Goal: Contribute content: Add original content to the website for others to see

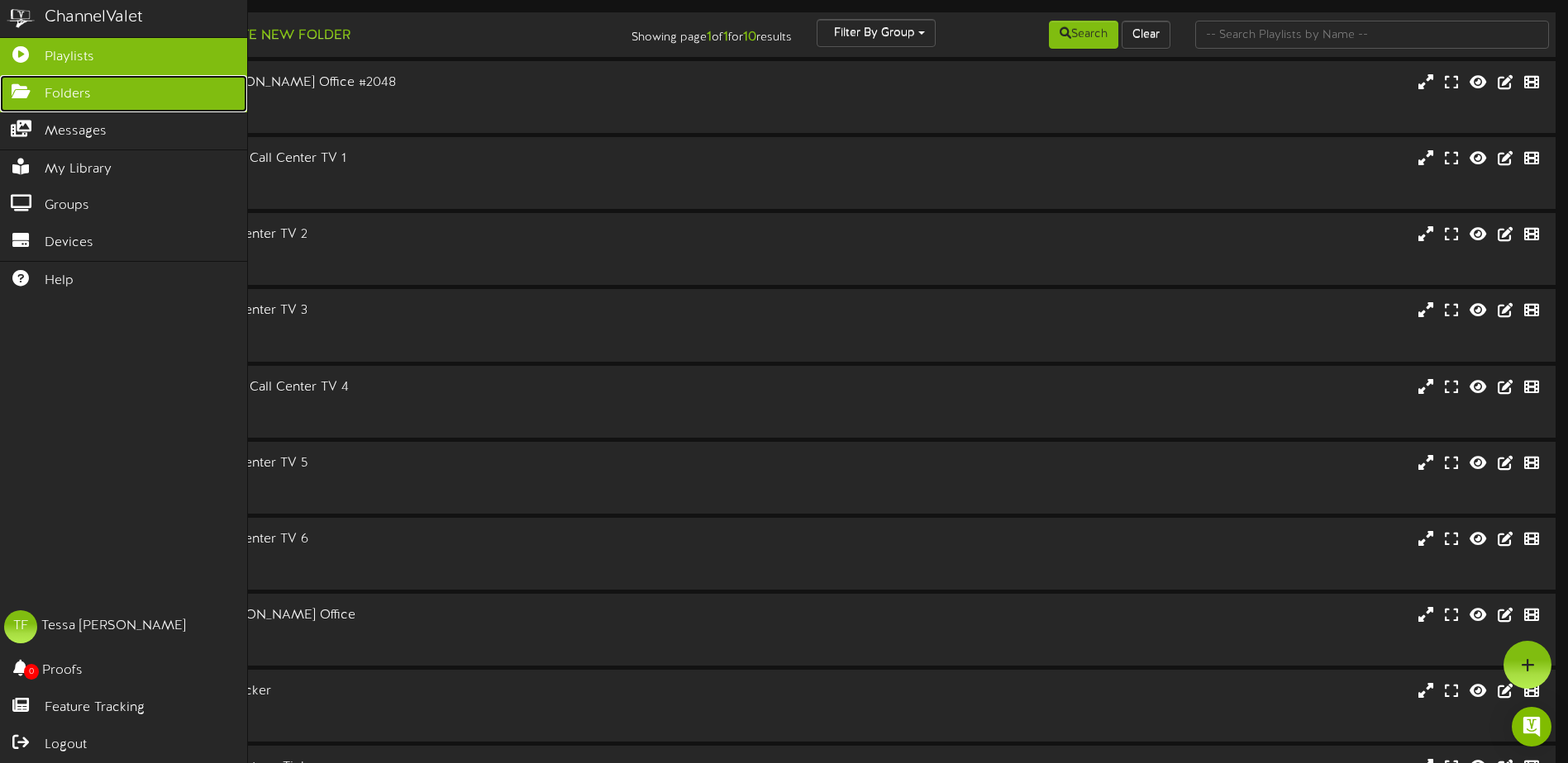
click at [73, 96] on span "Folders" at bounding box center [68, 95] width 46 height 19
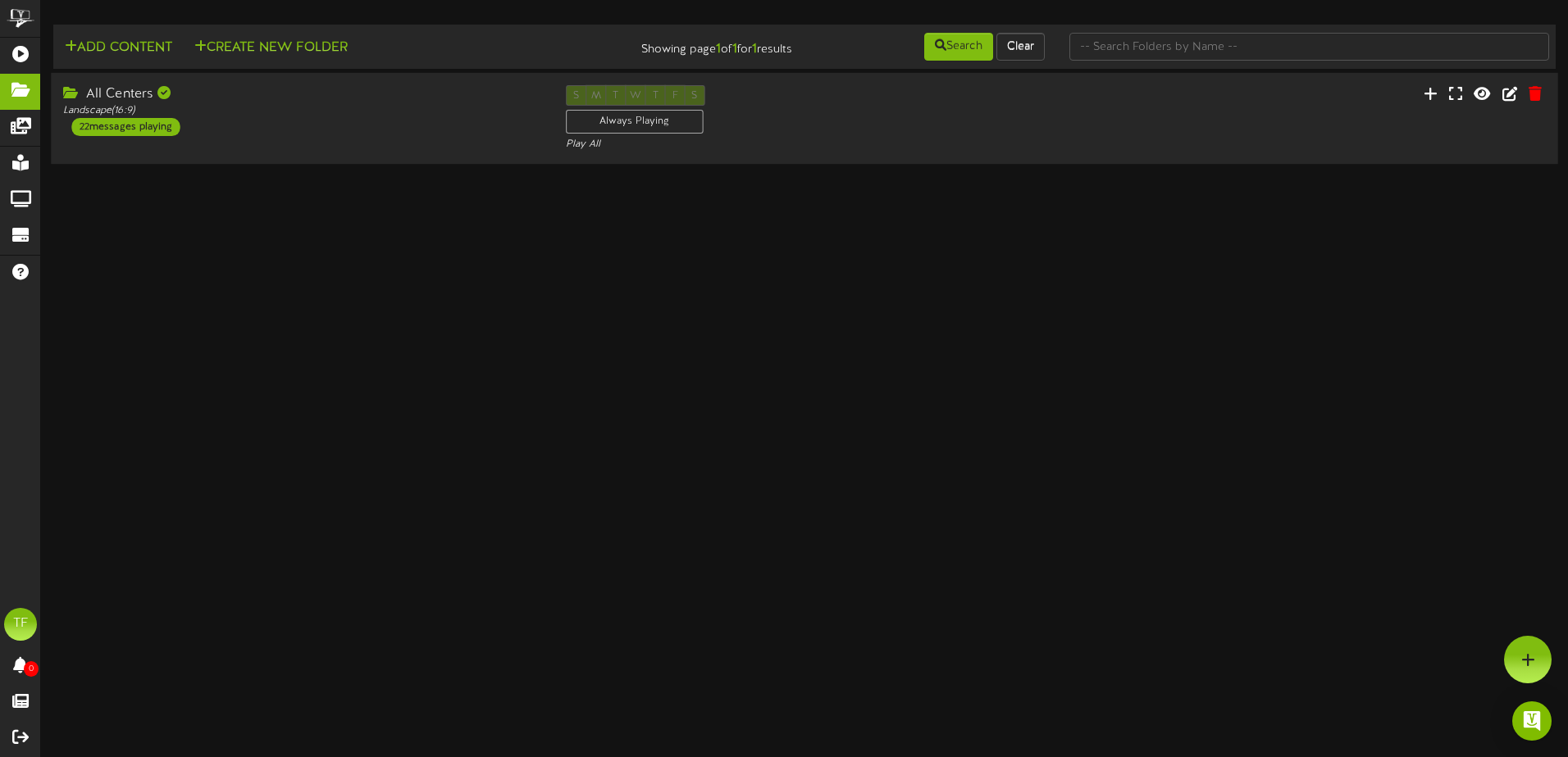
click at [402, 130] on div "All Centers Landscape ( 16:9 ) 22 messages playing" at bounding box center [301, 110] width 502 height 50
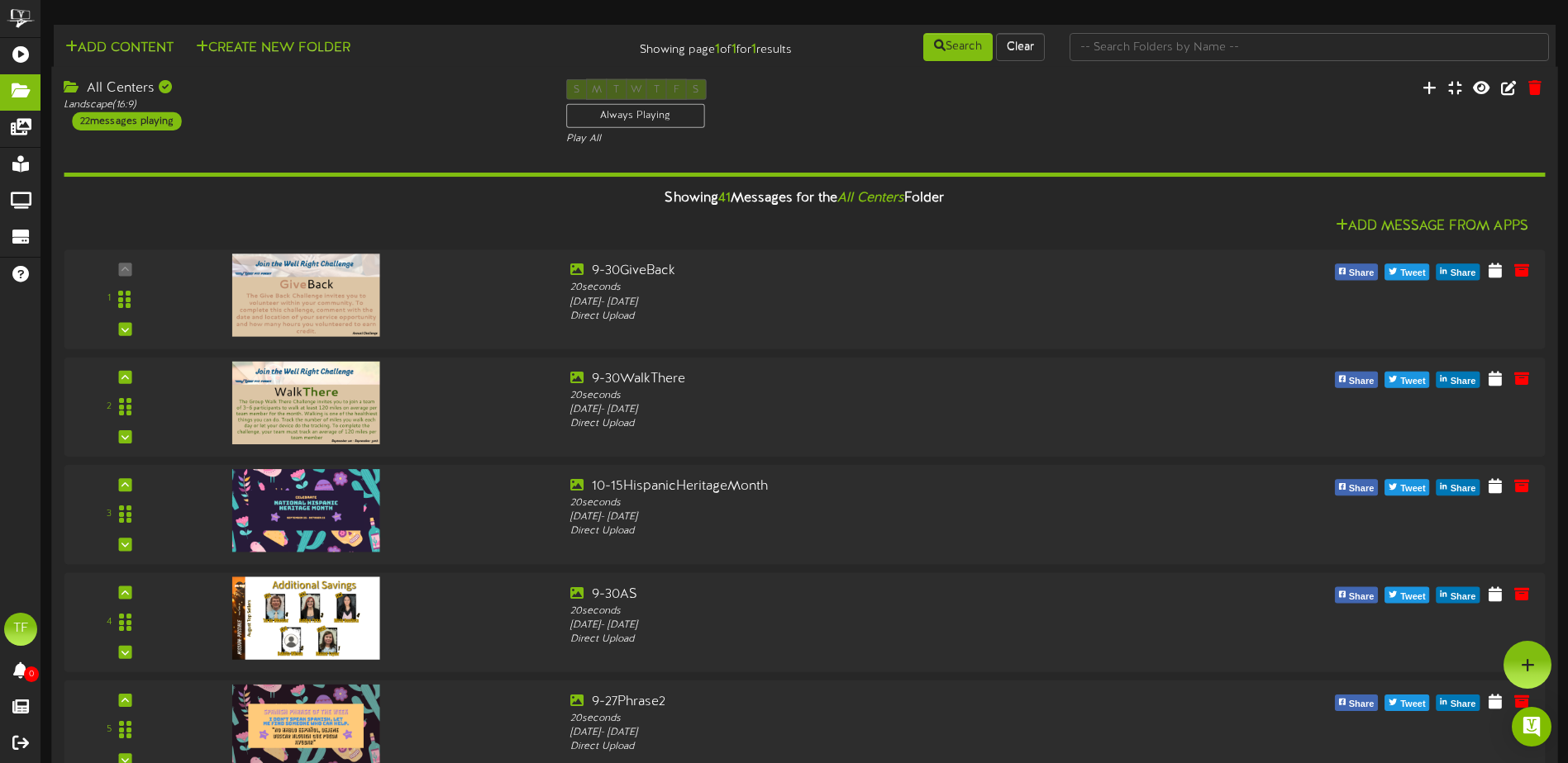
scroll to position [2507, 0]
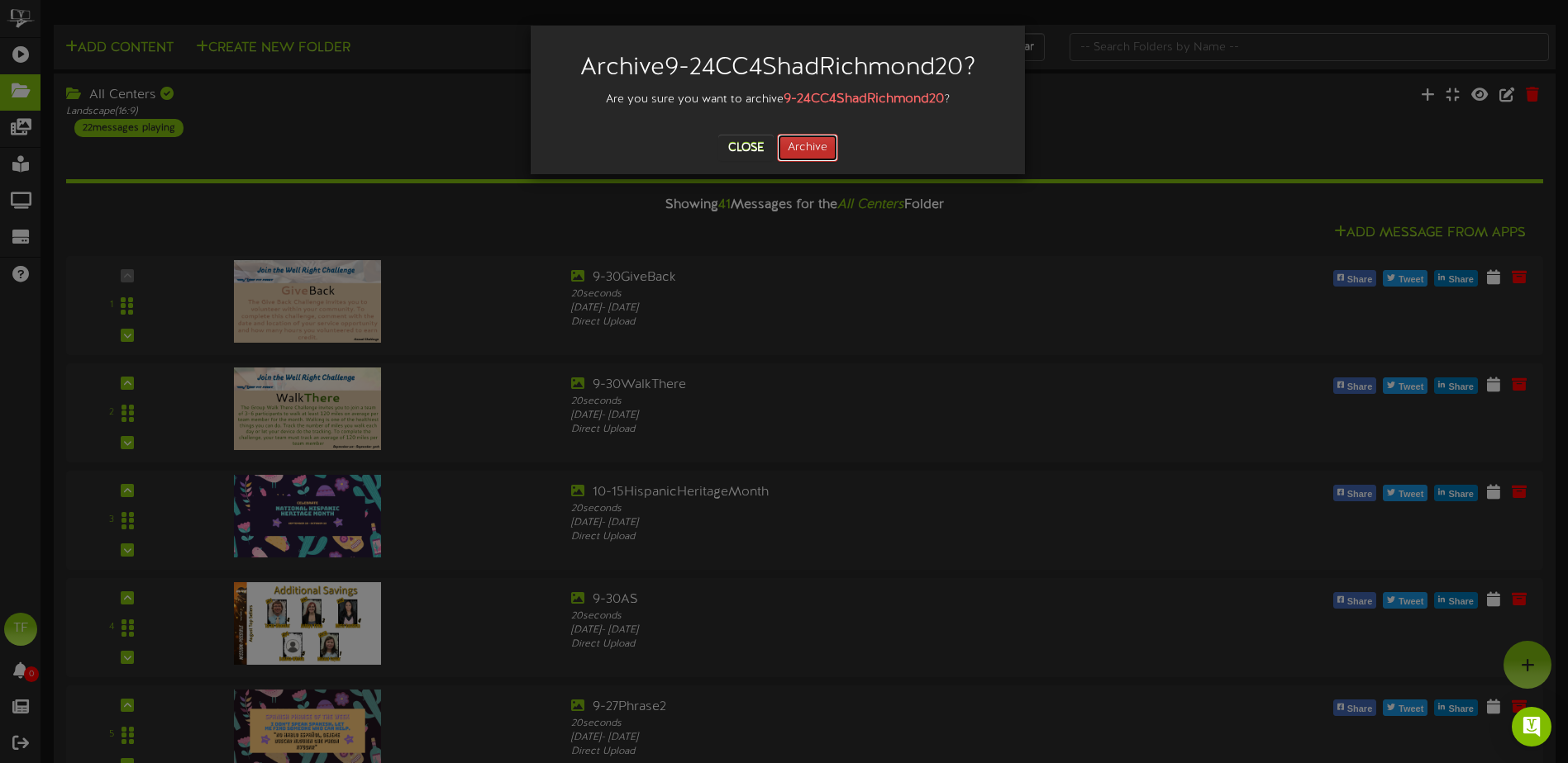
click at [818, 154] on button "Archive" at bounding box center [807, 147] width 61 height 28
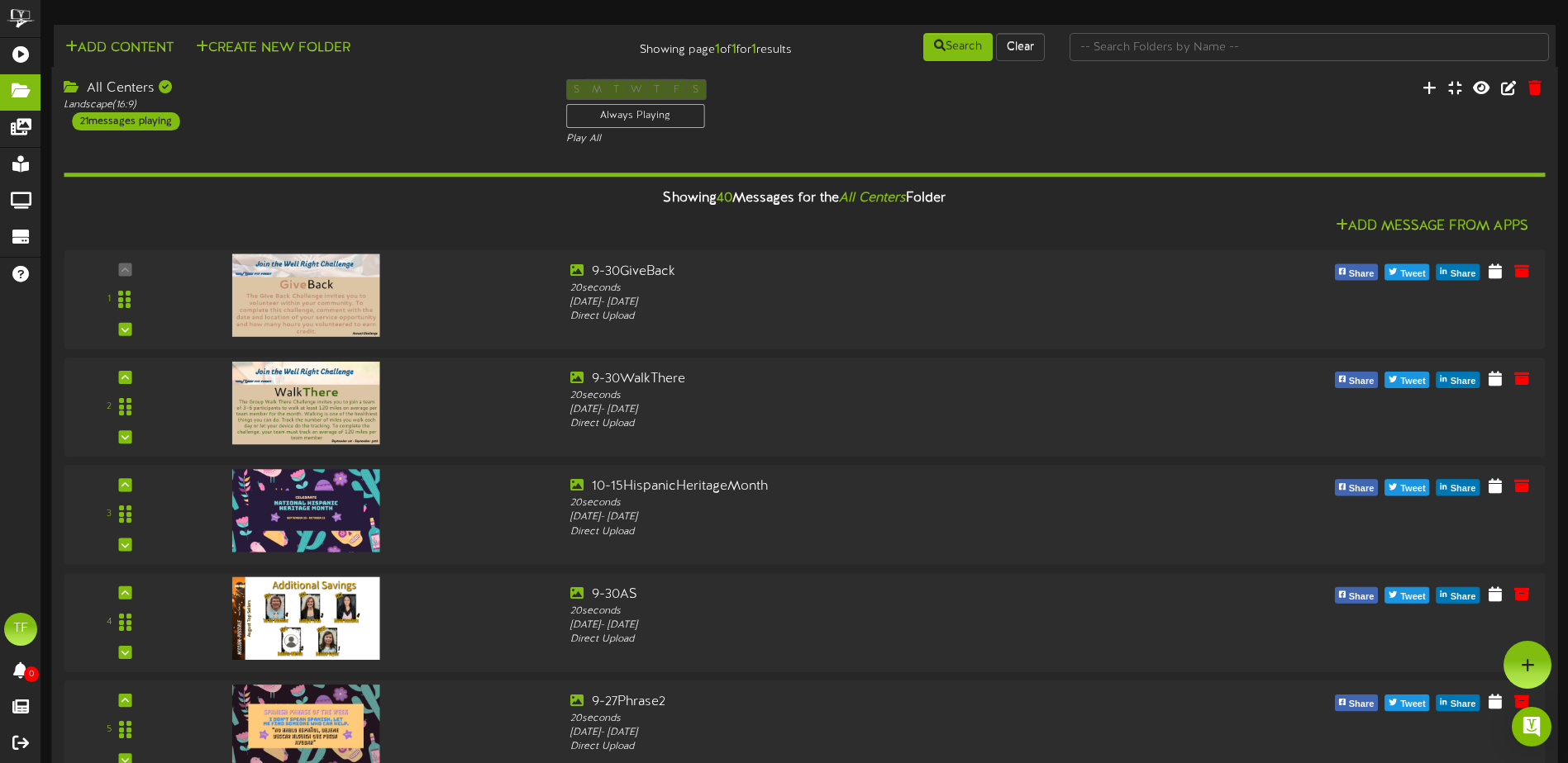
scroll to position [413, 0]
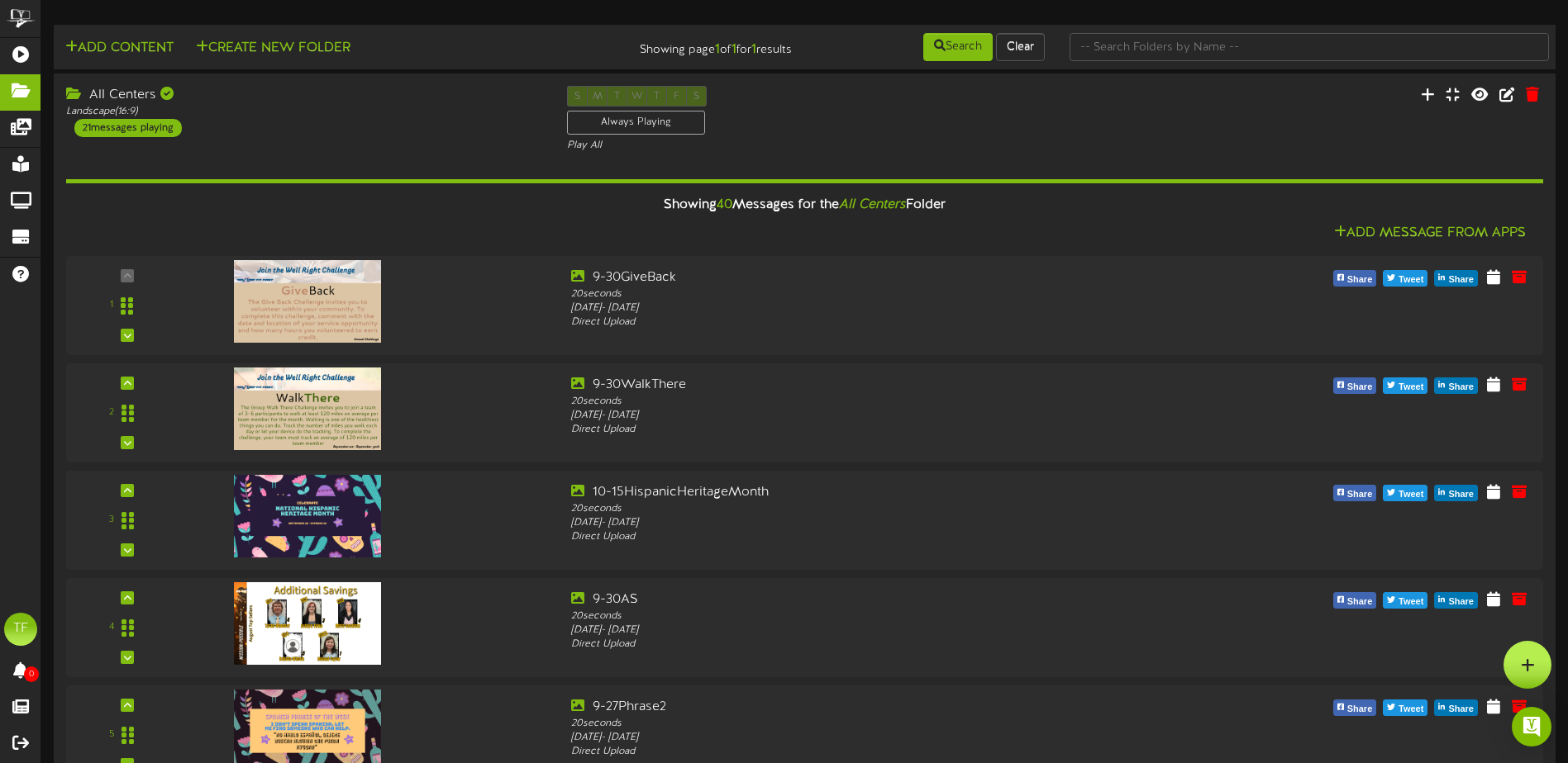
click at [1536, 665] on div at bounding box center [1527, 665] width 48 height 48
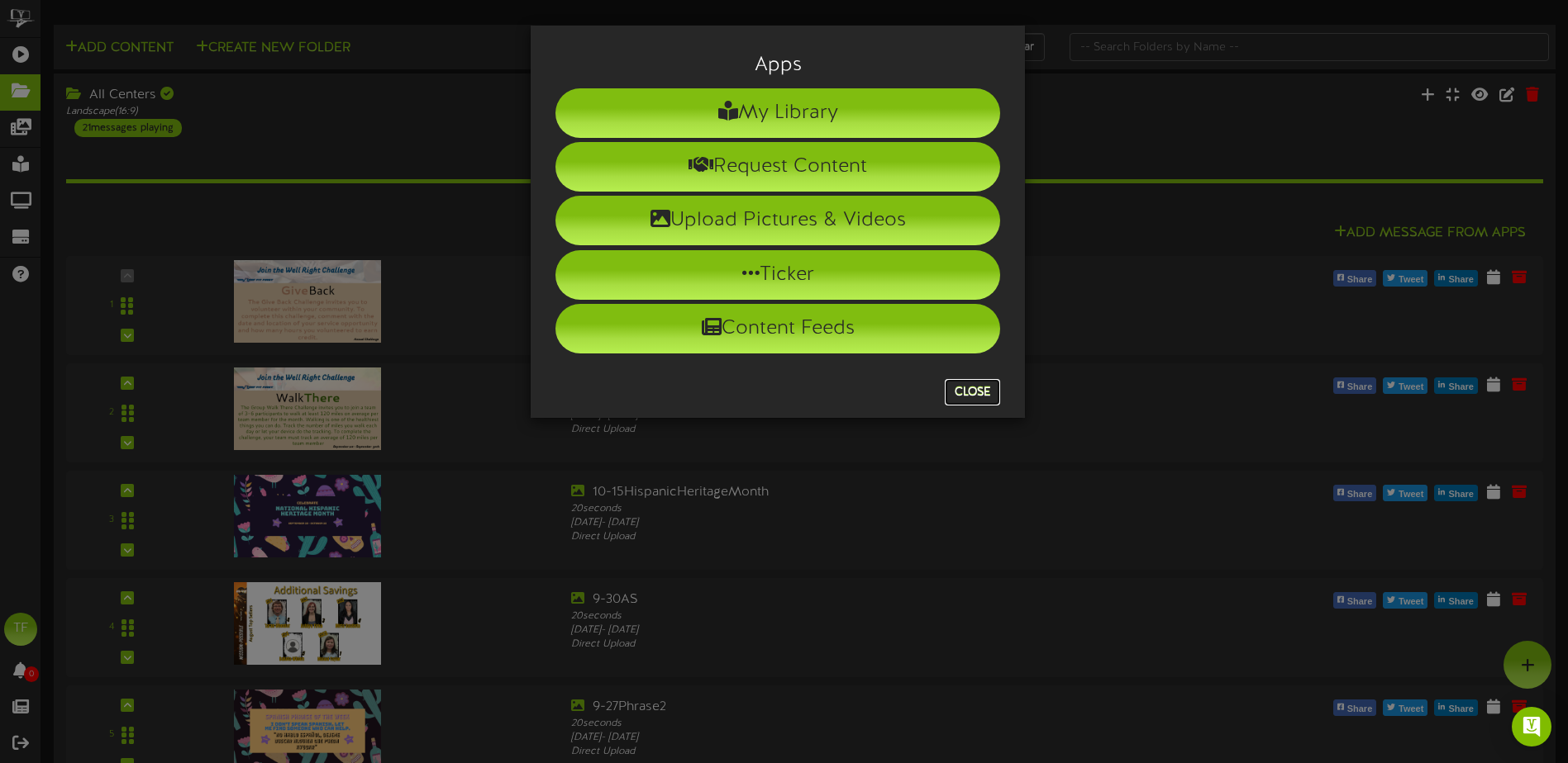
click at [976, 398] on button "Close" at bounding box center [972, 393] width 56 height 27
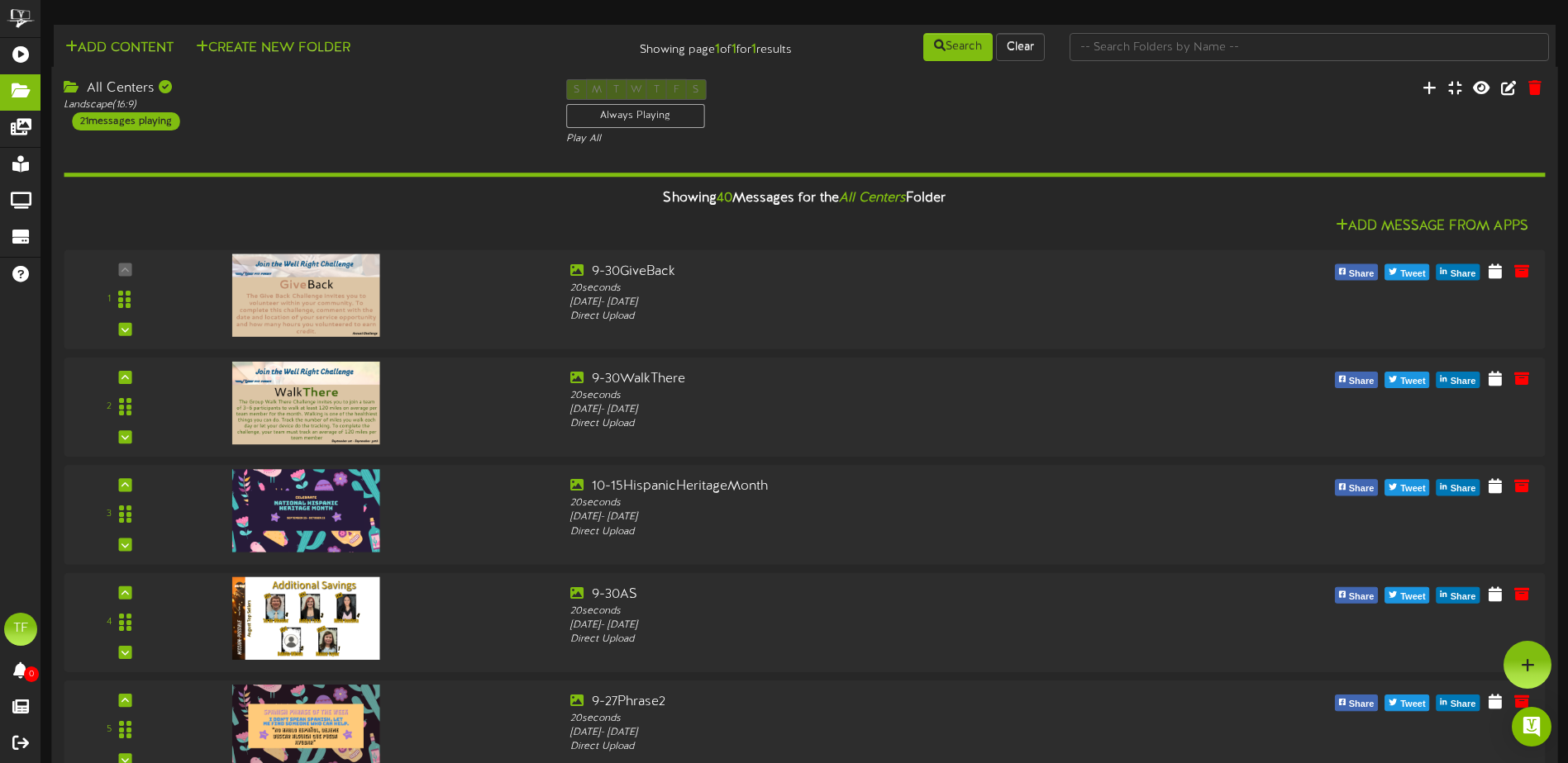
scroll to position [3056, 0]
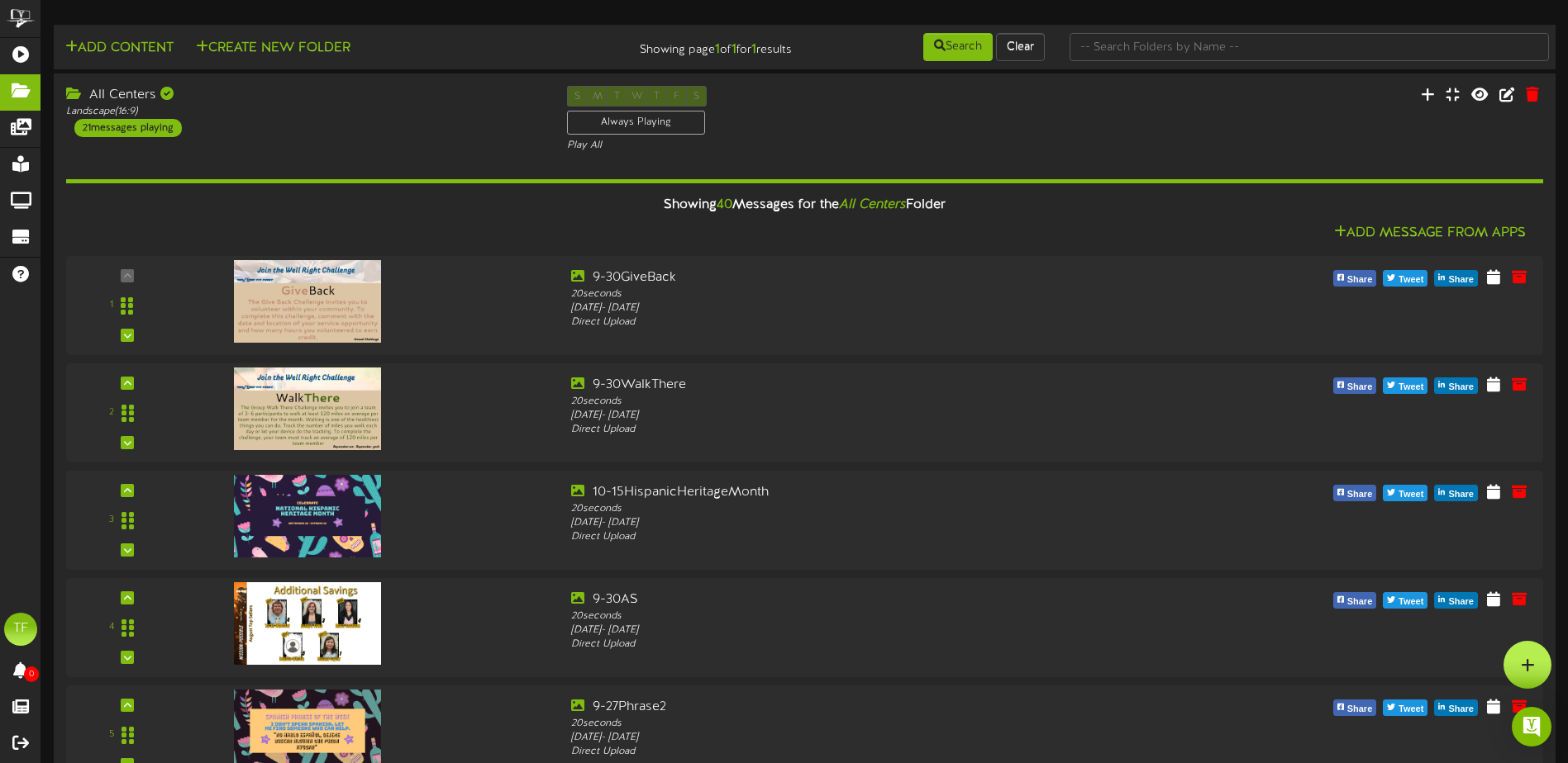
click at [1511, 660] on div at bounding box center [1527, 665] width 48 height 48
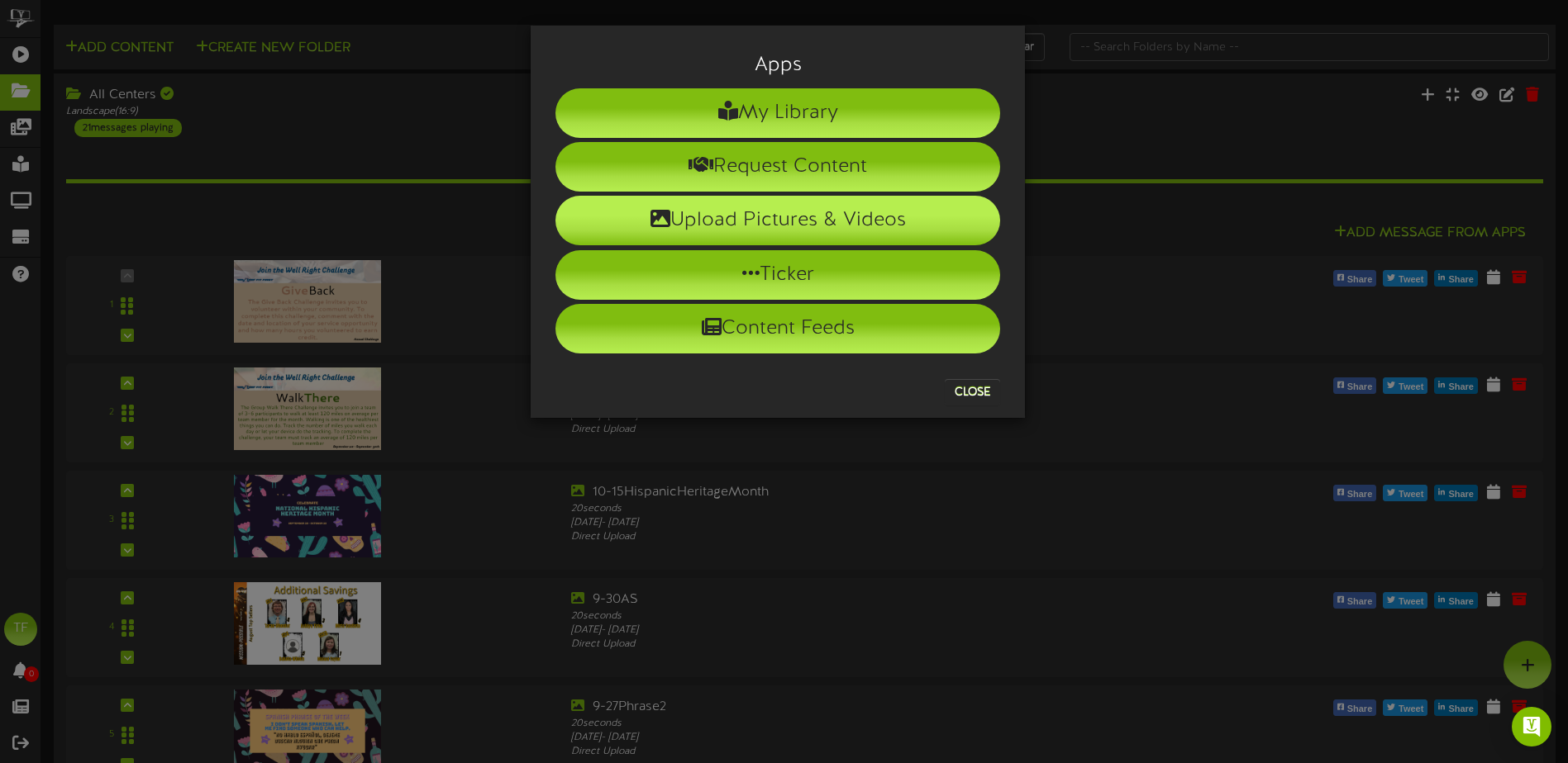
click at [783, 224] on li "Upload Pictures & Videos" at bounding box center [778, 220] width 444 height 50
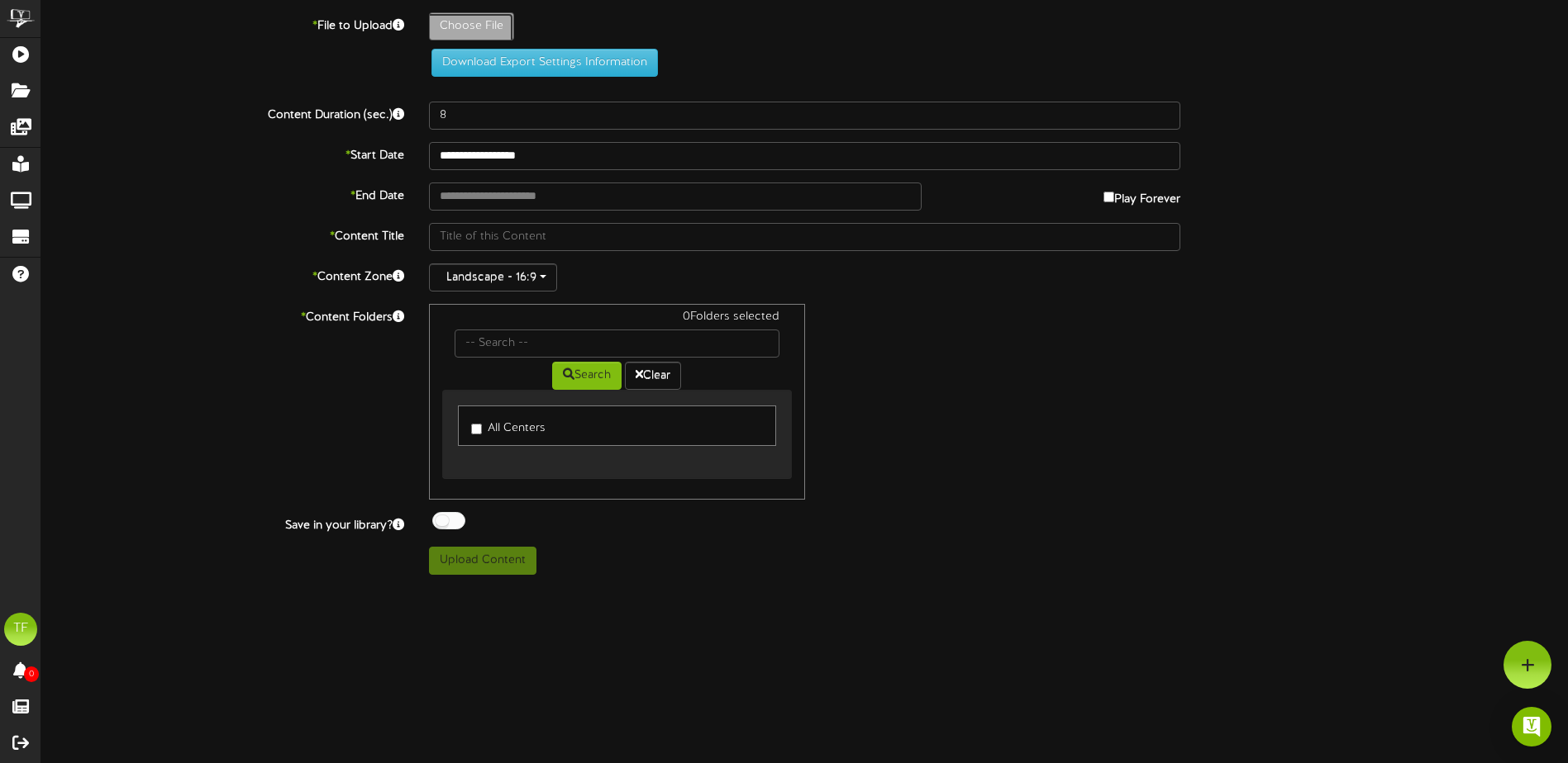
type input "**********"
type input "9-27CC1CindySpens20"
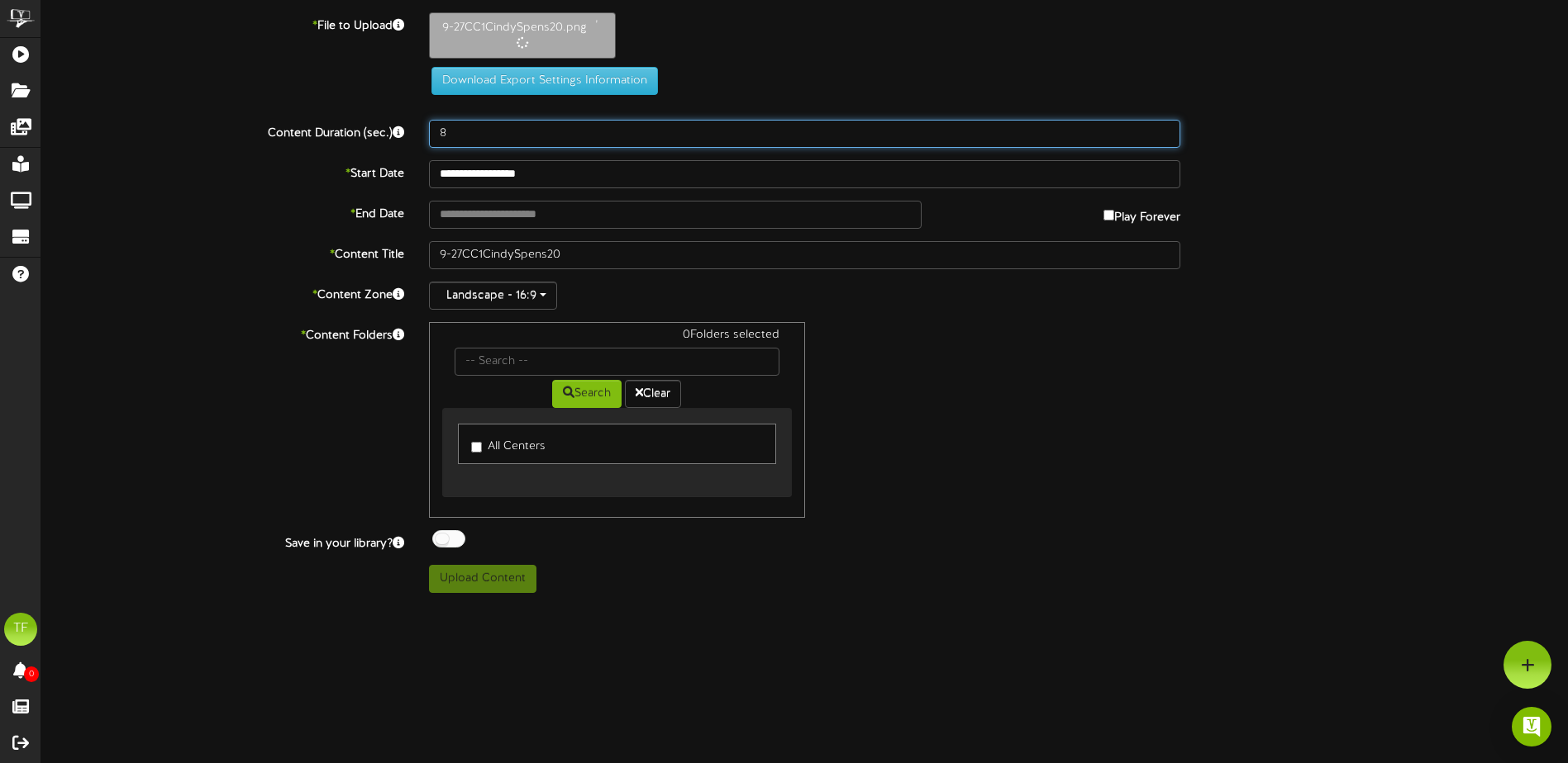
drag, startPoint x: 459, startPoint y: 117, endPoint x: 425, endPoint y: 123, distance: 34.5
click at [425, 123] on div "**********" at bounding box center [805, 303] width 1527 height 581
type input "20"
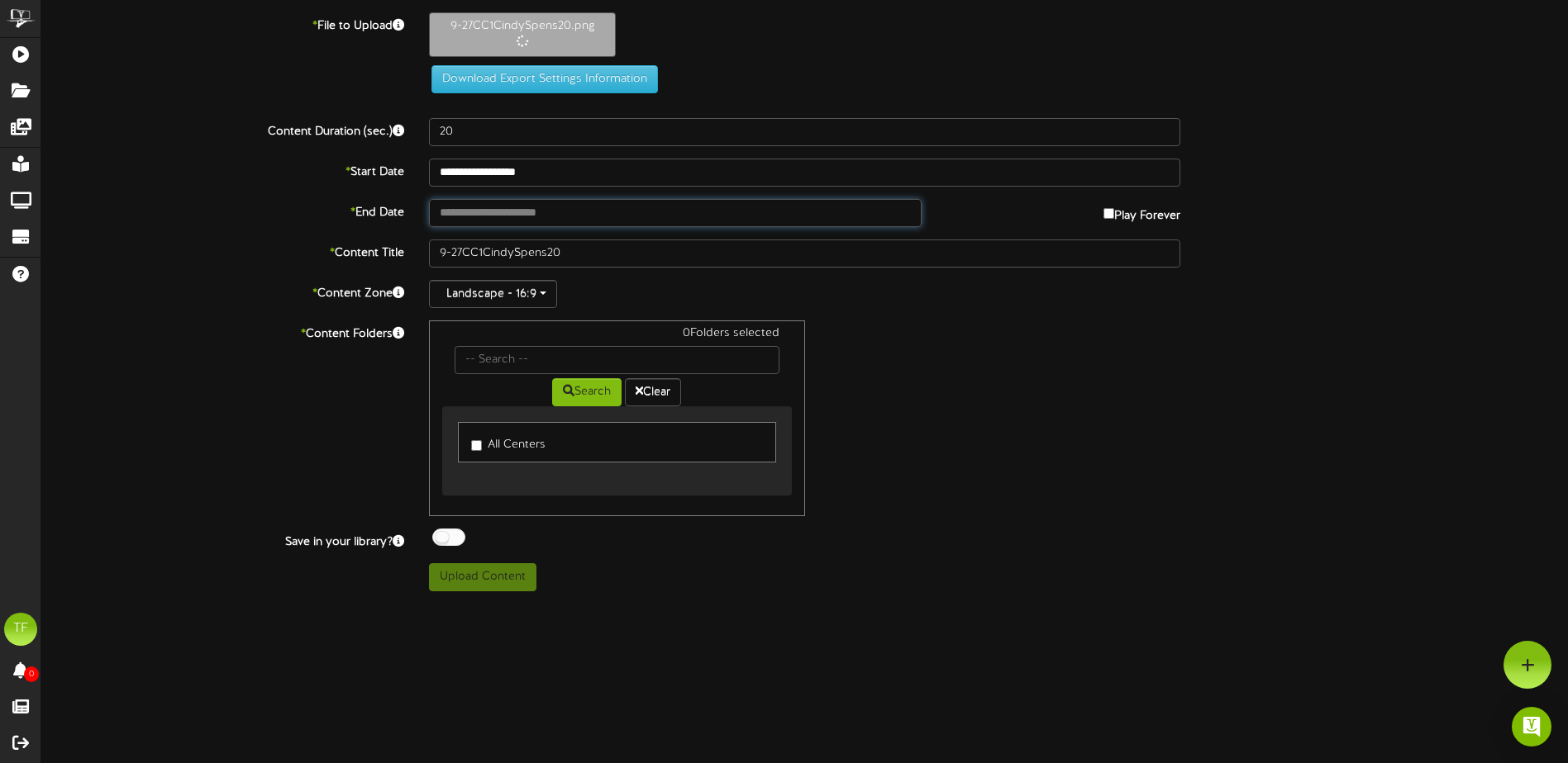
click at [542, 209] on input "text" at bounding box center [675, 213] width 492 height 28
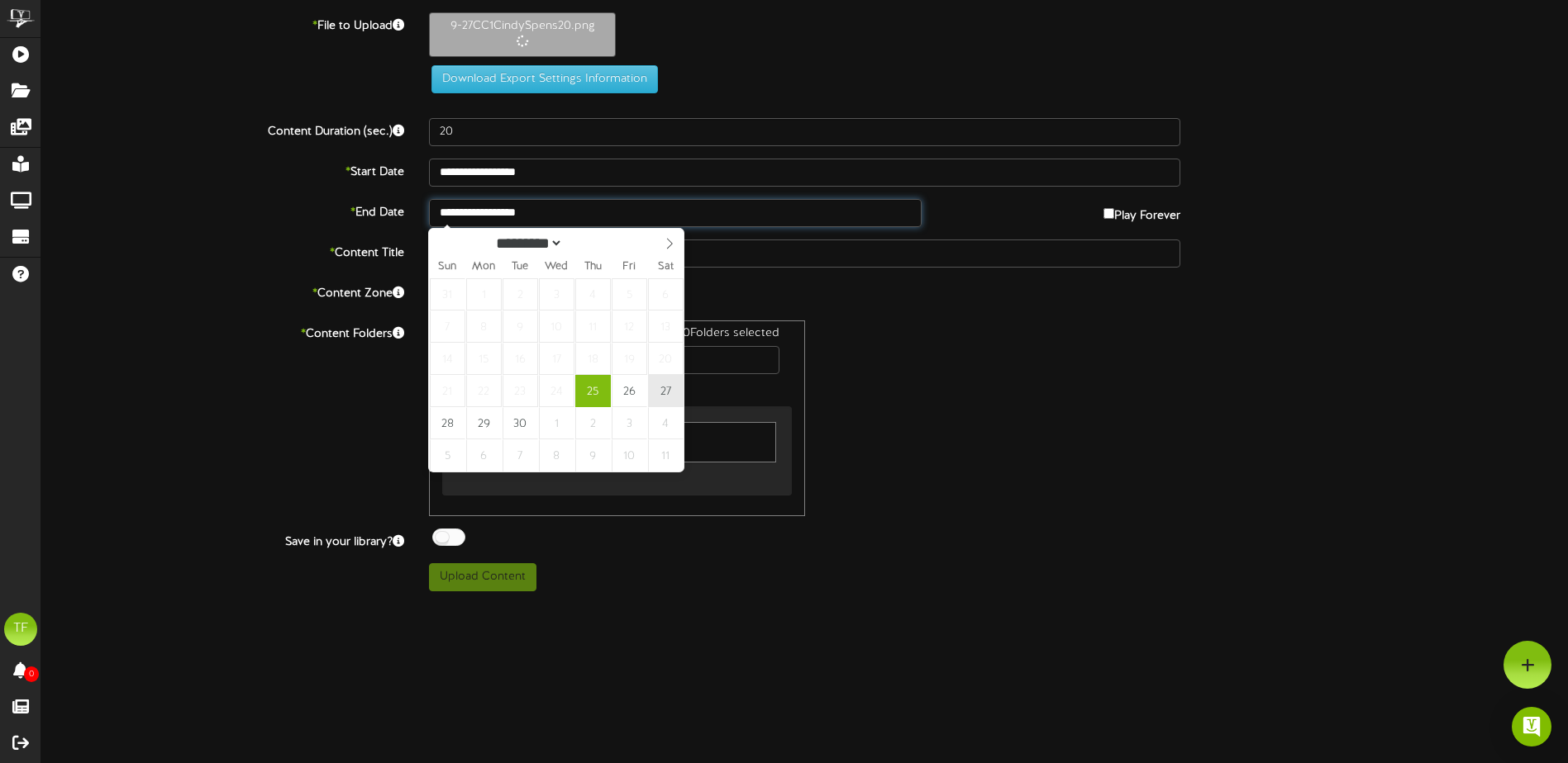
type input "**********"
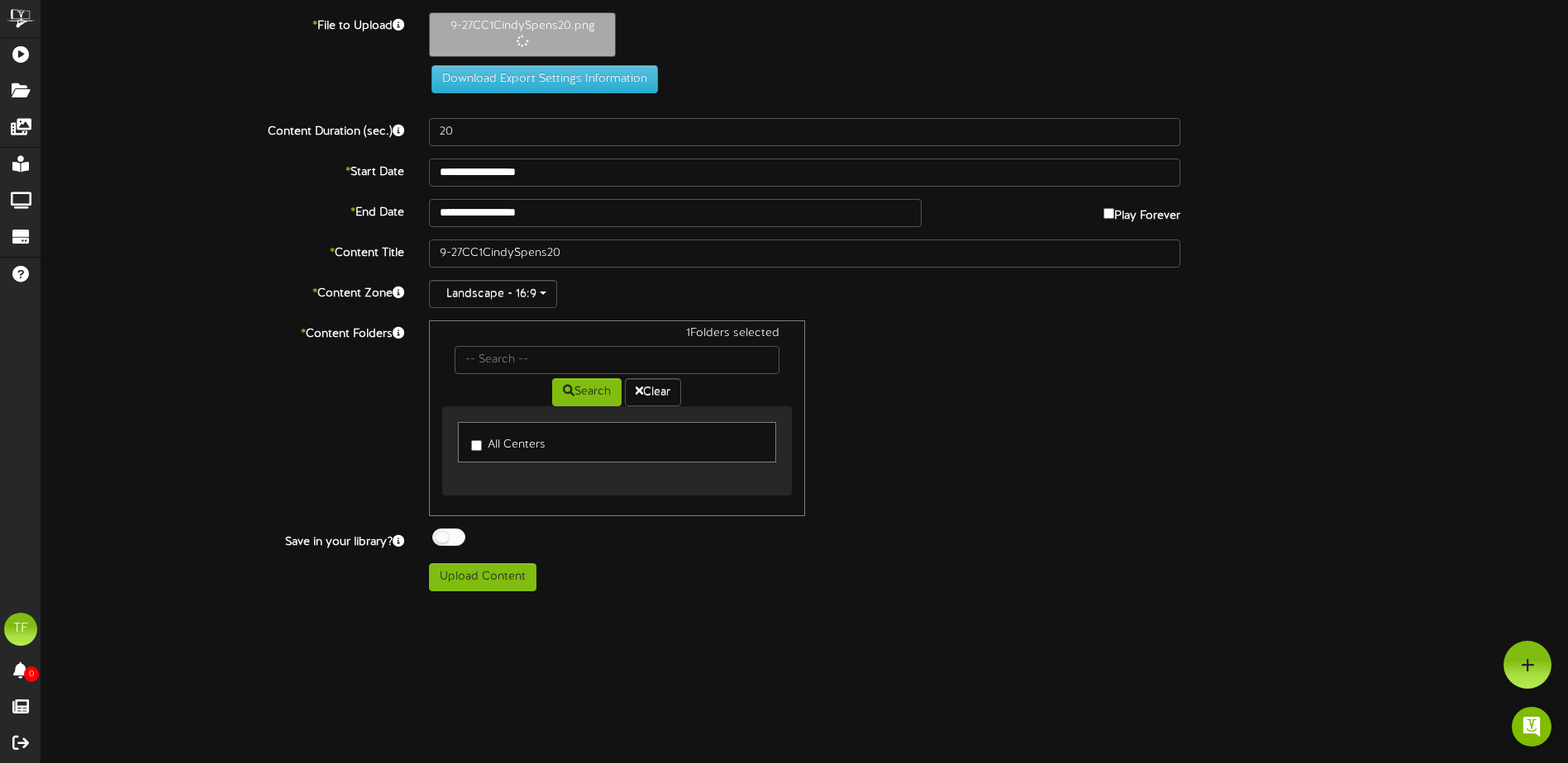
click at [446, 539] on div at bounding box center [448, 537] width 34 height 17
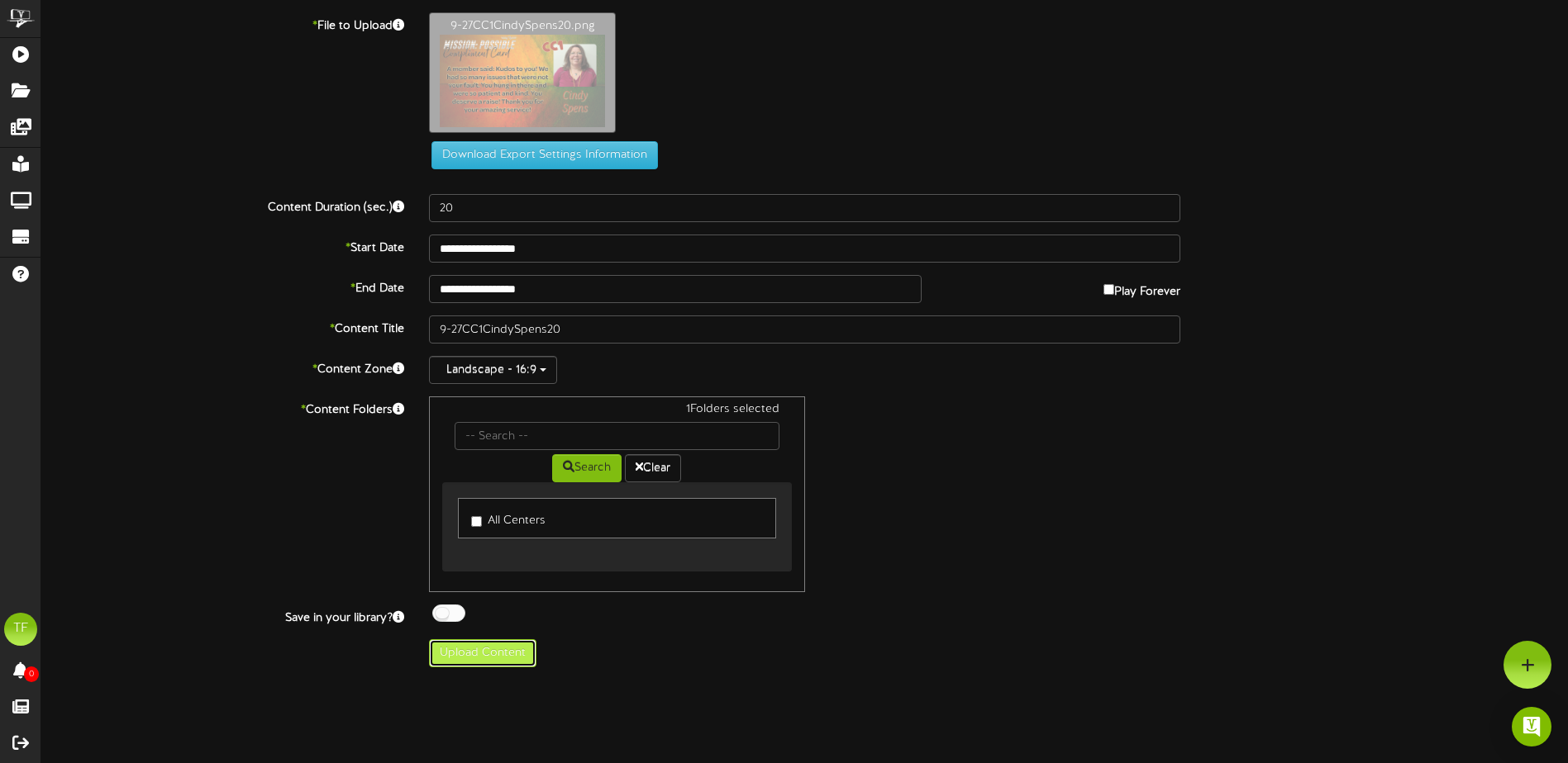
click at [481, 653] on button "Upload Content" at bounding box center [483, 653] width 107 height 28
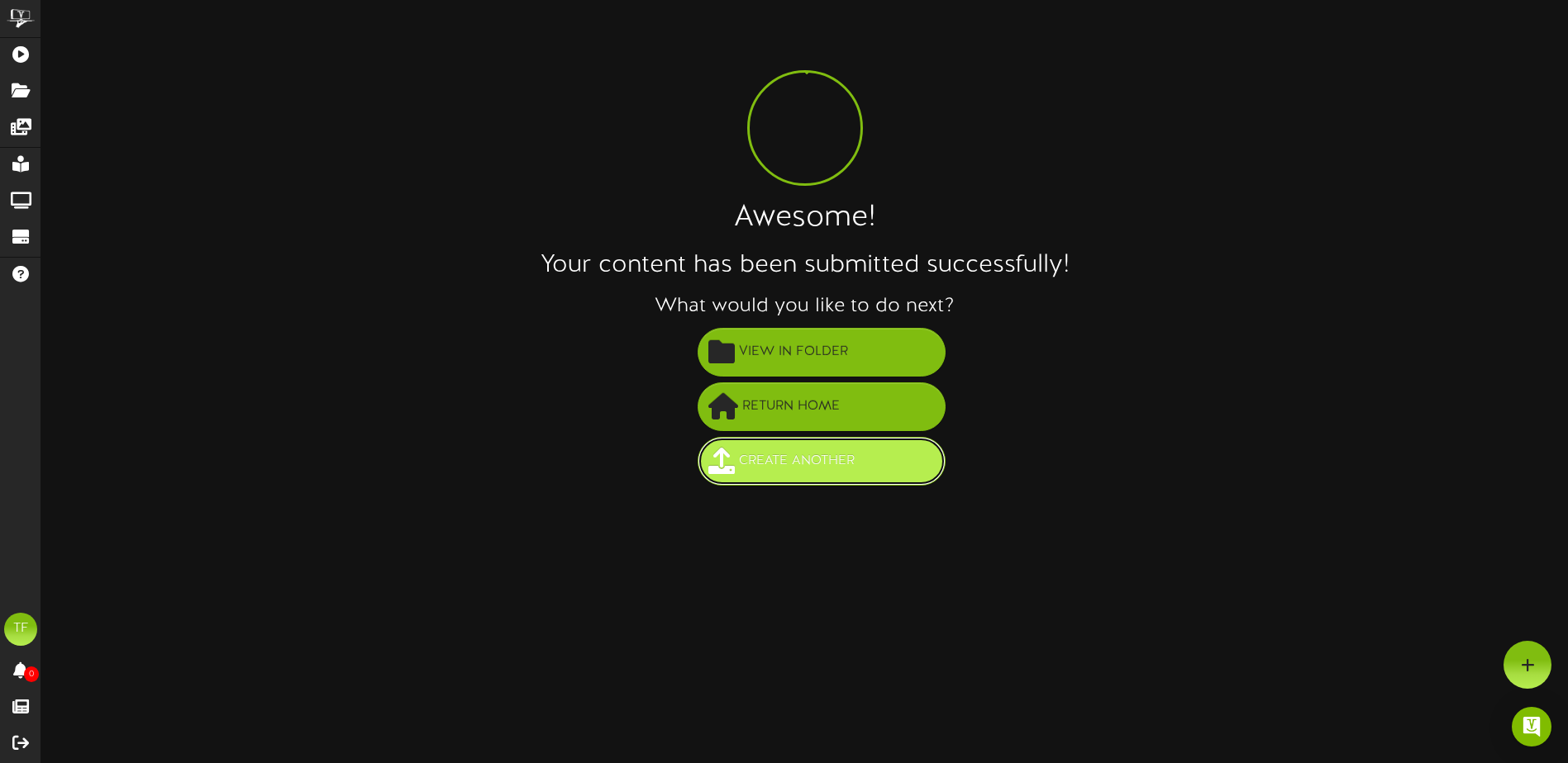
click at [834, 460] on span "Create Another" at bounding box center [796, 461] width 124 height 27
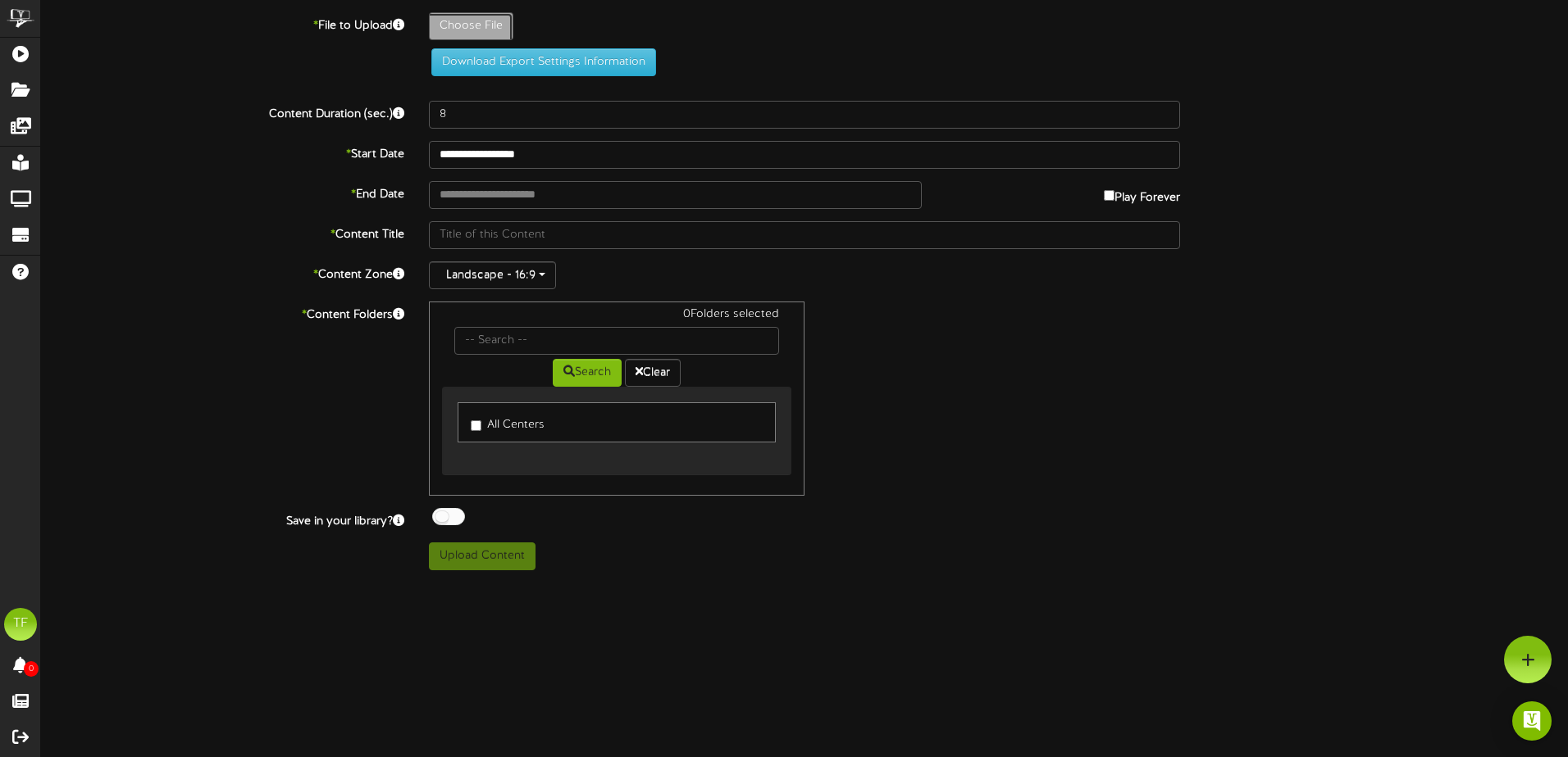
type input "**********"
type input "9-27CC1JudyCook20"
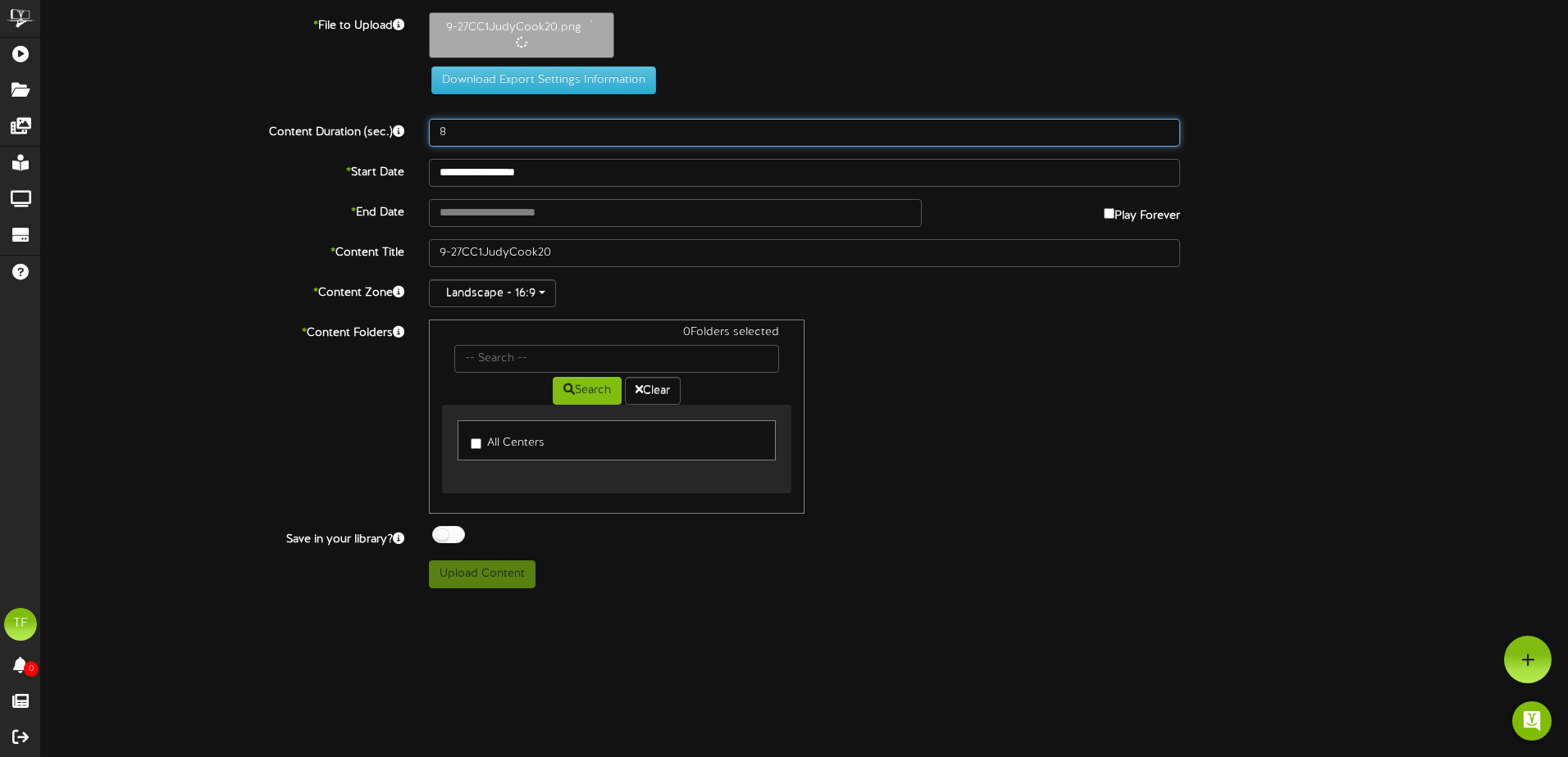
drag, startPoint x: 483, startPoint y: 120, endPoint x: 411, endPoint y: 125, distance: 72.2
click at [411, 125] on div "Content Duration (sec.) 8" at bounding box center [804, 132] width 1551 height 28
type input "20"
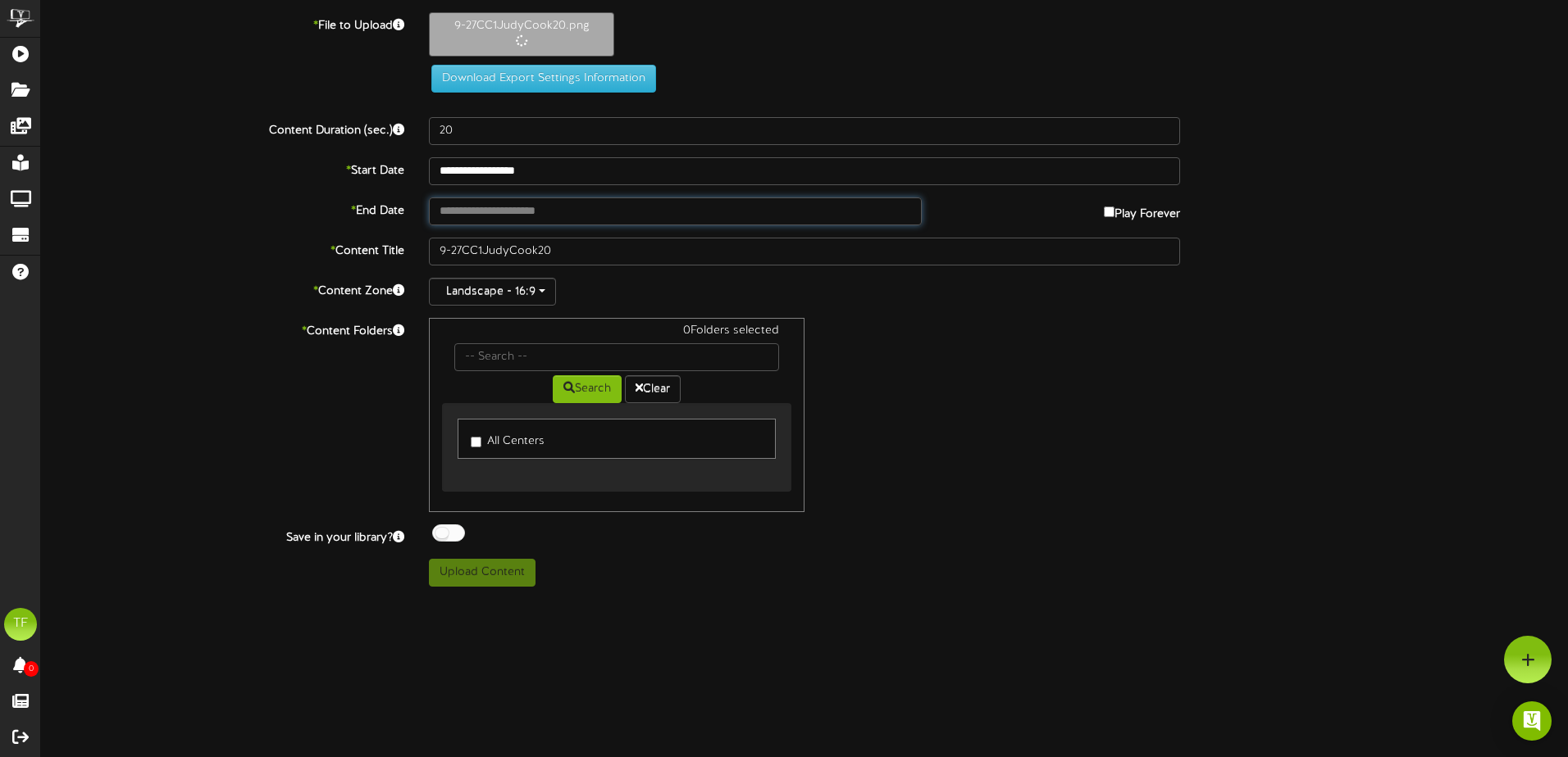
click at [589, 205] on input "text" at bounding box center [675, 211] width 493 height 28
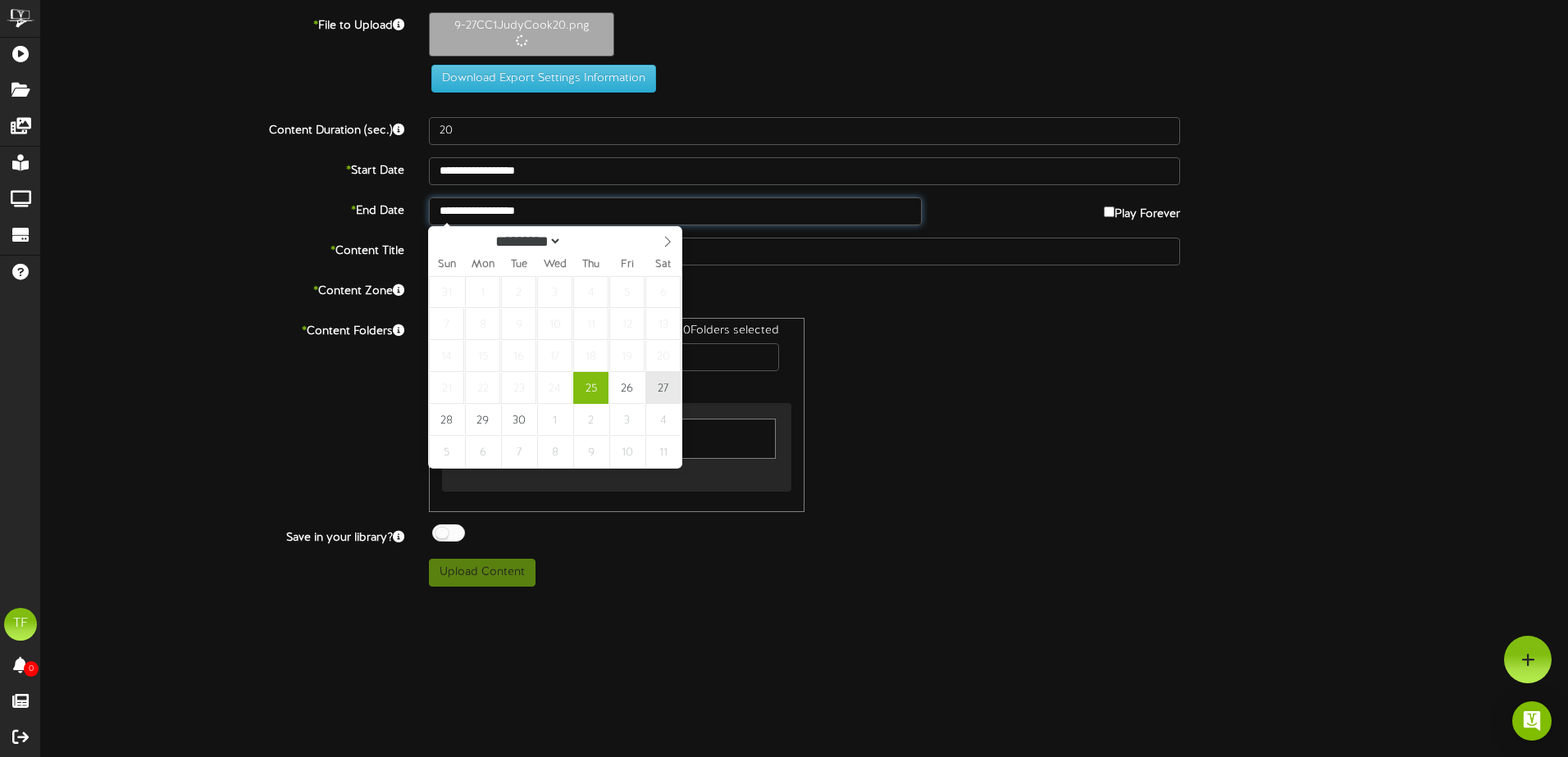
type input "**********"
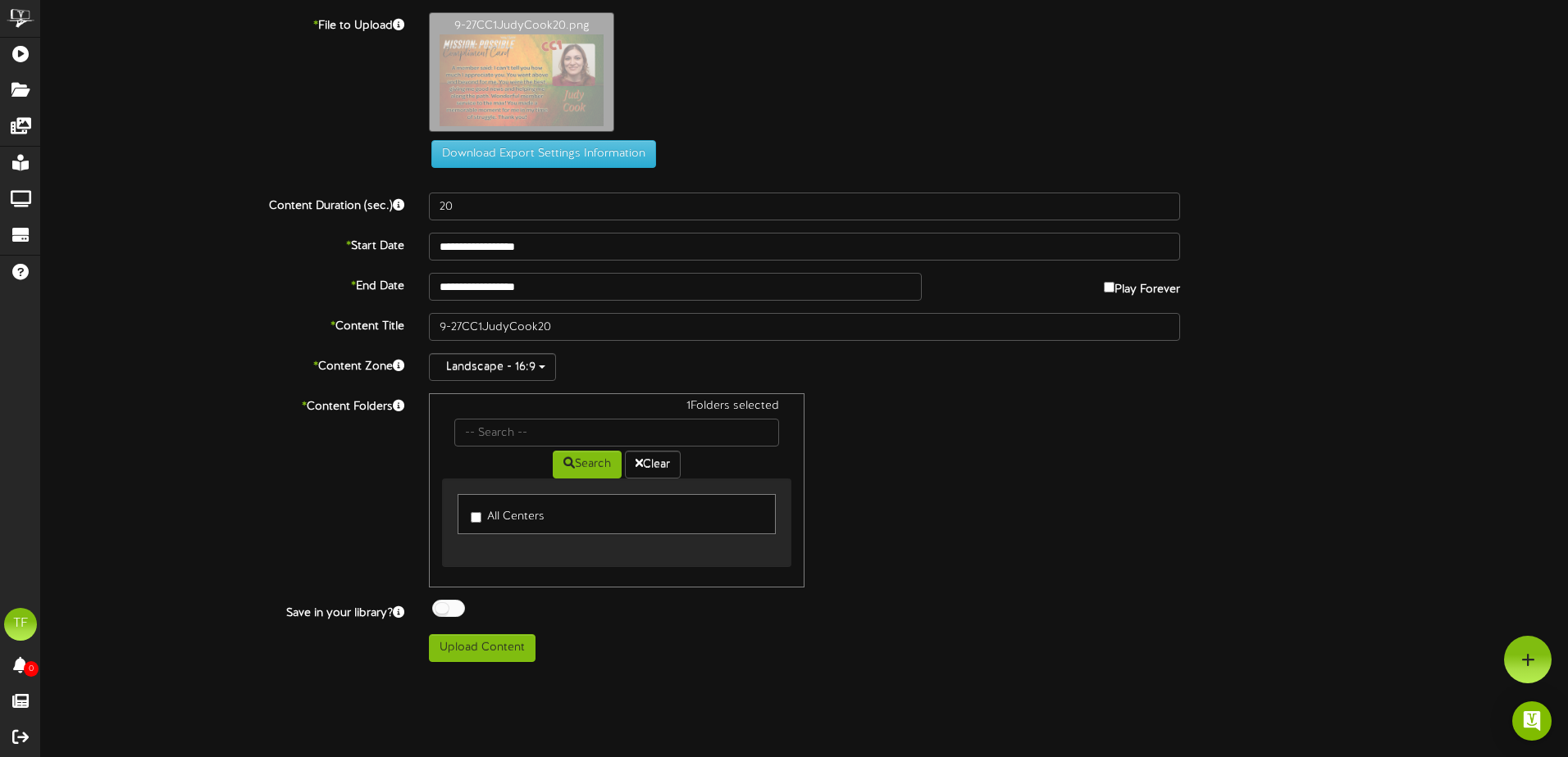
click at [440, 606] on div at bounding box center [449, 609] width 33 height 17
click at [473, 644] on button "Upload Content" at bounding box center [482, 648] width 106 height 28
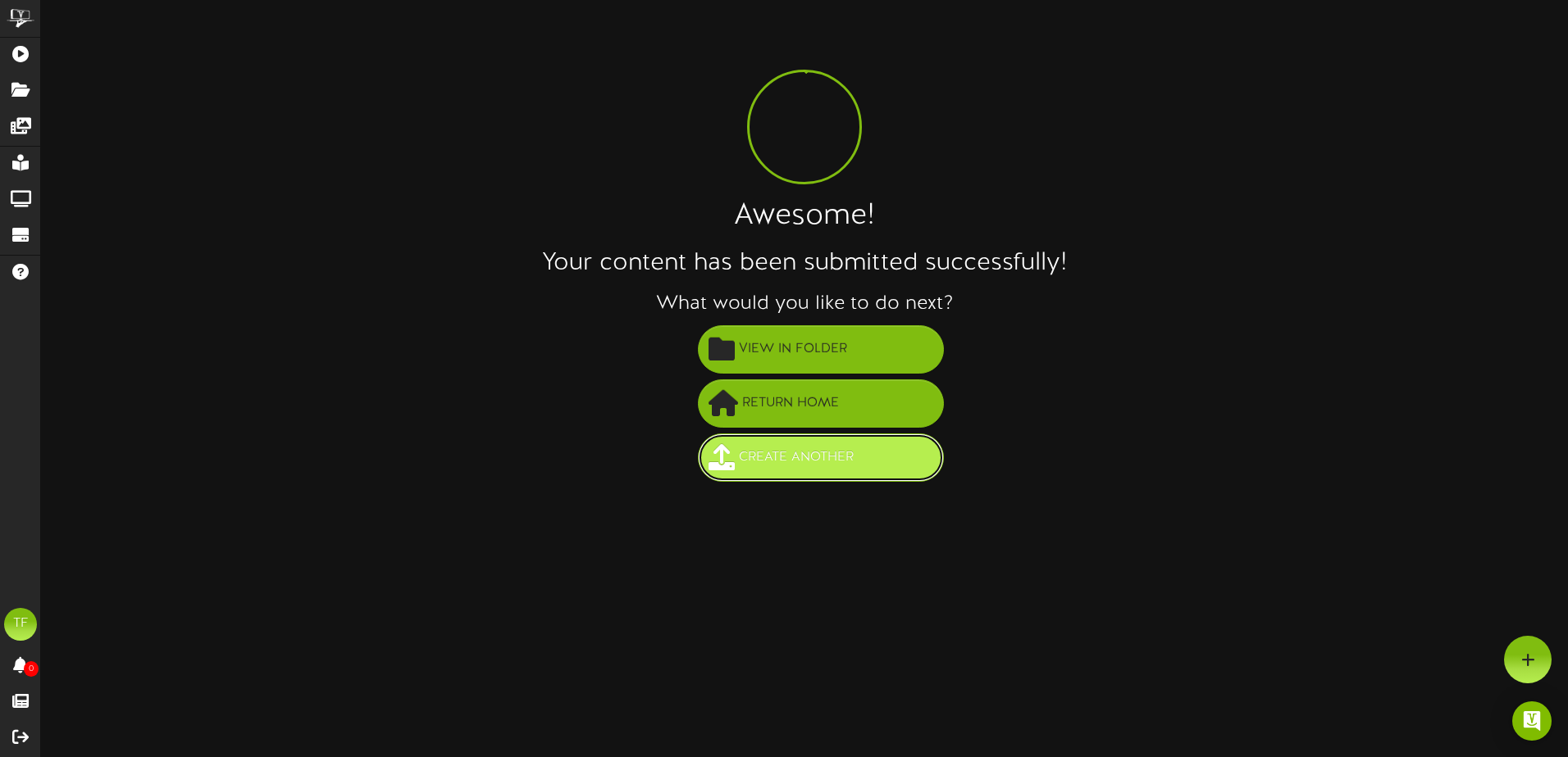
click at [815, 470] on span "Create Another" at bounding box center [795, 458] width 123 height 27
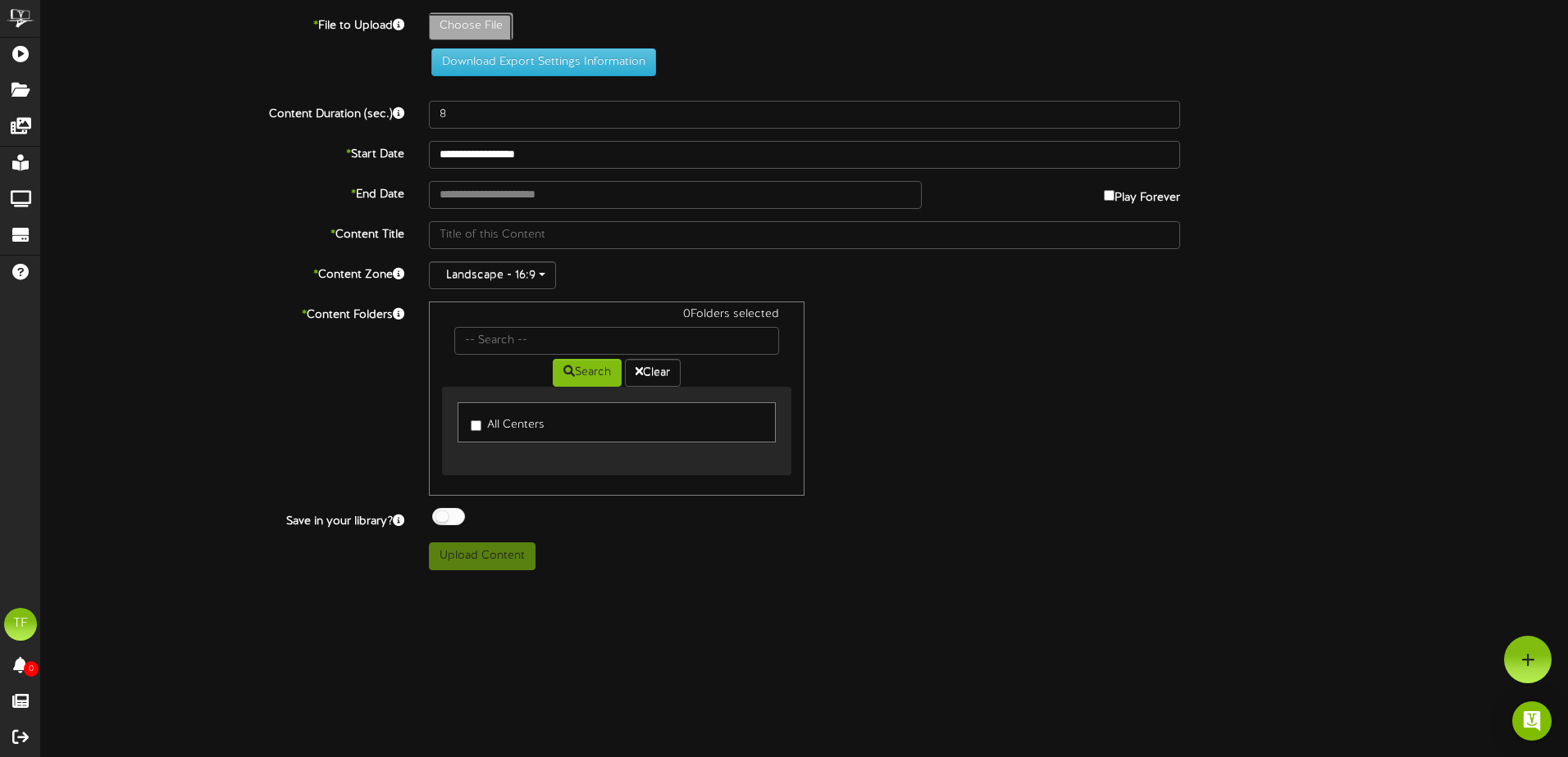
type input "**********"
type input "9-27CC1MariaEscareno20"
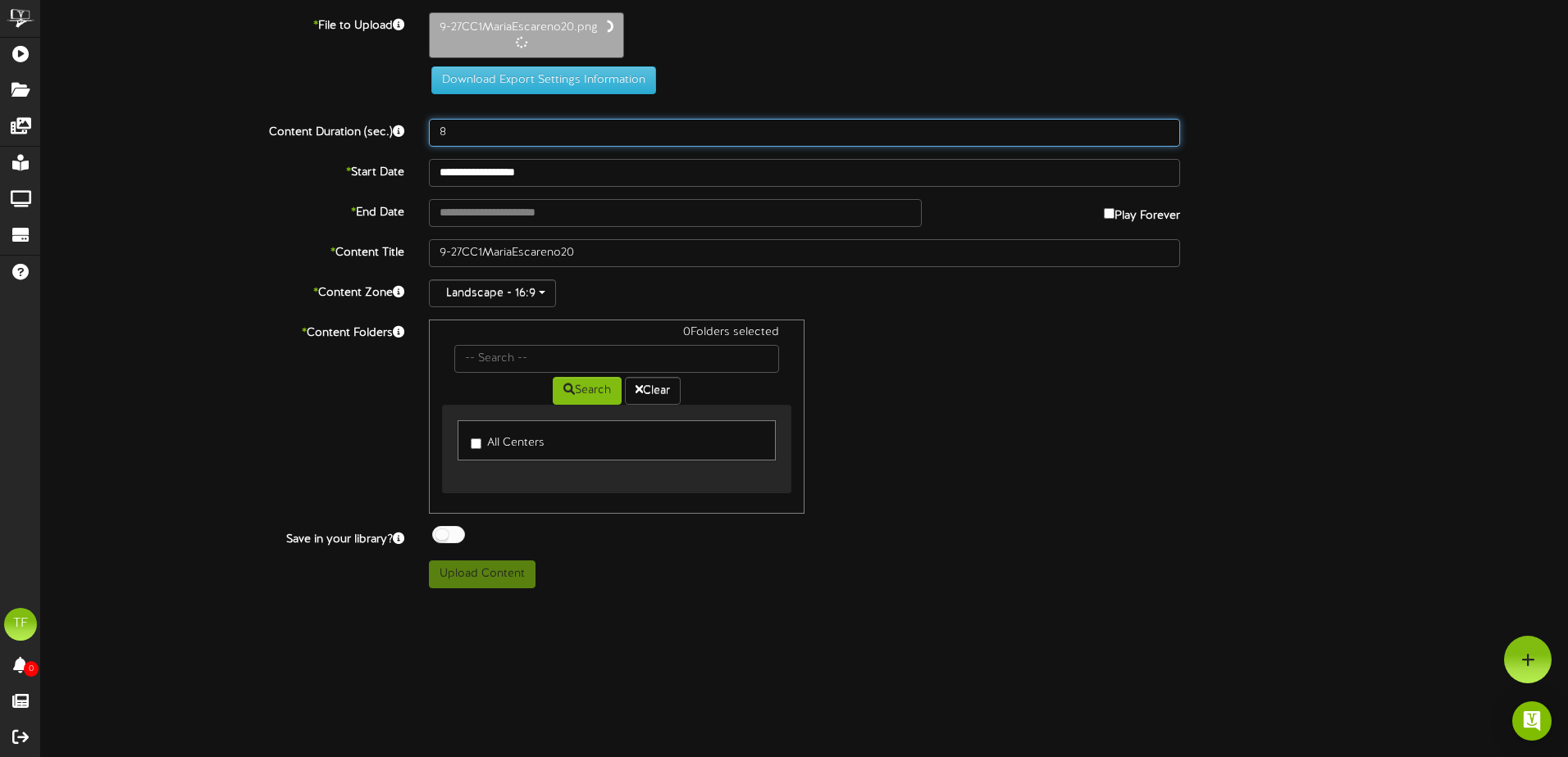
drag, startPoint x: 499, startPoint y: 142, endPoint x: 363, endPoint y: 138, distance: 136.1
click at [363, 138] on div "Content Duration (sec.) 8" at bounding box center [804, 132] width 1551 height 28
type input "20"
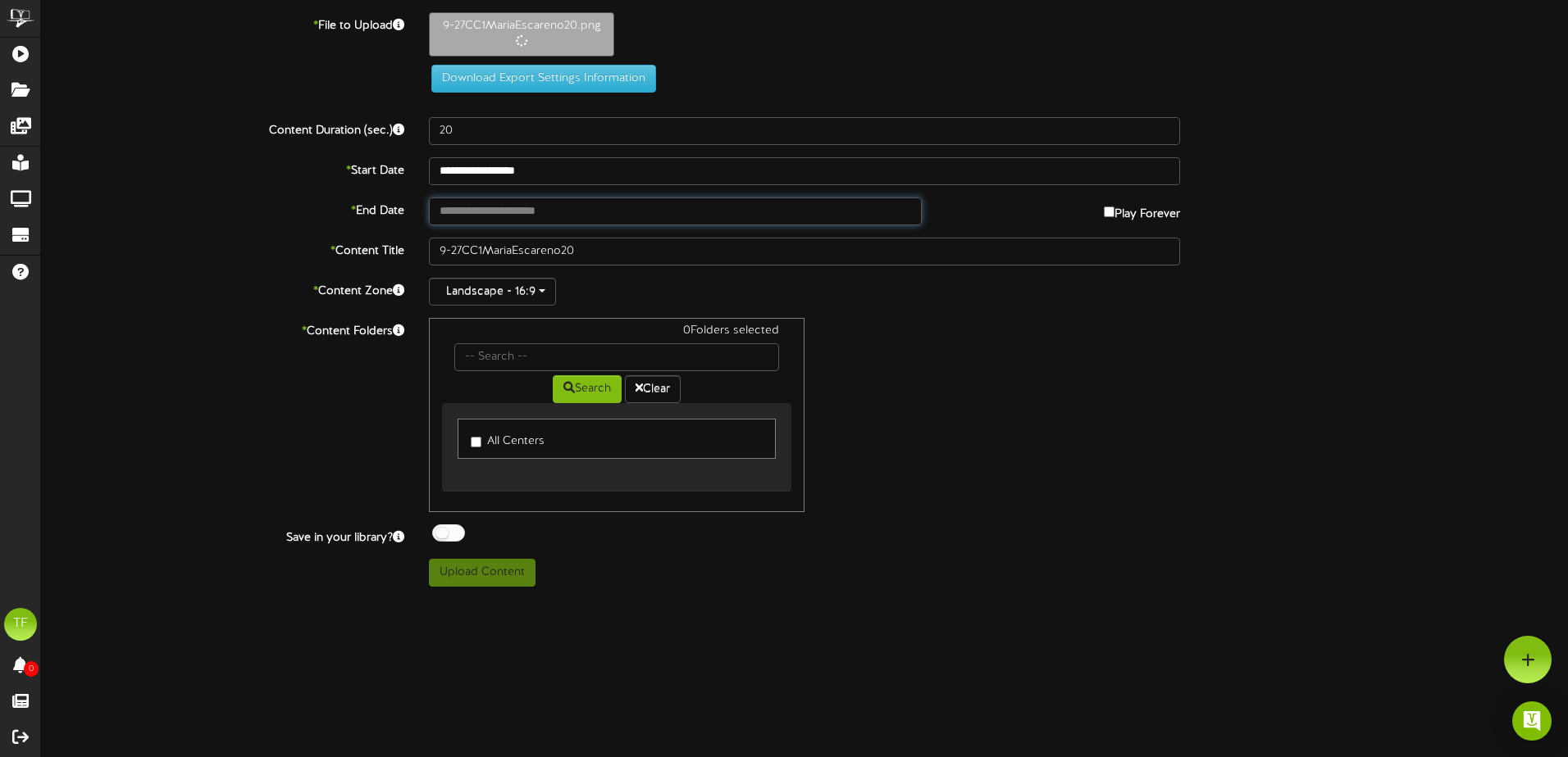
click at [584, 210] on input "text" at bounding box center [675, 211] width 493 height 28
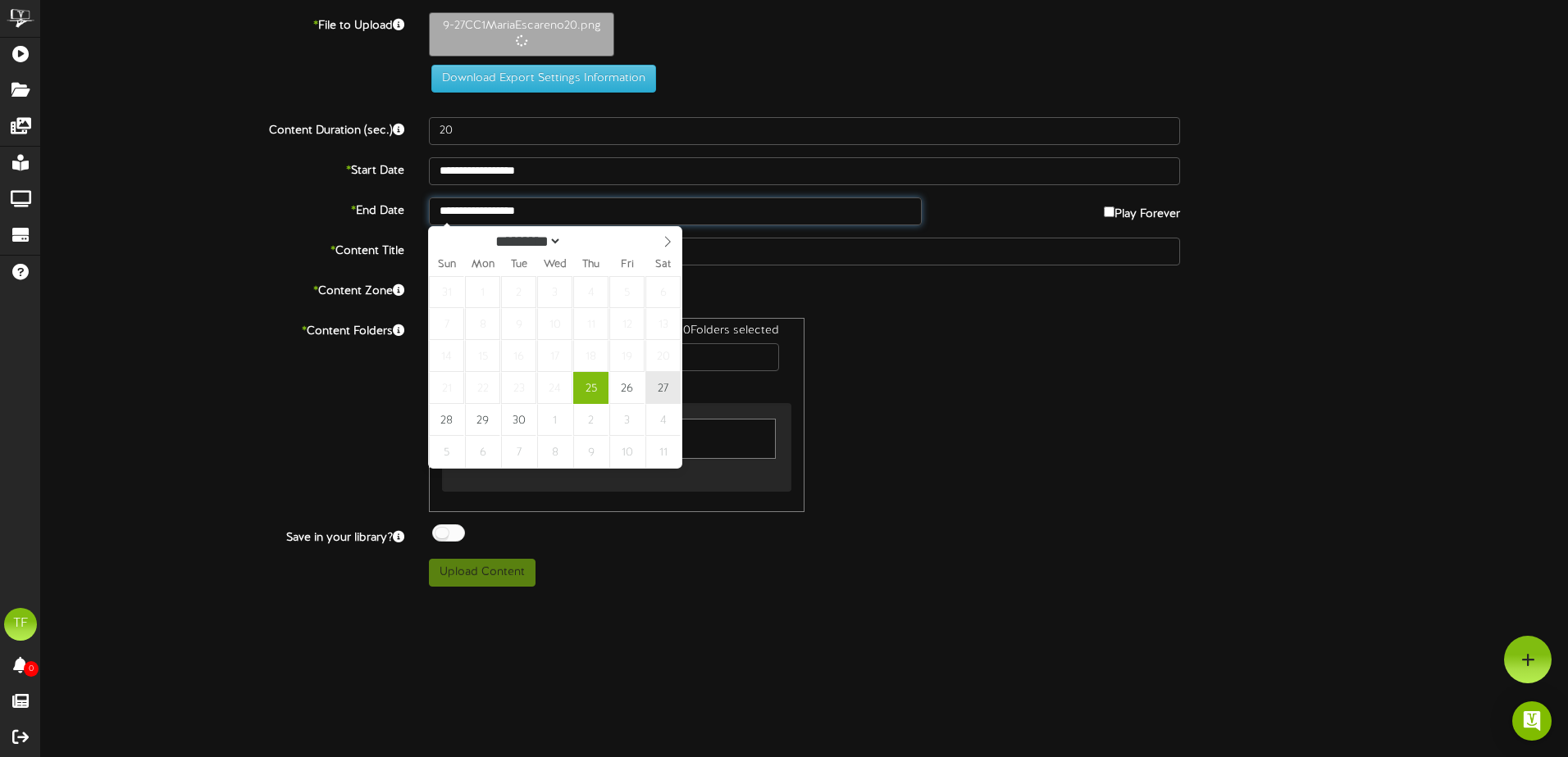
type input "**********"
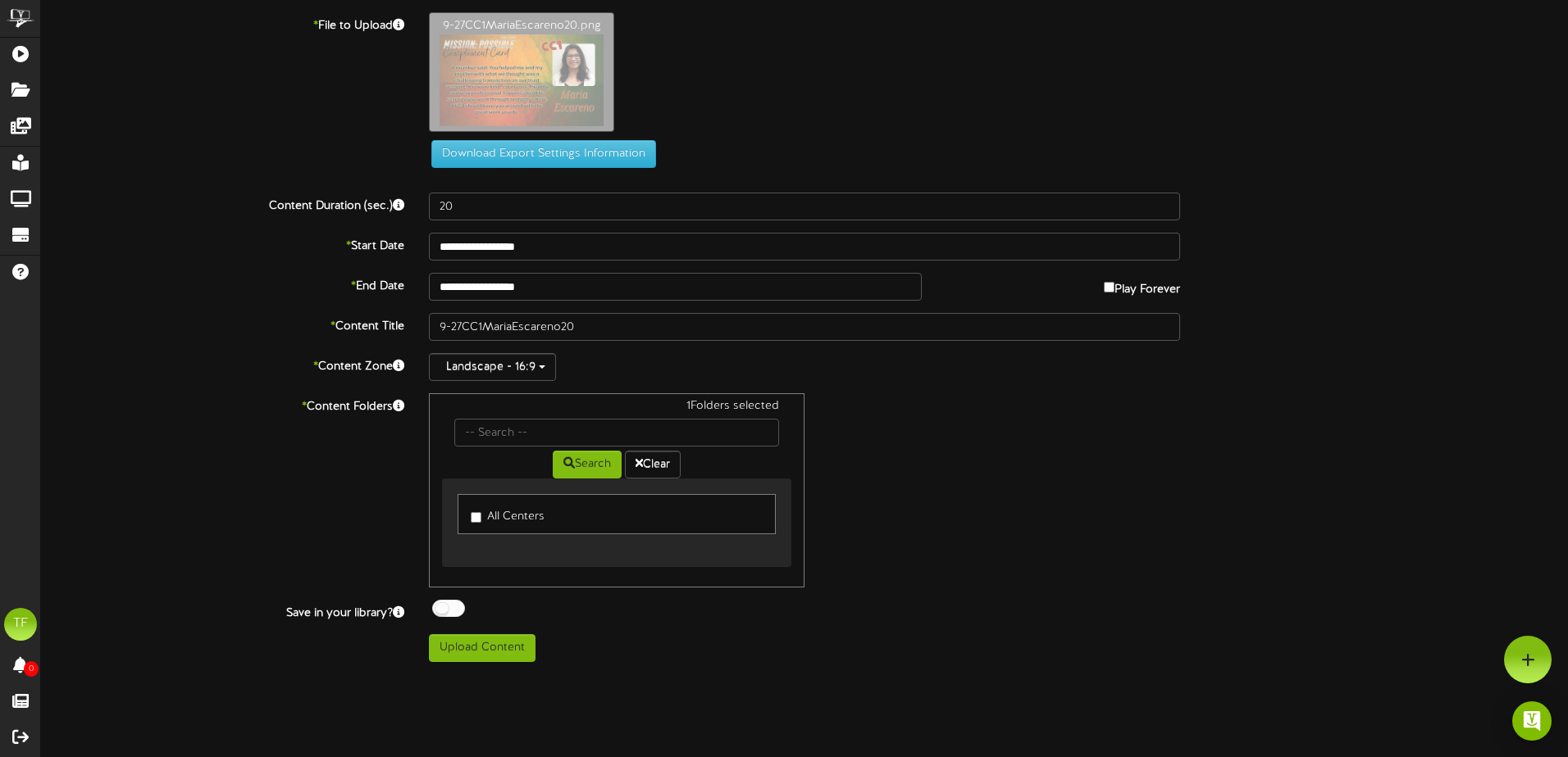
click at [442, 616] on div at bounding box center [449, 609] width 33 height 17
click at [471, 653] on button "Upload Content" at bounding box center [482, 648] width 106 height 28
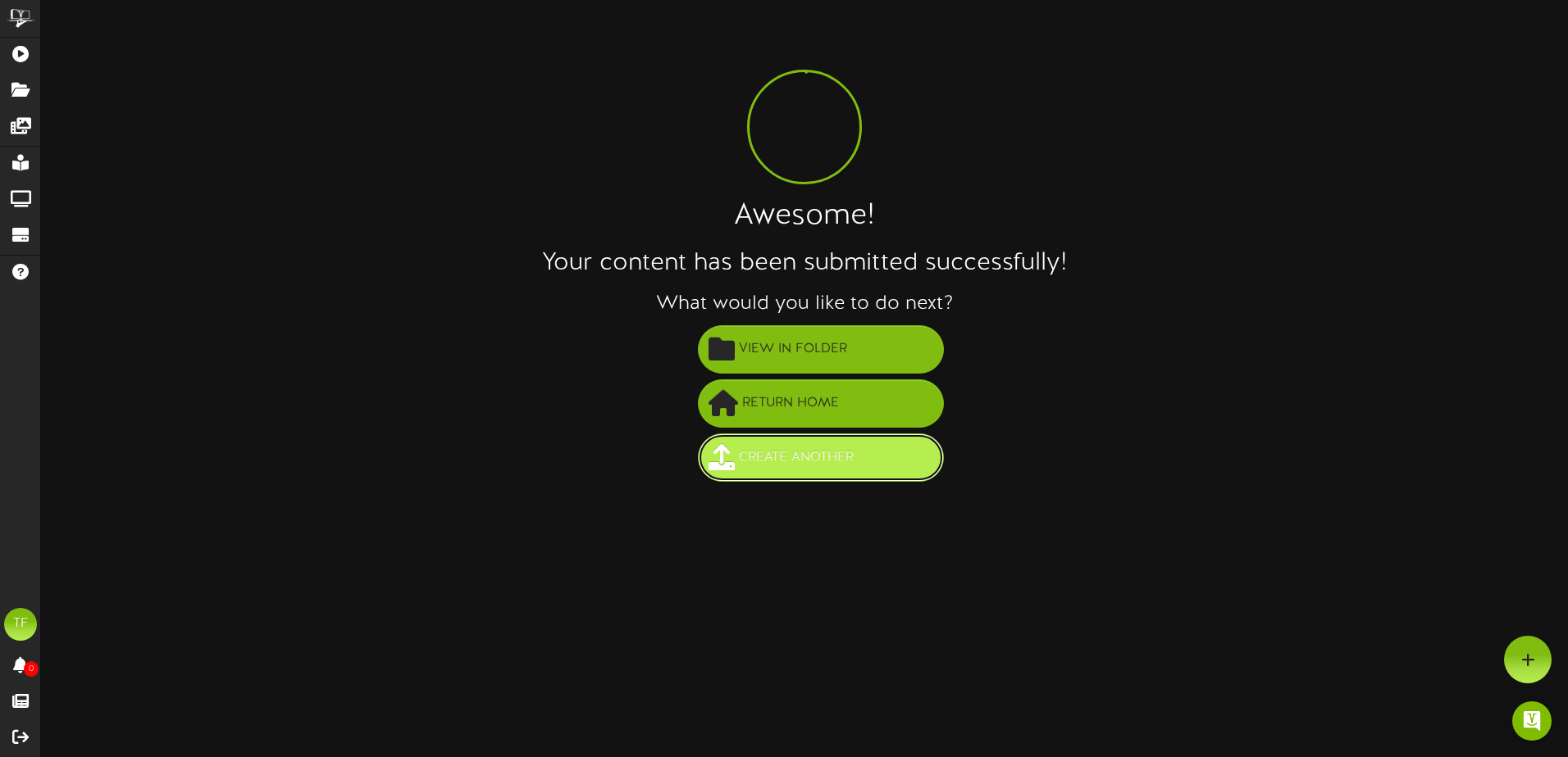
click at [785, 466] on span "Create Another" at bounding box center [795, 458] width 123 height 27
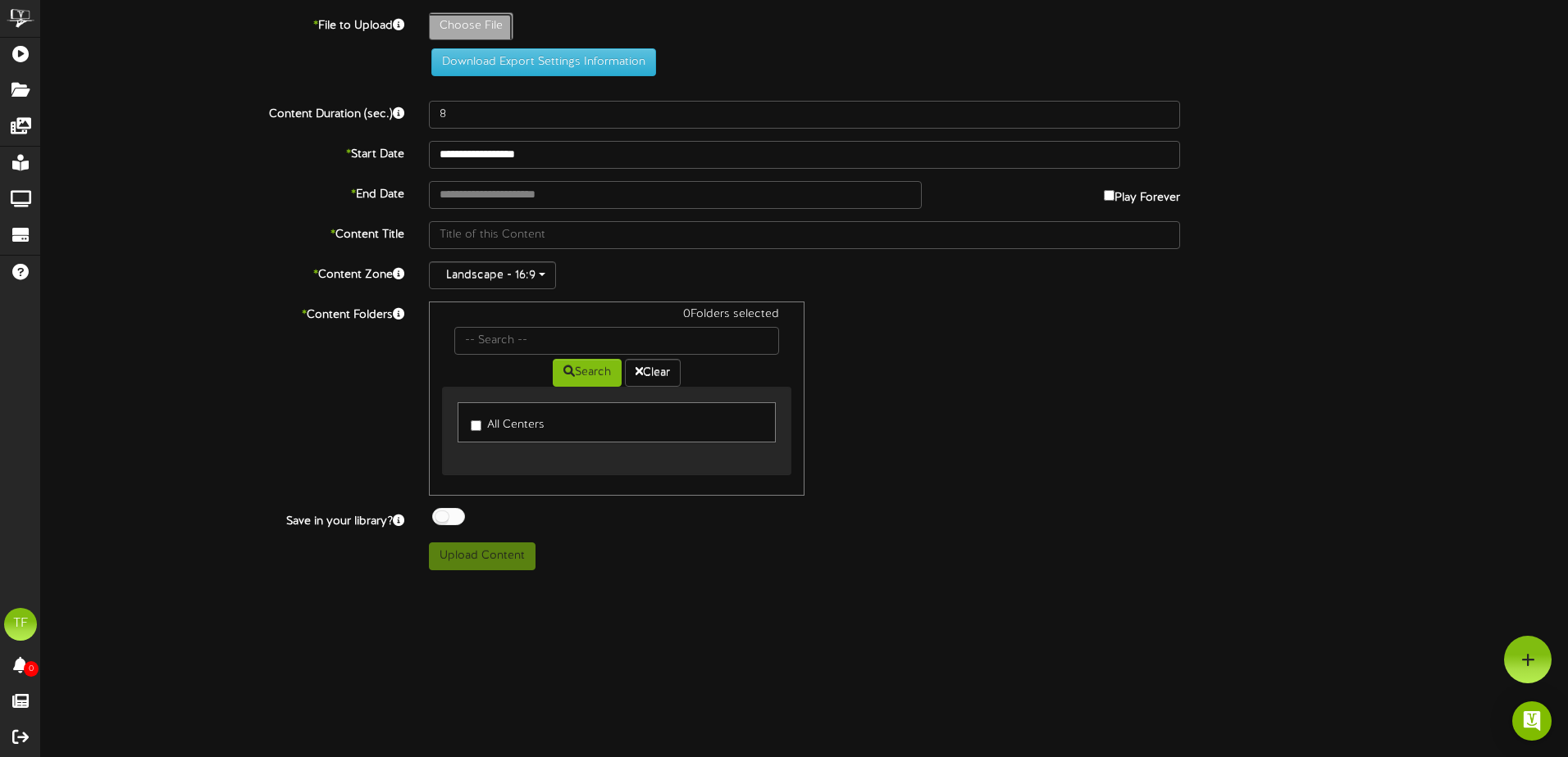
type input "**********"
type input "9-27CC1MelanieWalter20"
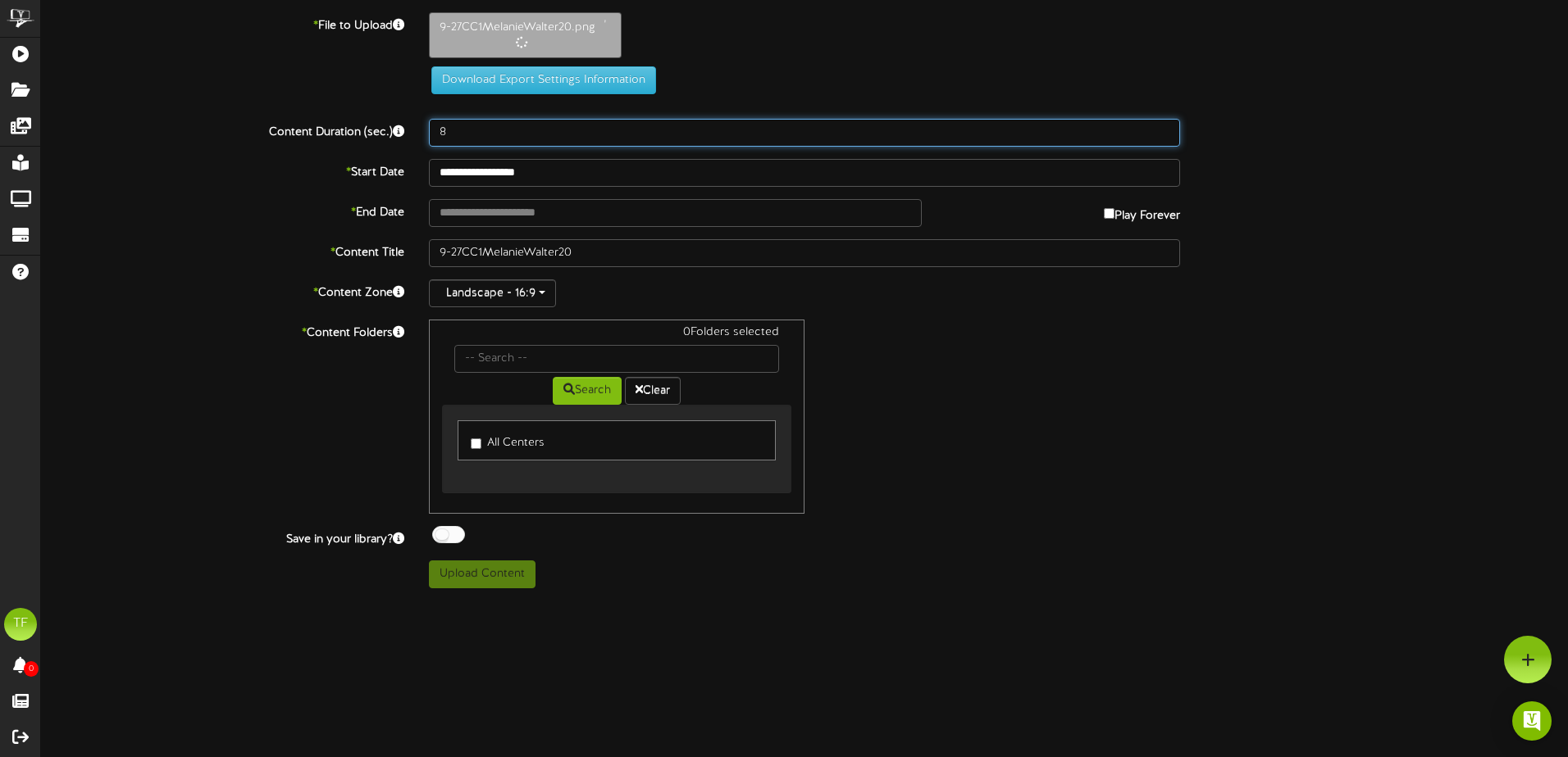
drag, startPoint x: 477, startPoint y: 133, endPoint x: 392, endPoint y: 104, distance: 89.8
click at [410, 122] on div "Content Duration (sec.) 8" at bounding box center [804, 132] width 1551 height 28
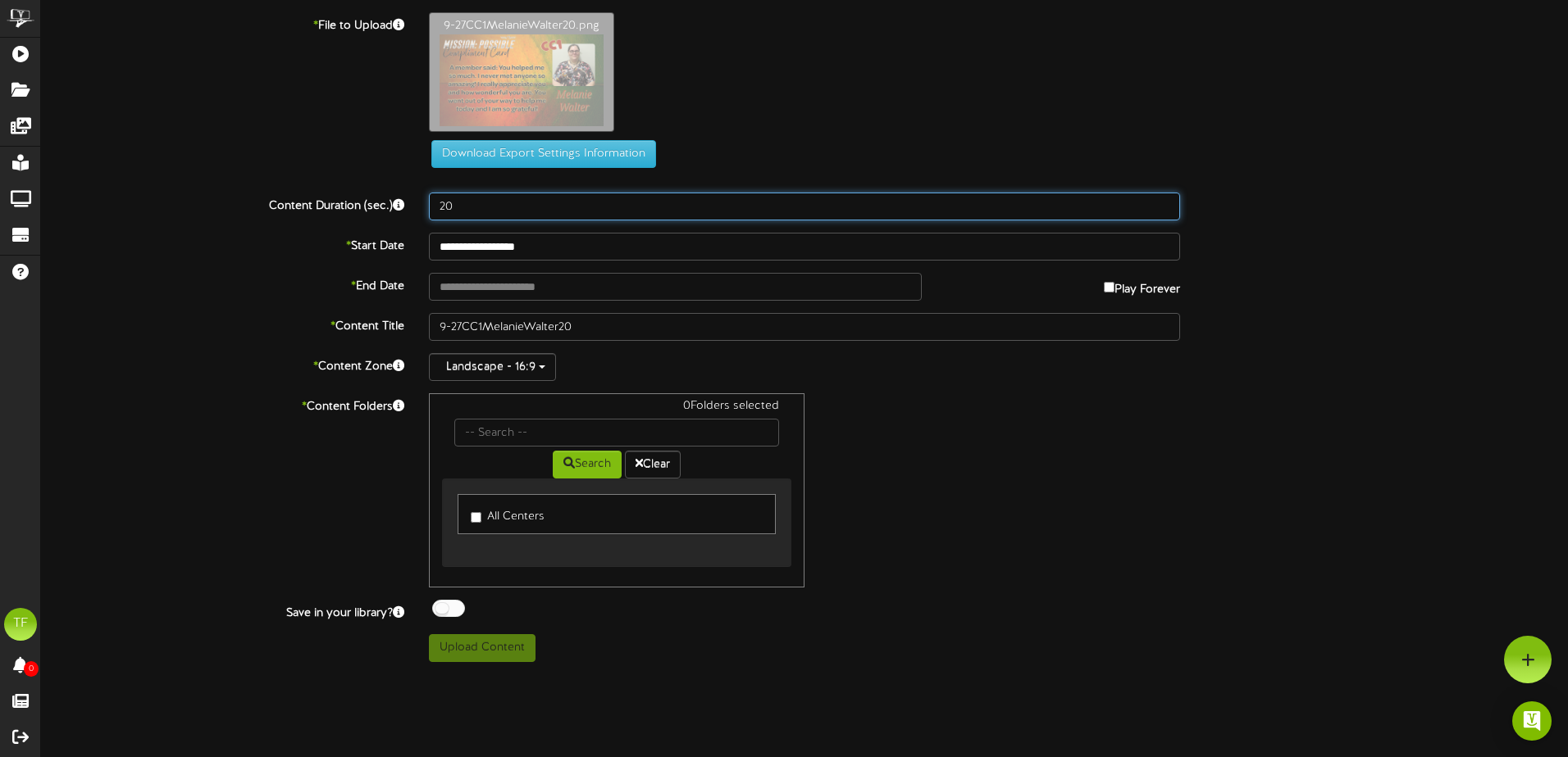
type input "20"
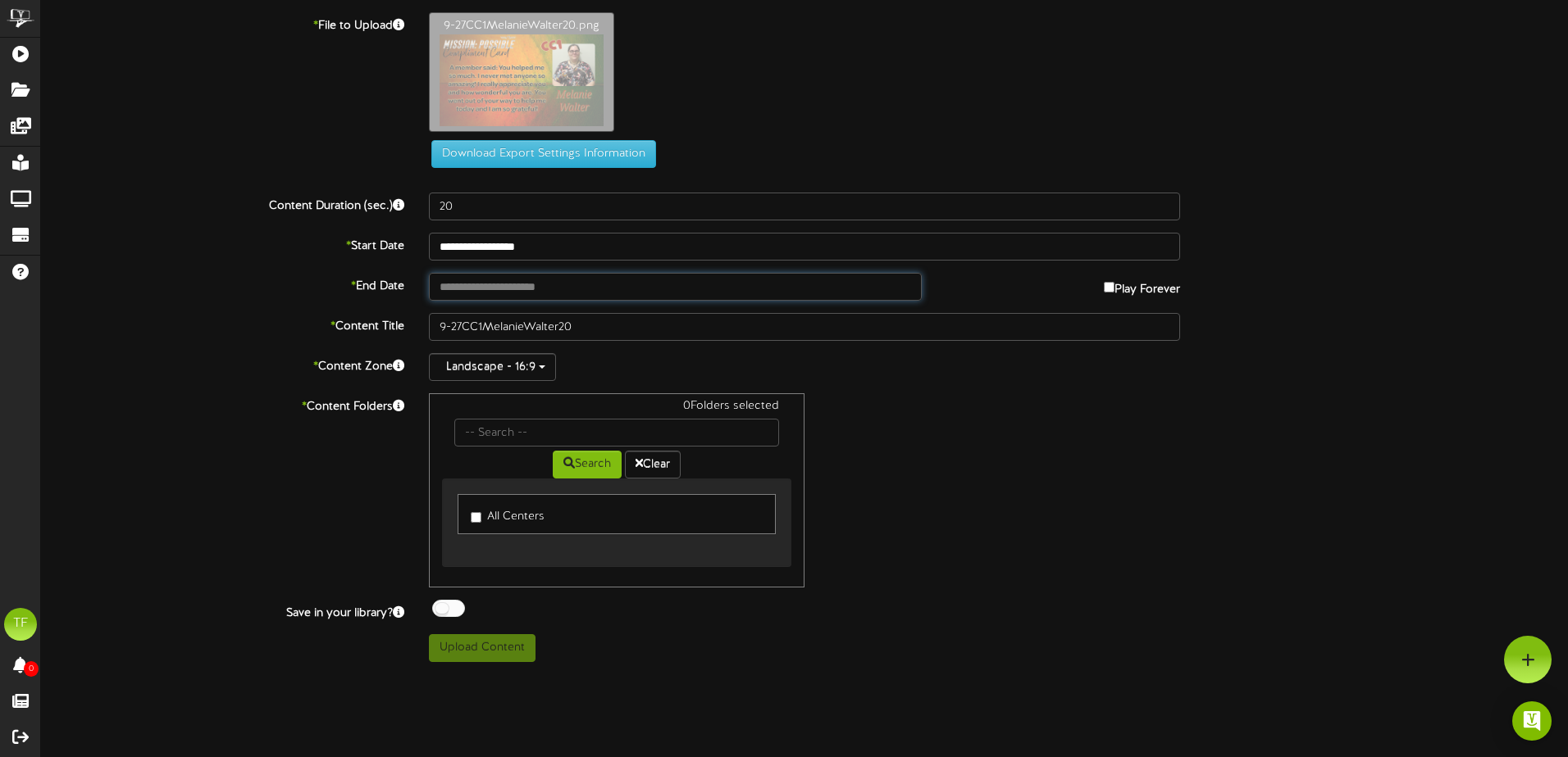
click at [561, 291] on input "text" at bounding box center [675, 286] width 493 height 28
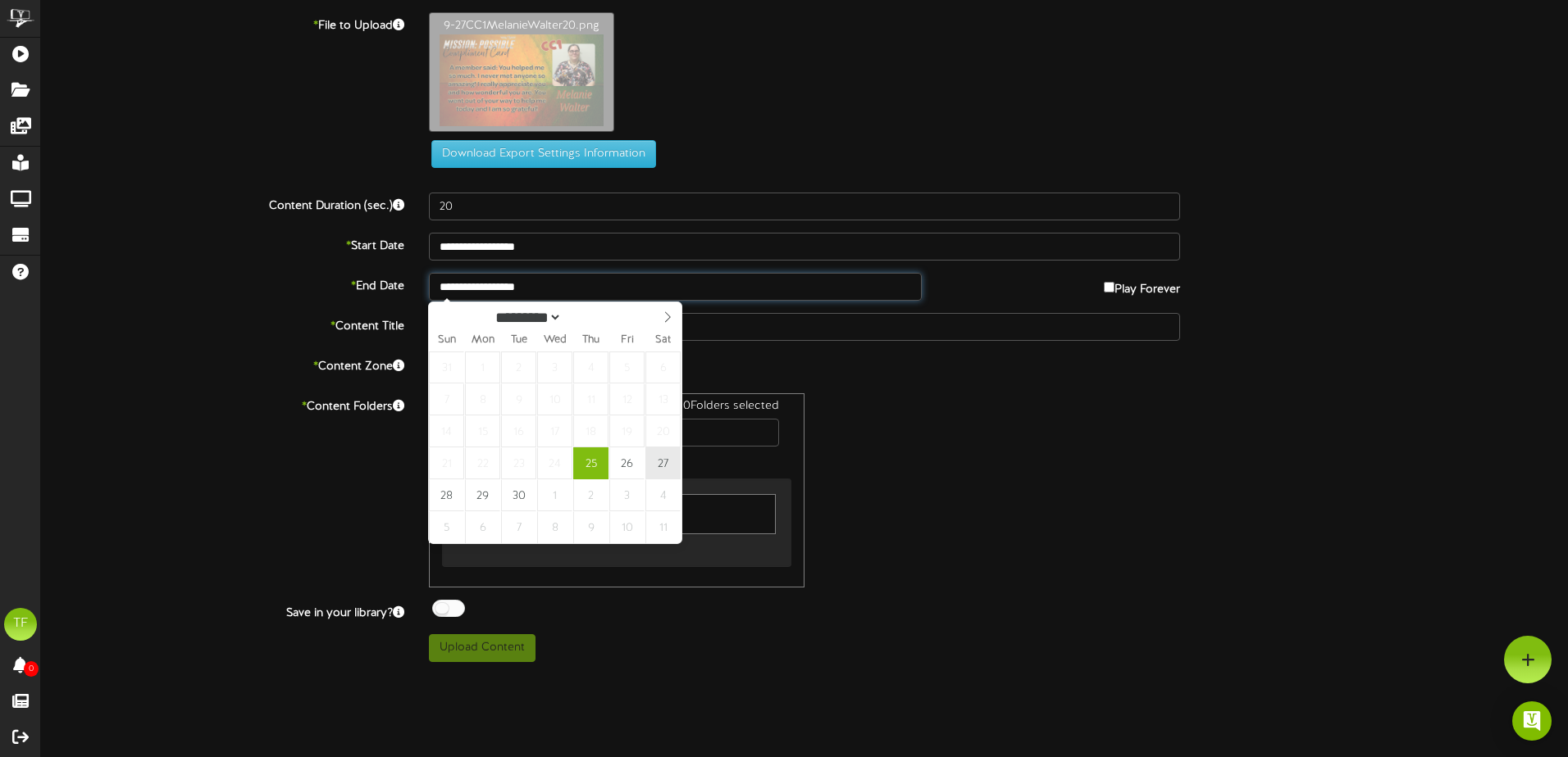
type input "**********"
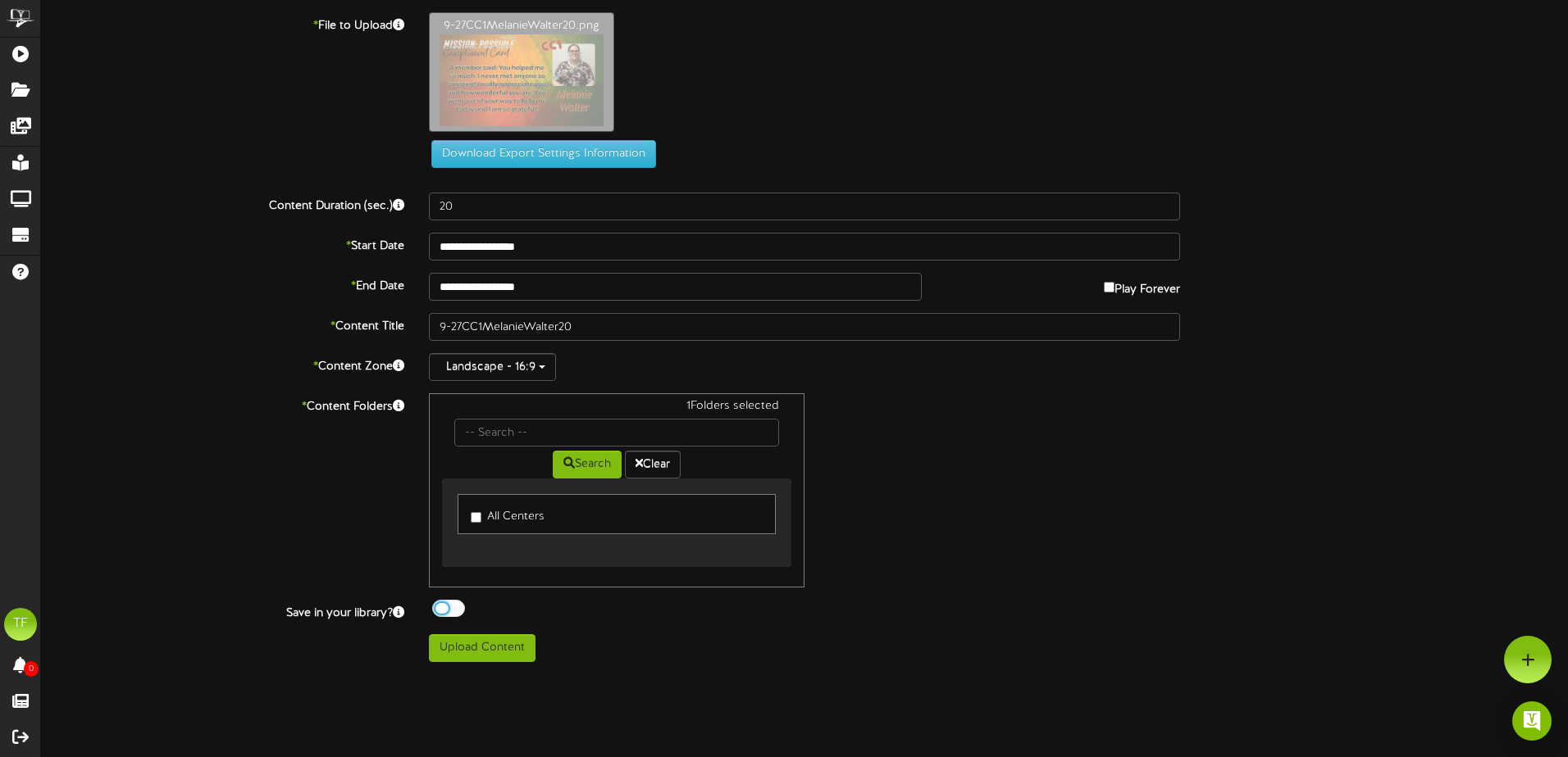
click at [454, 603] on div at bounding box center [449, 609] width 33 height 17
click at [474, 648] on button "Upload Content" at bounding box center [482, 648] width 106 height 28
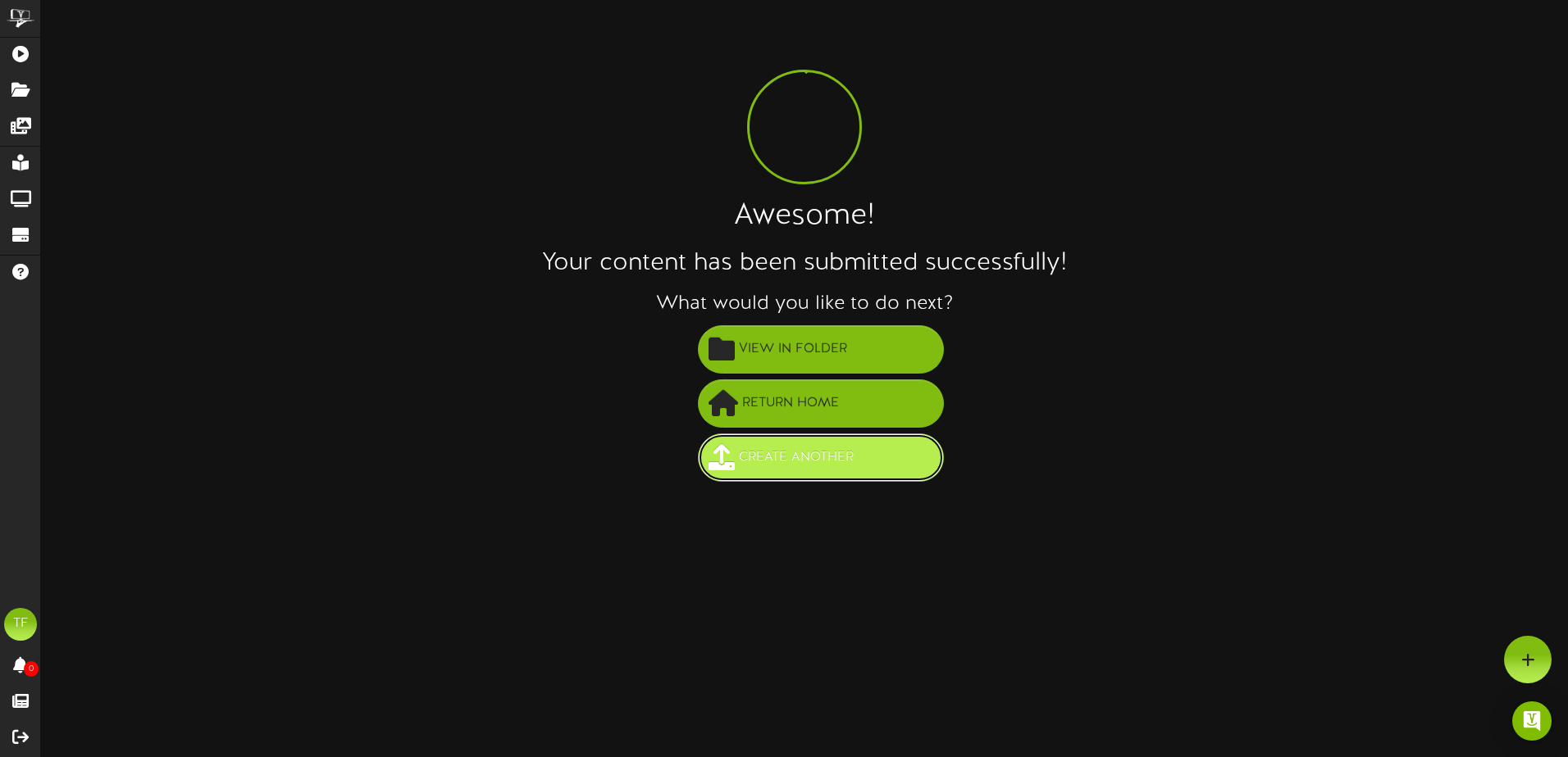
click at [813, 468] on span "Create Another" at bounding box center [795, 458] width 123 height 27
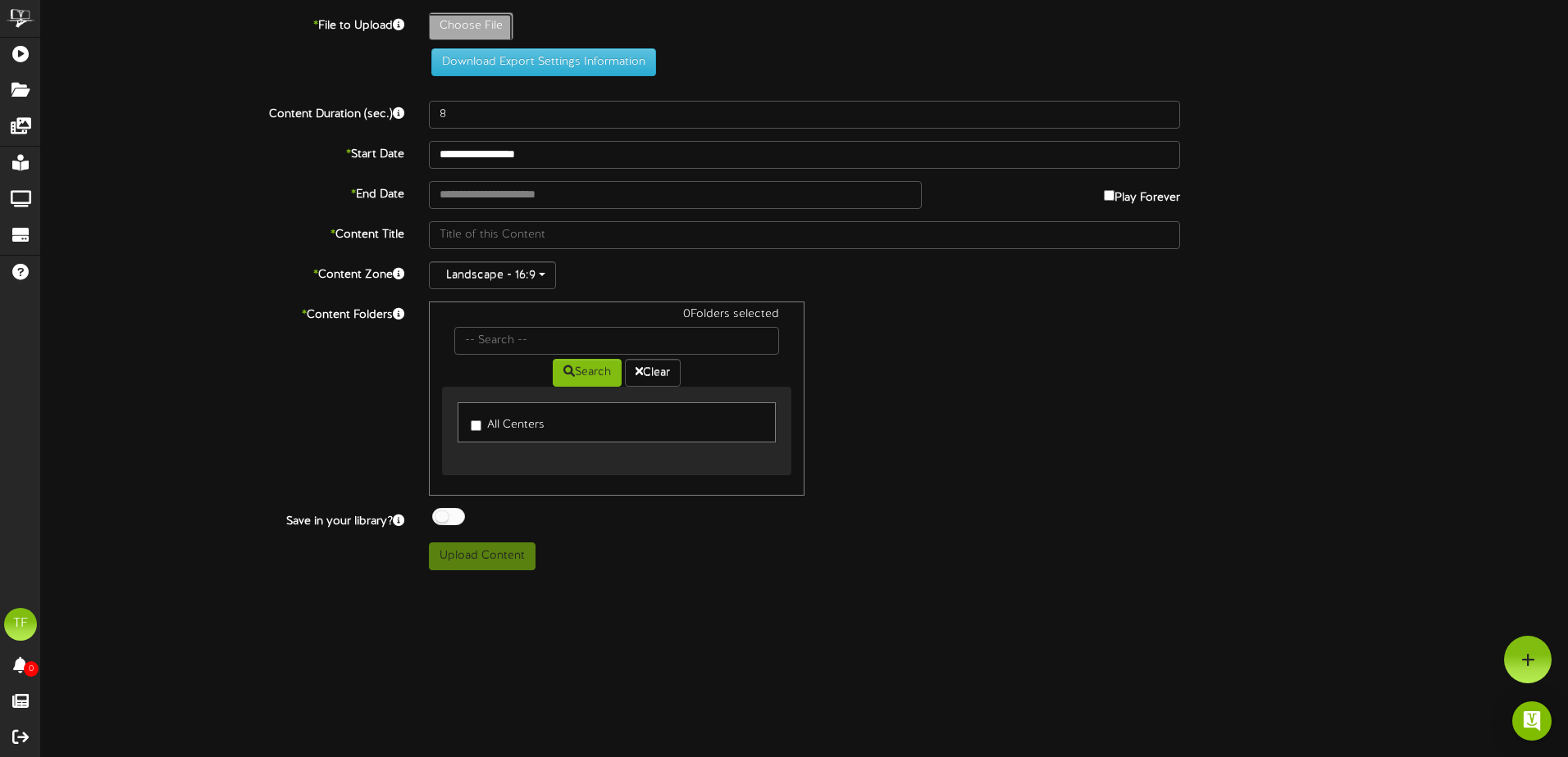
type input "**********"
type input "9-27CC4AlisaFrampton20"
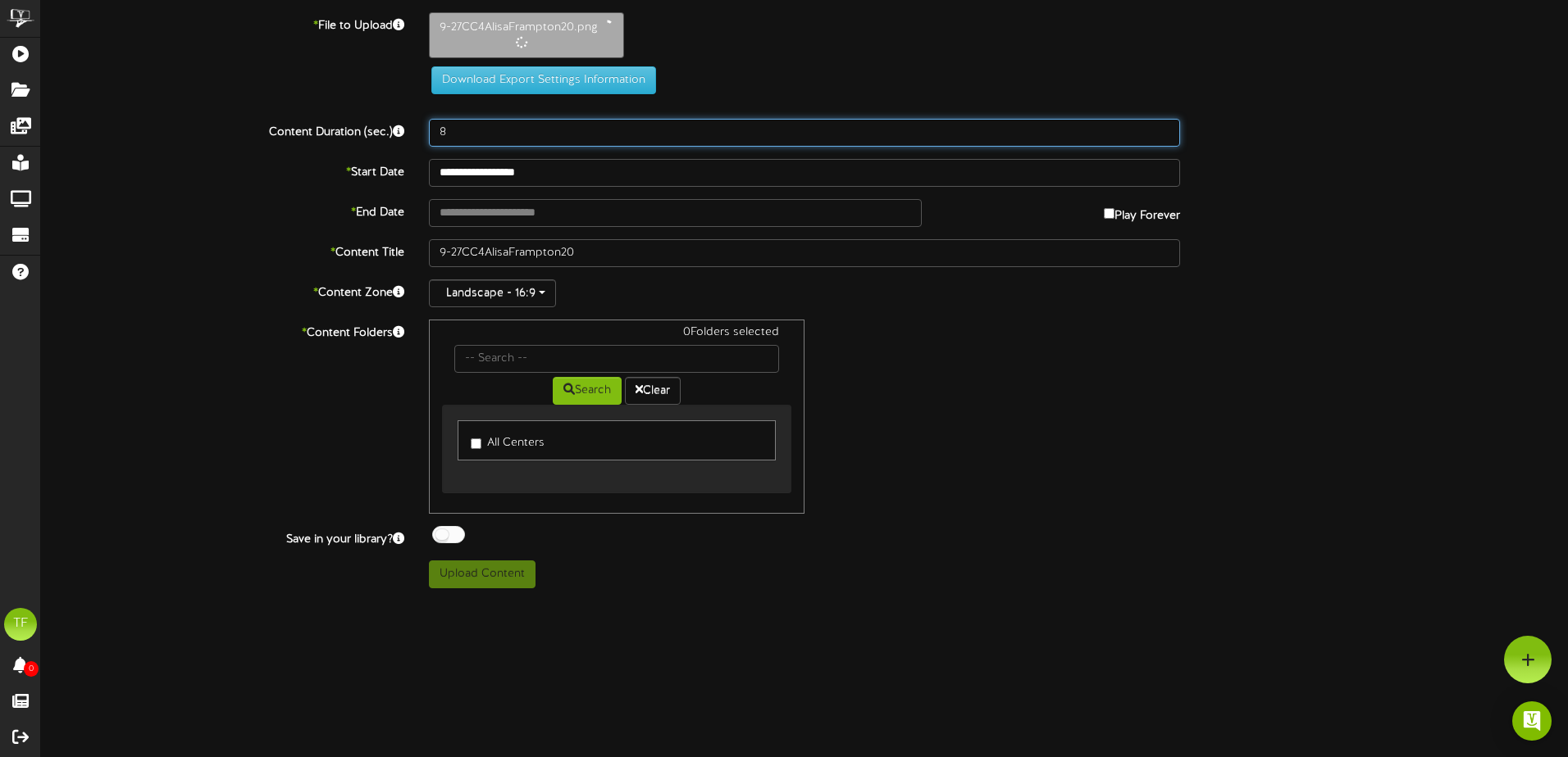
drag, startPoint x: 486, startPoint y: 125, endPoint x: 401, endPoint y: 120, distance: 85.1
click at [403, 123] on div "Content Duration (sec.) 8" at bounding box center [804, 132] width 1551 height 28
type input "20"
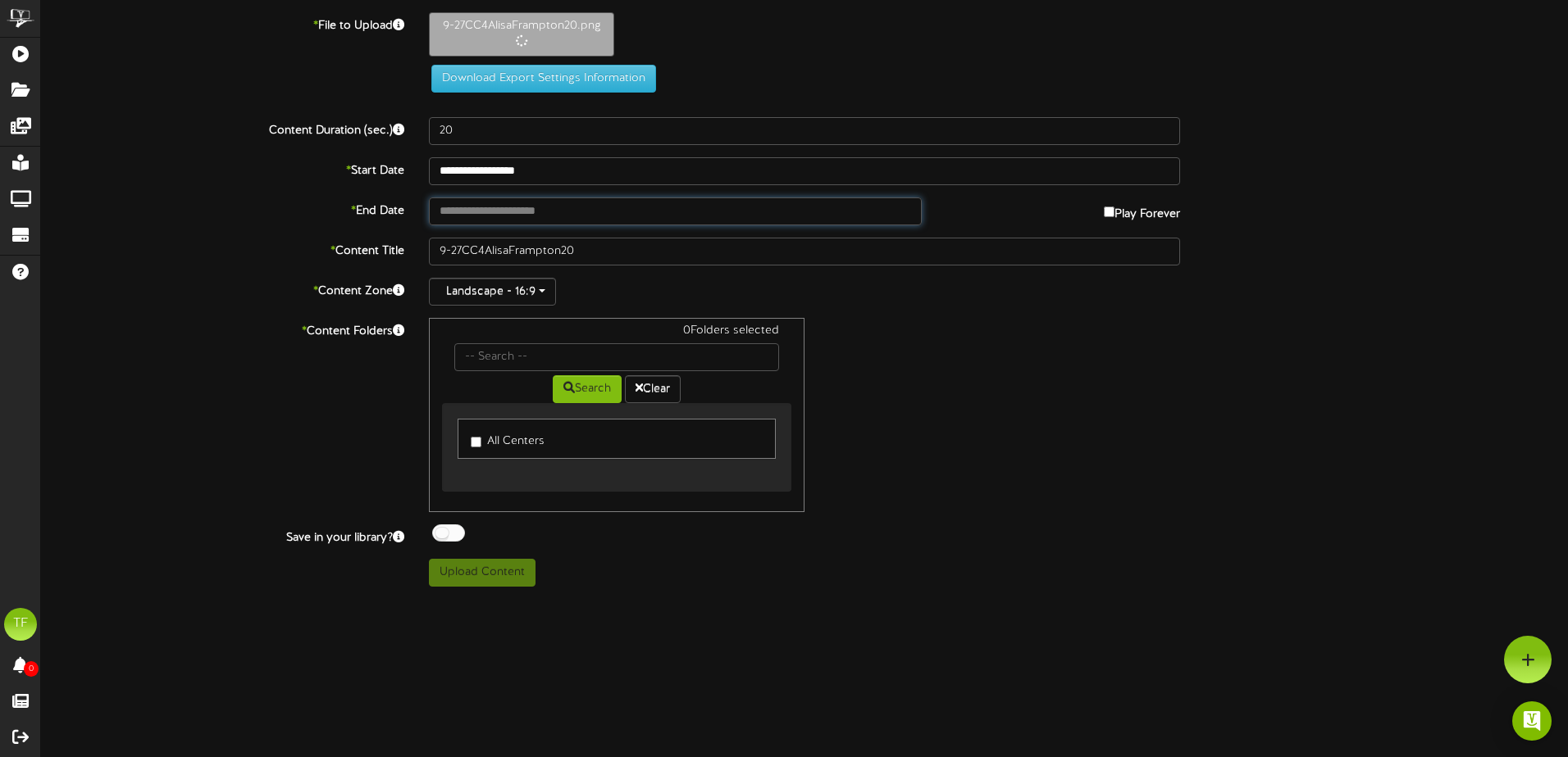
click at [539, 208] on input "text" at bounding box center [675, 211] width 493 height 28
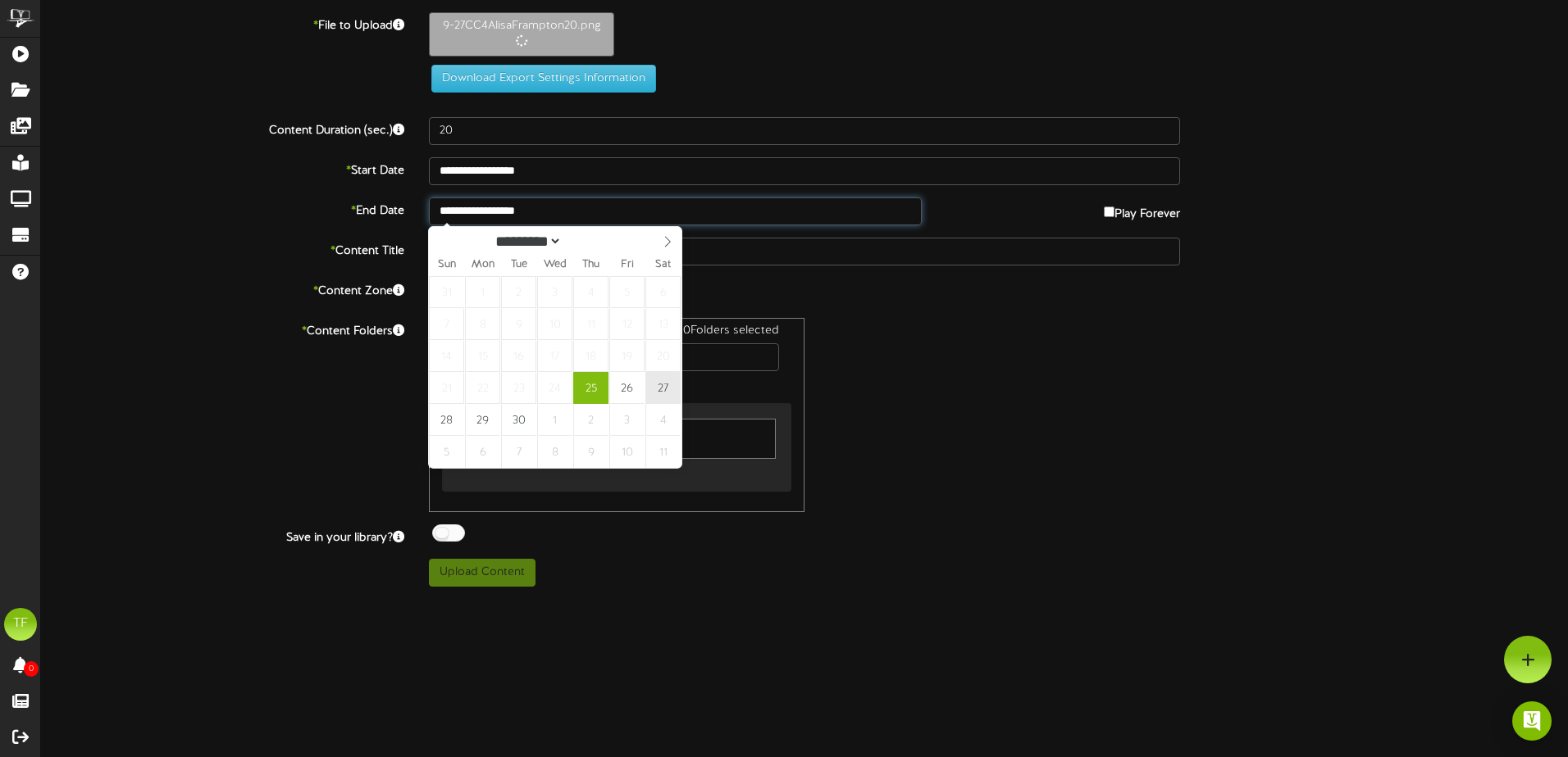
type input "**********"
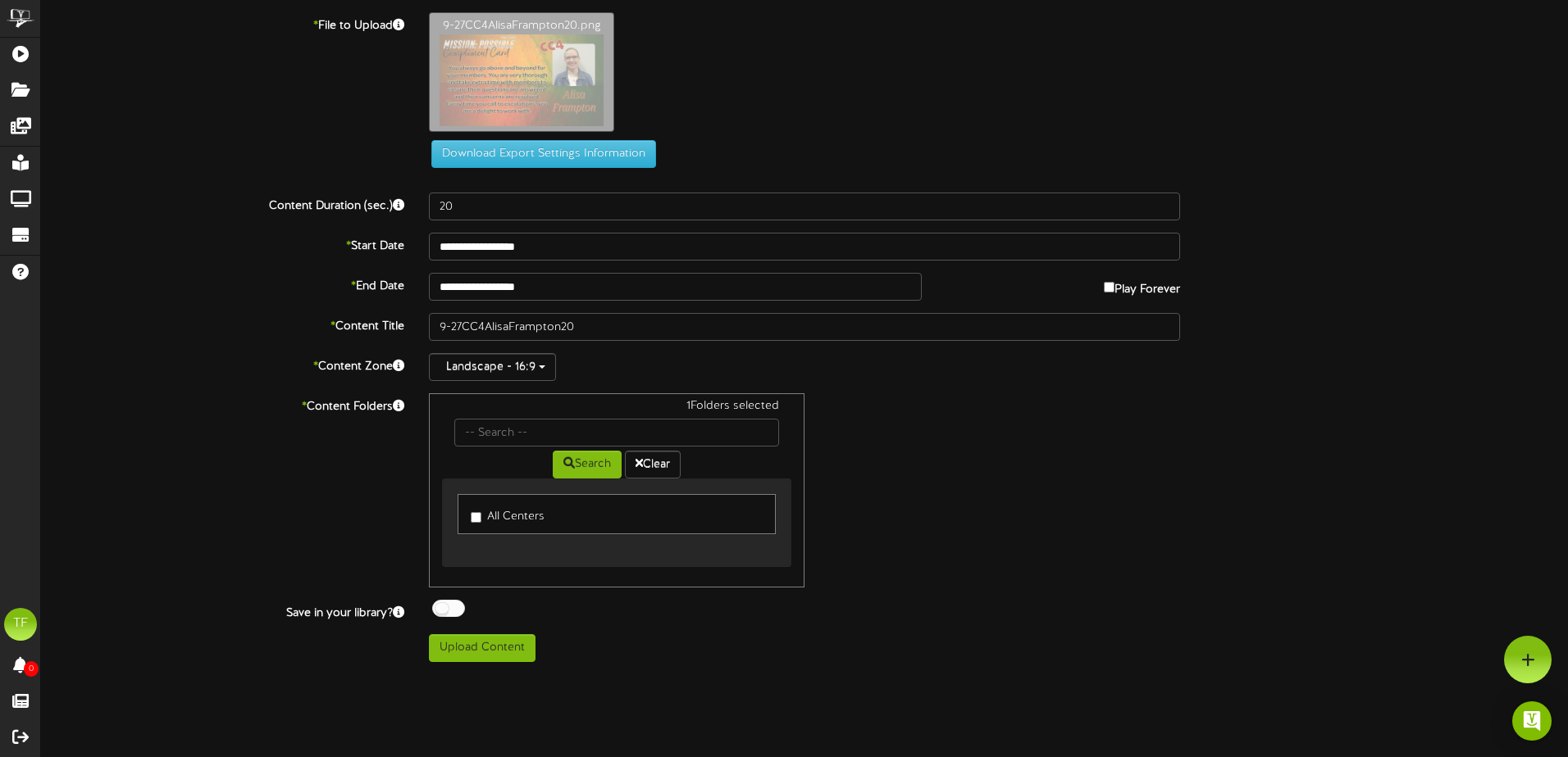
click at [451, 610] on div at bounding box center [449, 609] width 33 height 17
click at [483, 656] on button "Upload Content" at bounding box center [482, 648] width 106 height 28
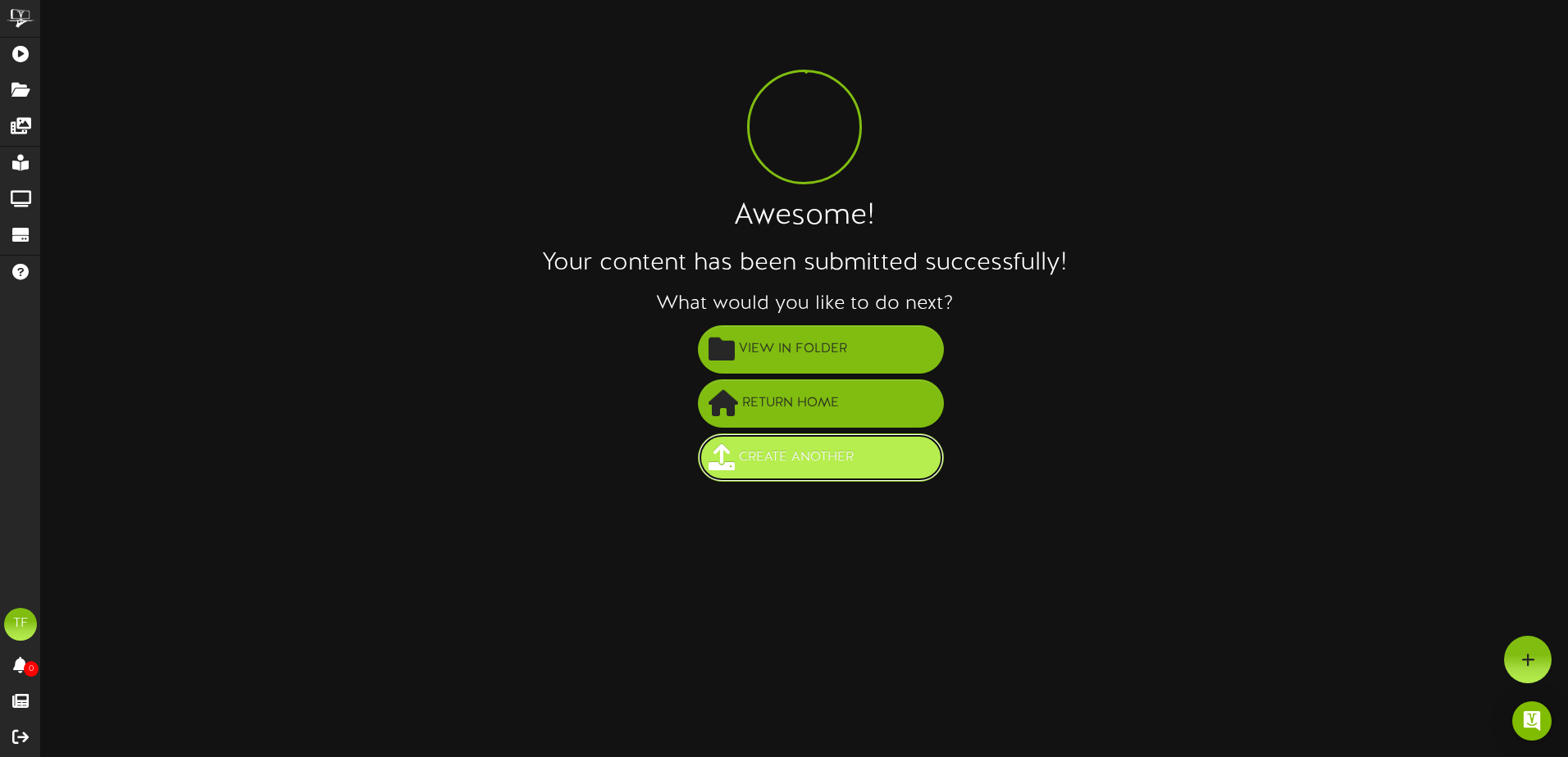
click at [842, 463] on span "Create Another" at bounding box center [795, 458] width 123 height 27
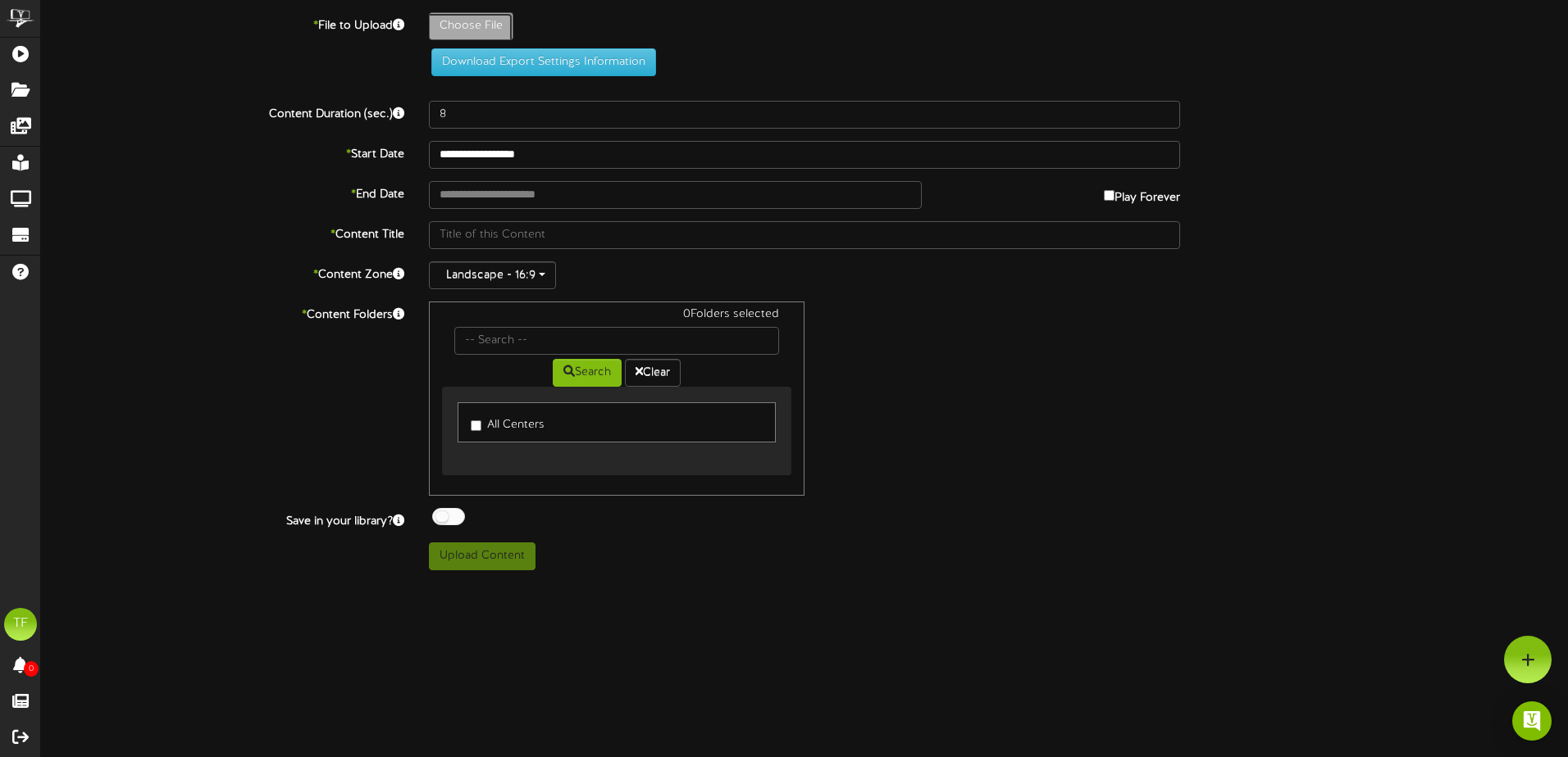
type input "**********"
type input "9-27CC4TonyLoch20"
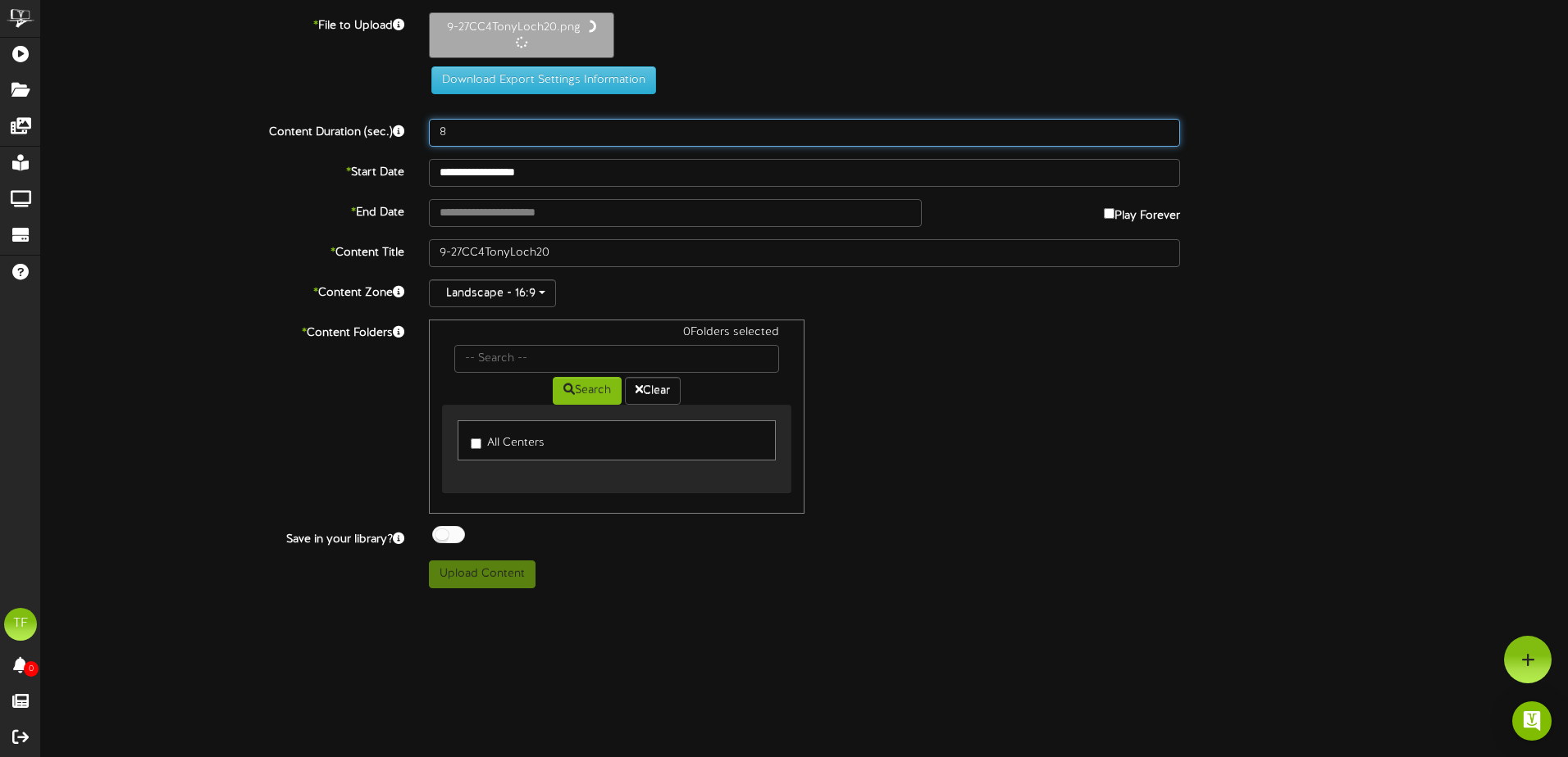
drag, startPoint x: 475, startPoint y: 143, endPoint x: 394, endPoint y: 130, distance: 82.0
click at [394, 130] on div "Content Duration (sec.) 8" at bounding box center [804, 132] width 1551 height 28
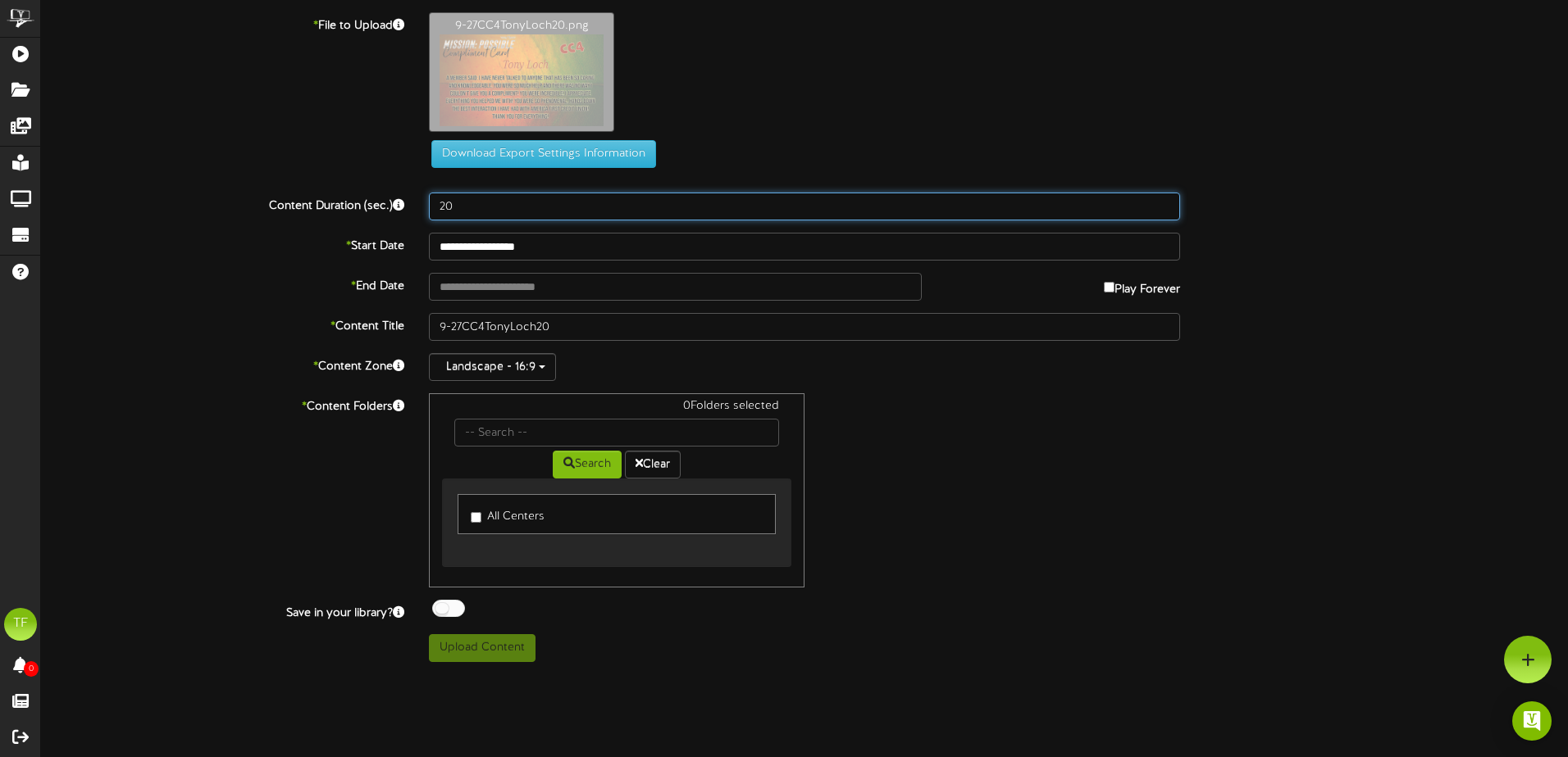
type input "20"
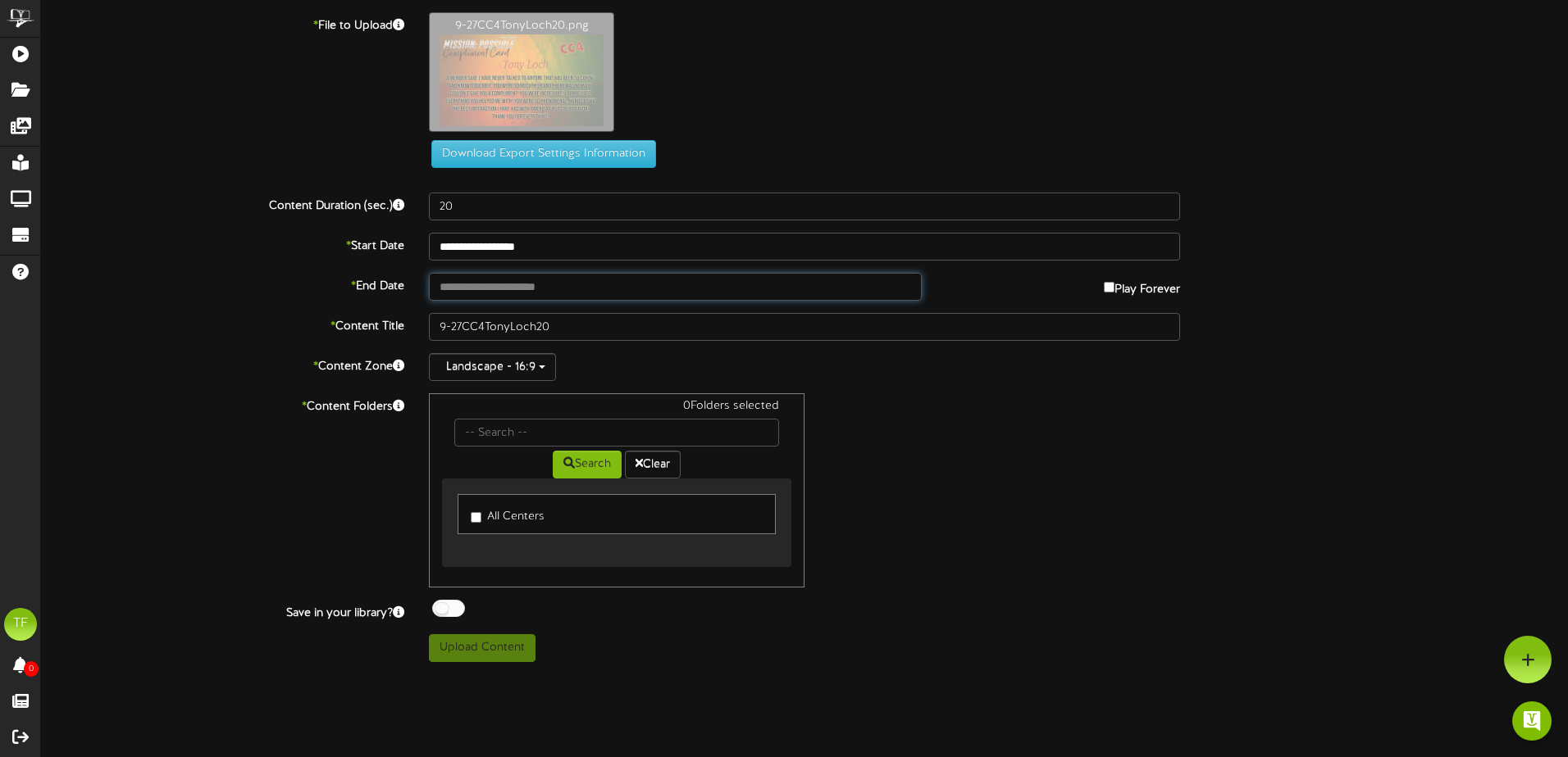
click at [583, 288] on input "text" at bounding box center [675, 286] width 493 height 28
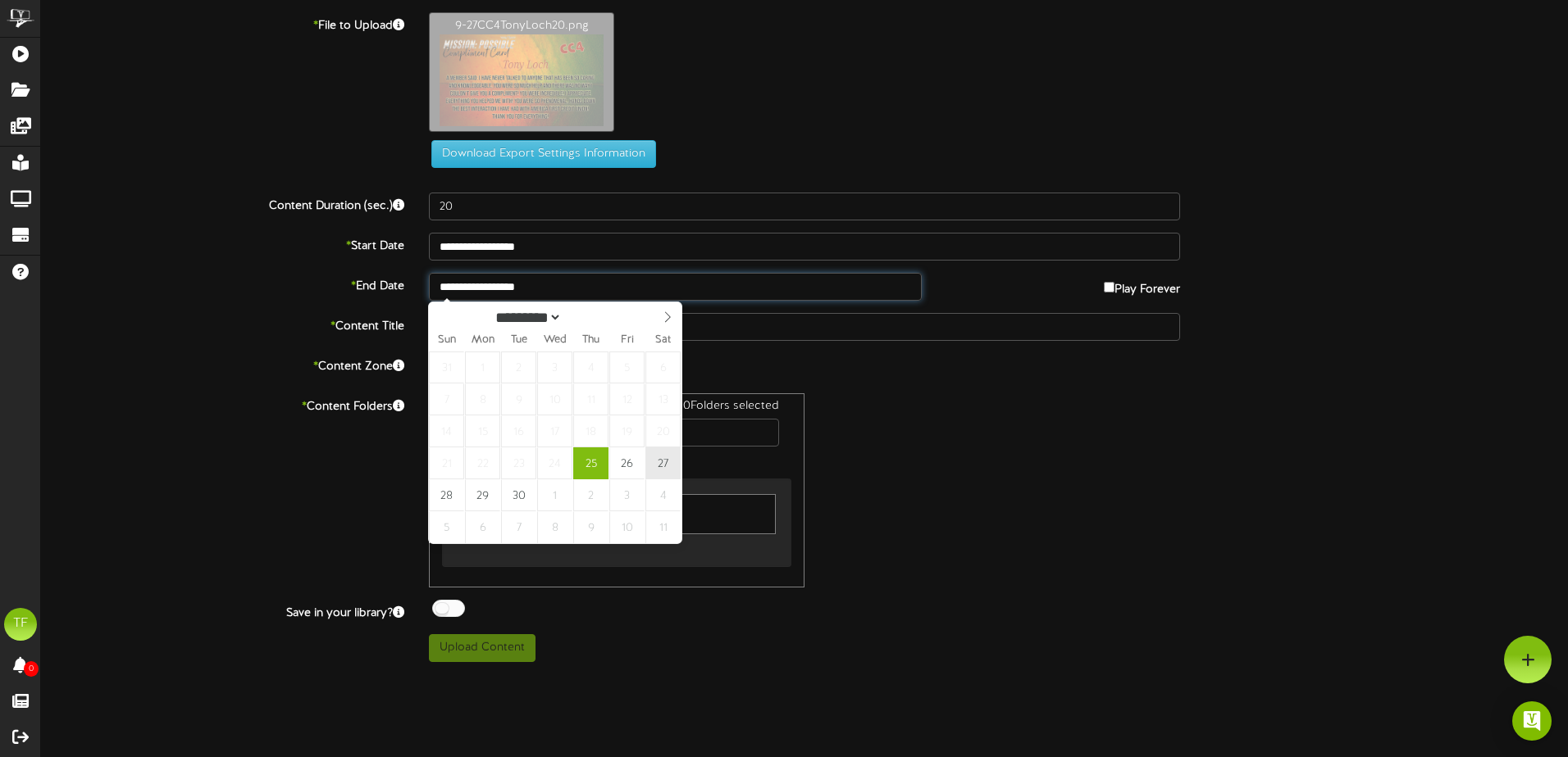
type input "**********"
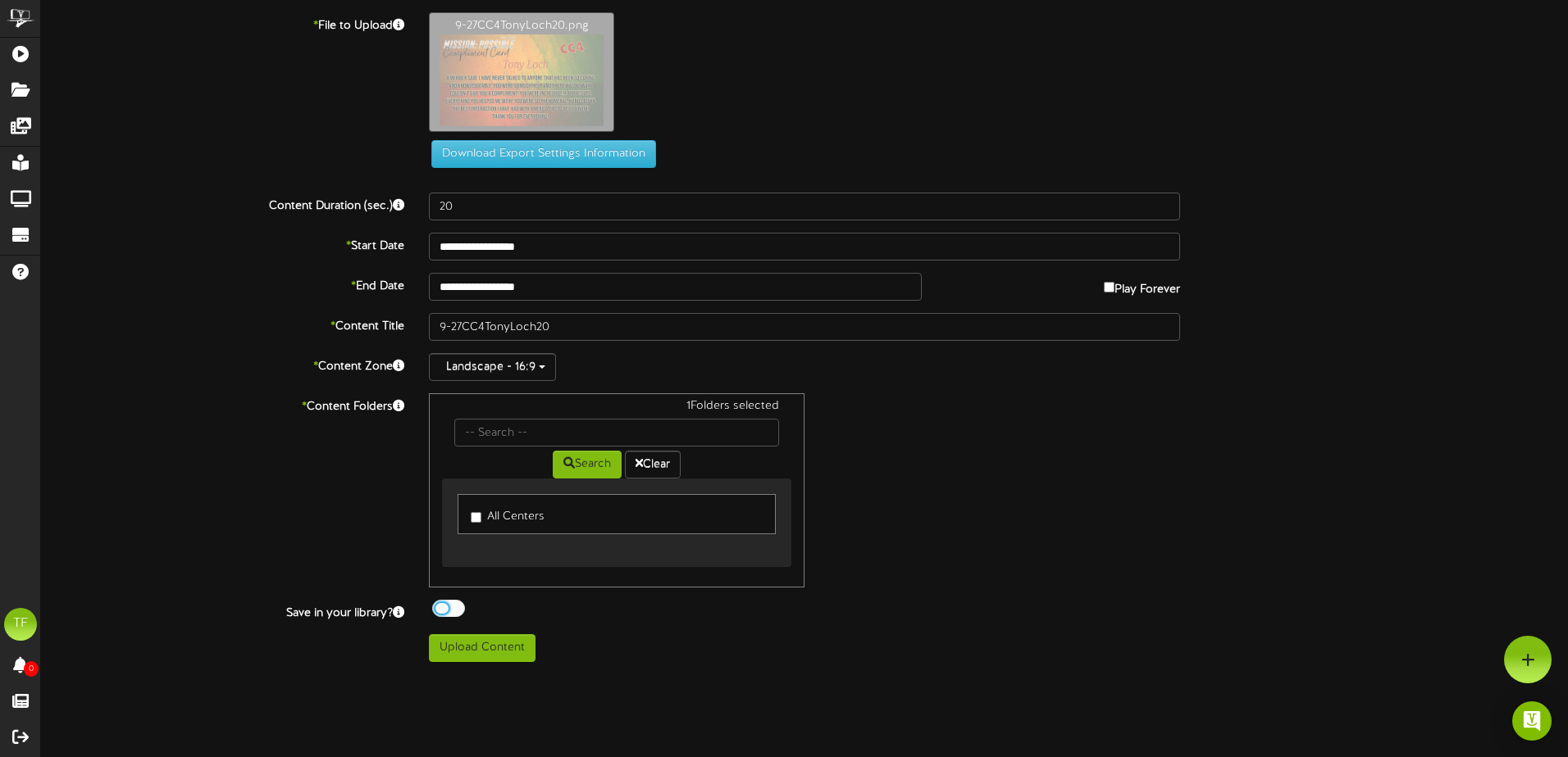
click at [449, 607] on div at bounding box center [449, 609] width 33 height 17
click at [468, 652] on button "Upload Content" at bounding box center [482, 648] width 106 height 28
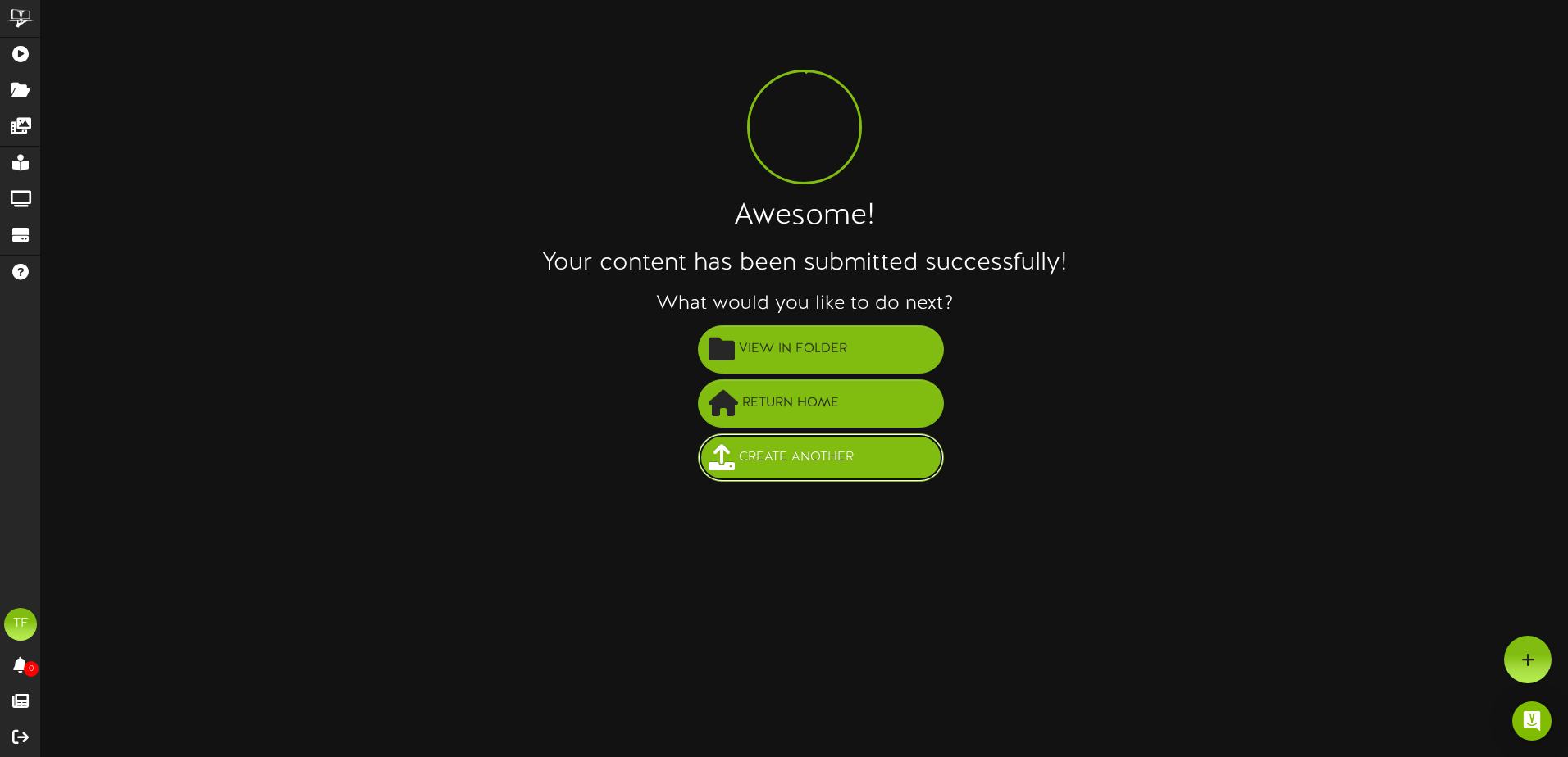
click at [857, 447] on span "Create Another" at bounding box center [795, 458] width 123 height 27
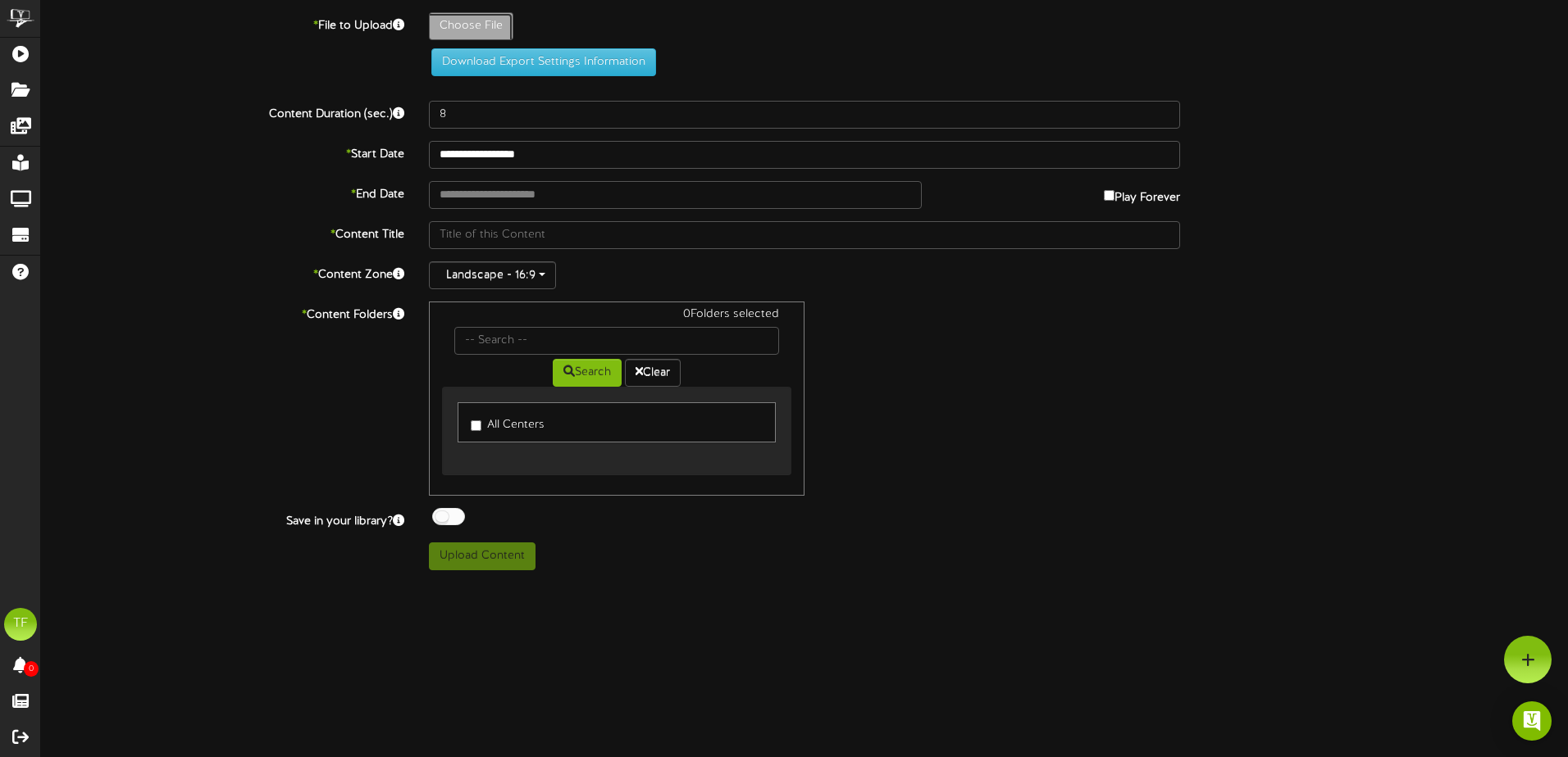
type input "**********"
type input "9-27CC4TonyaThomas20"
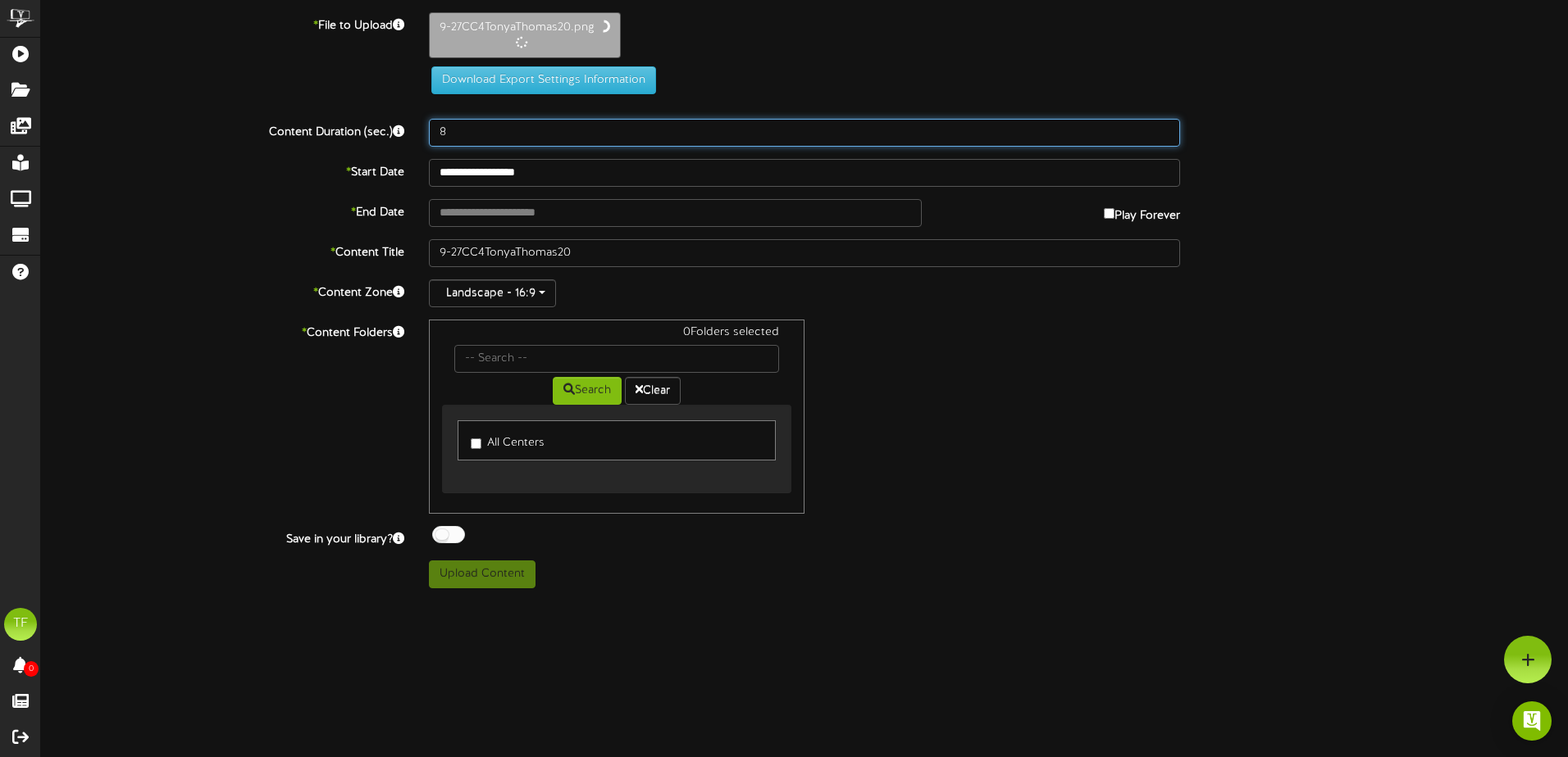
drag, startPoint x: 505, startPoint y: 128, endPoint x: 362, endPoint y: 117, distance: 143.4
click at [362, 119] on div "Content Duration (sec.) 8" at bounding box center [804, 132] width 1551 height 28
type input "20"
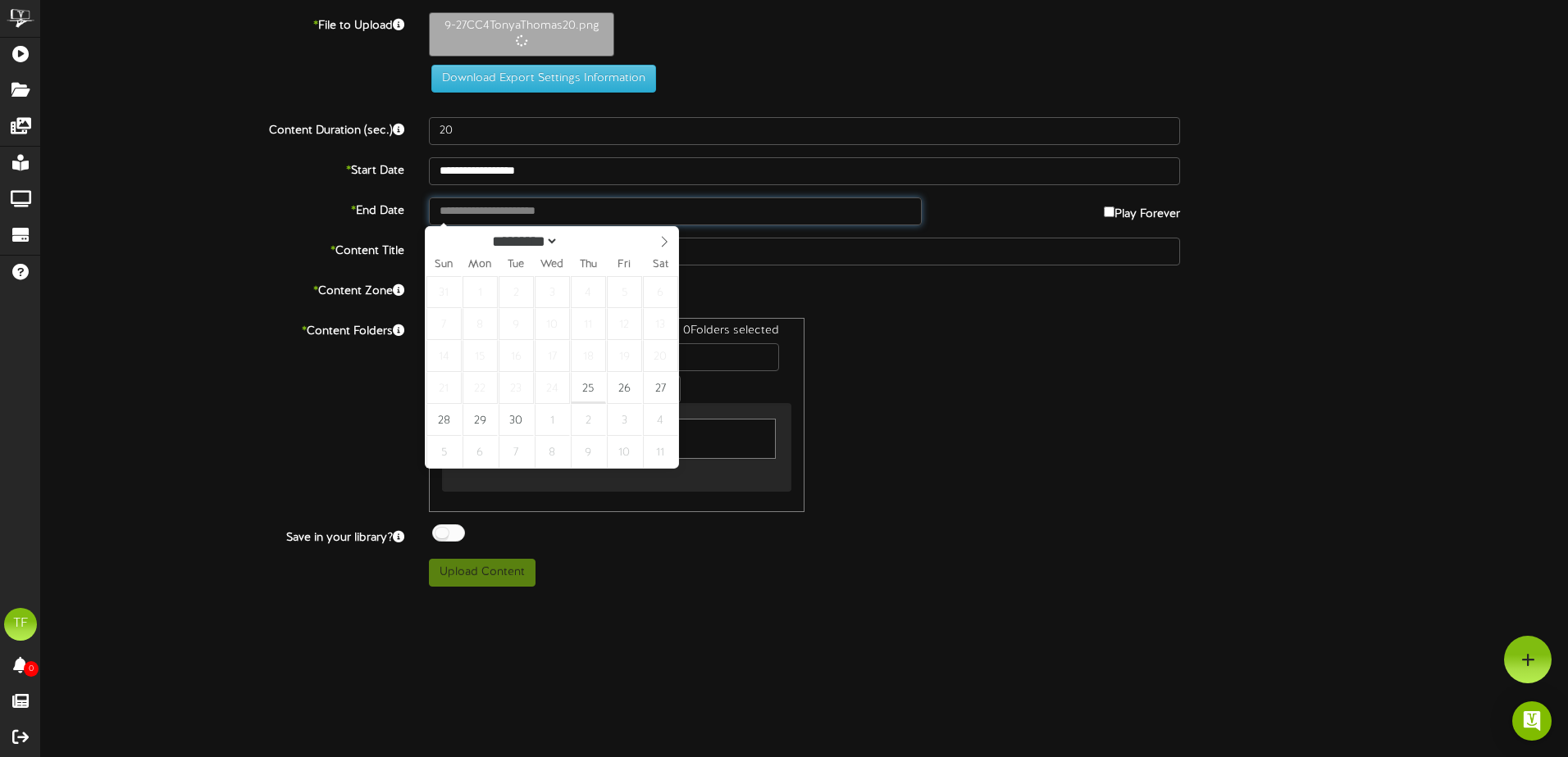
click at [562, 217] on input "text" at bounding box center [675, 211] width 493 height 28
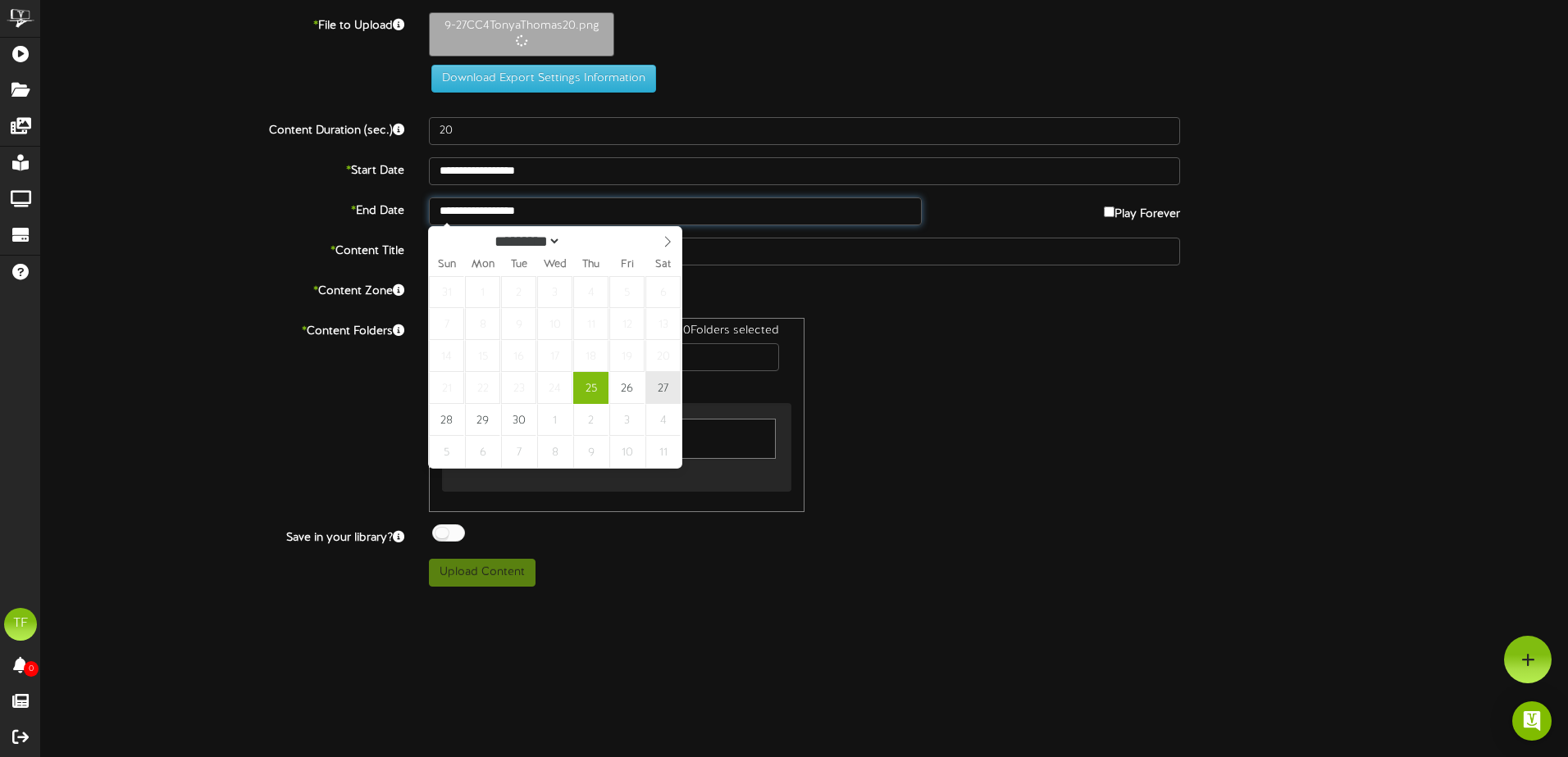
type input "**********"
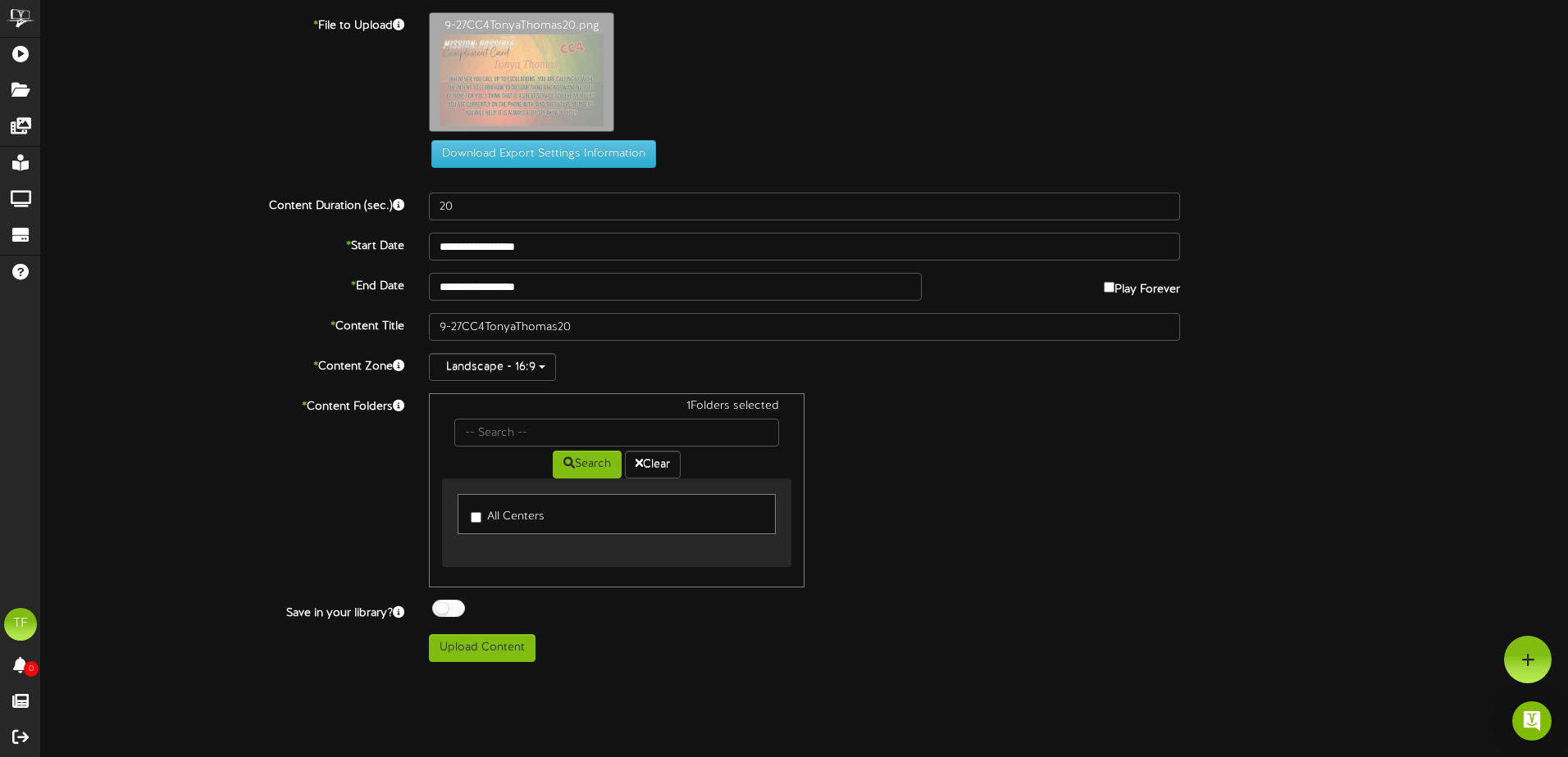
click at [462, 602] on div at bounding box center [449, 609] width 33 height 17
click at [487, 650] on button "Upload Content" at bounding box center [482, 648] width 106 height 28
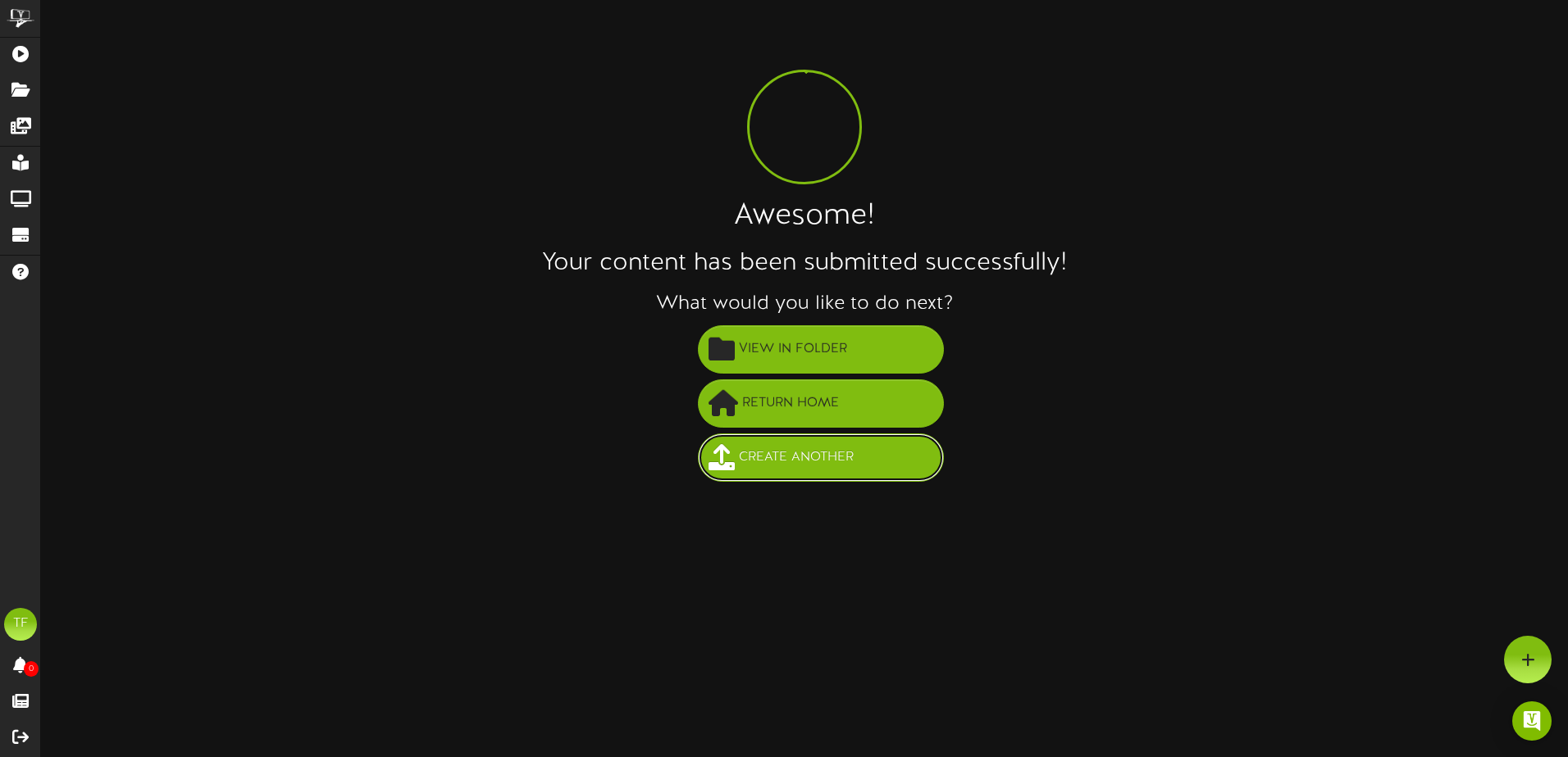
click at [804, 462] on span "Create Another" at bounding box center [795, 458] width 123 height 27
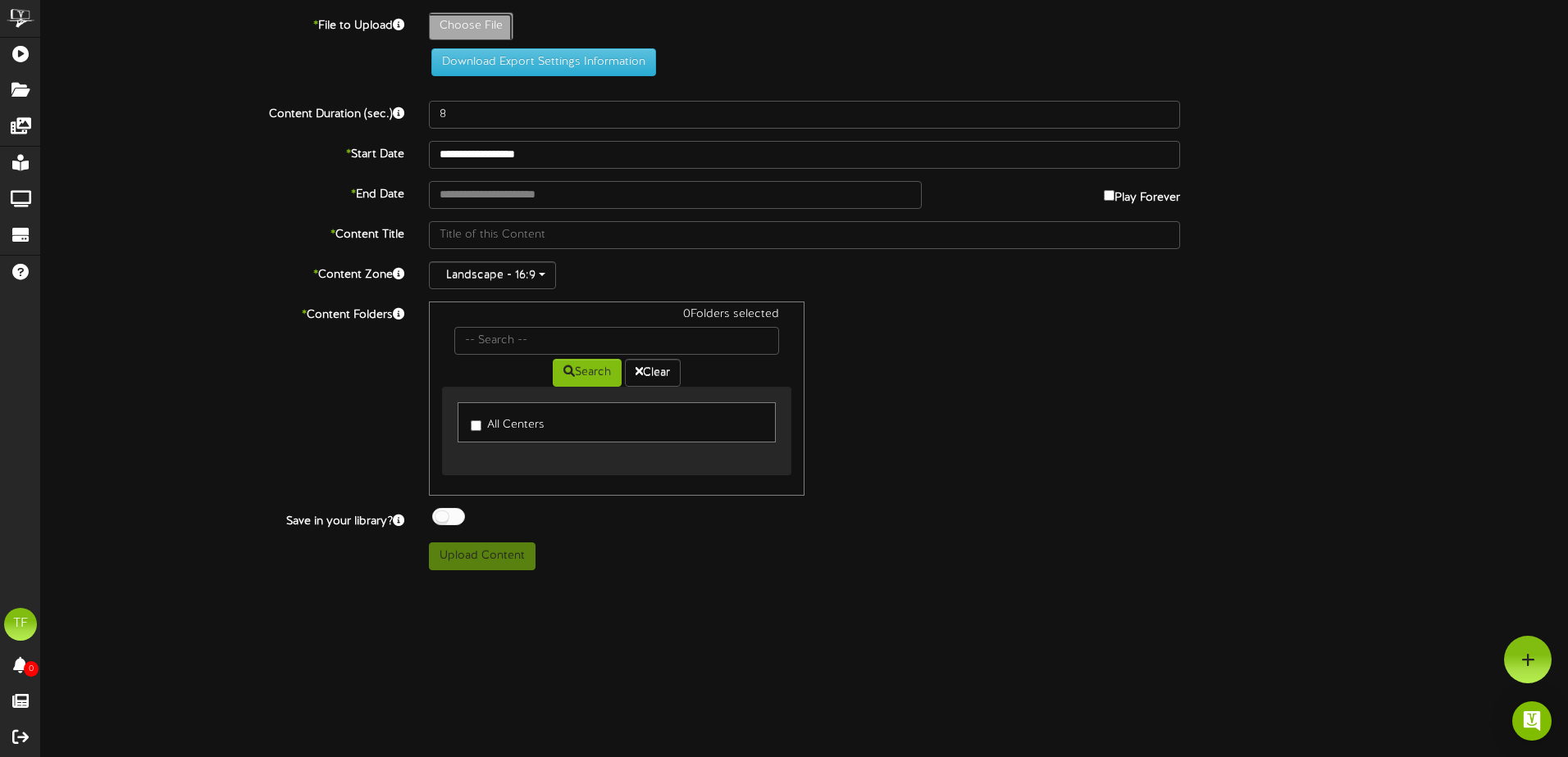
type input "**********"
type input "9-27CC4WyanneDemain20"
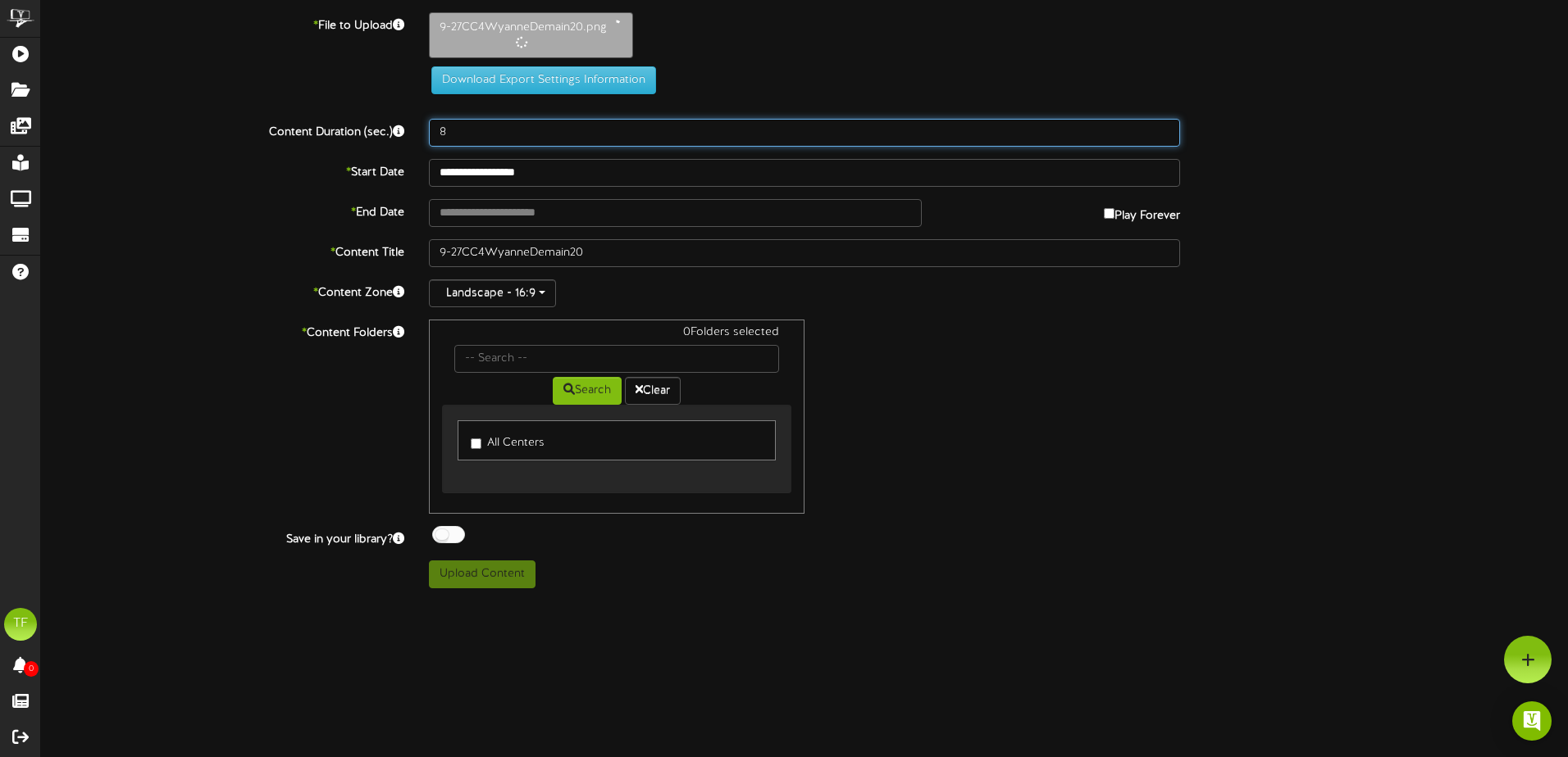
drag, startPoint x: 471, startPoint y: 125, endPoint x: 374, endPoint y: 120, distance: 97.1
click at [376, 125] on div "Content Duration (sec.) 8" at bounding box center [804, 132] width 1551 height 28
type input "20"
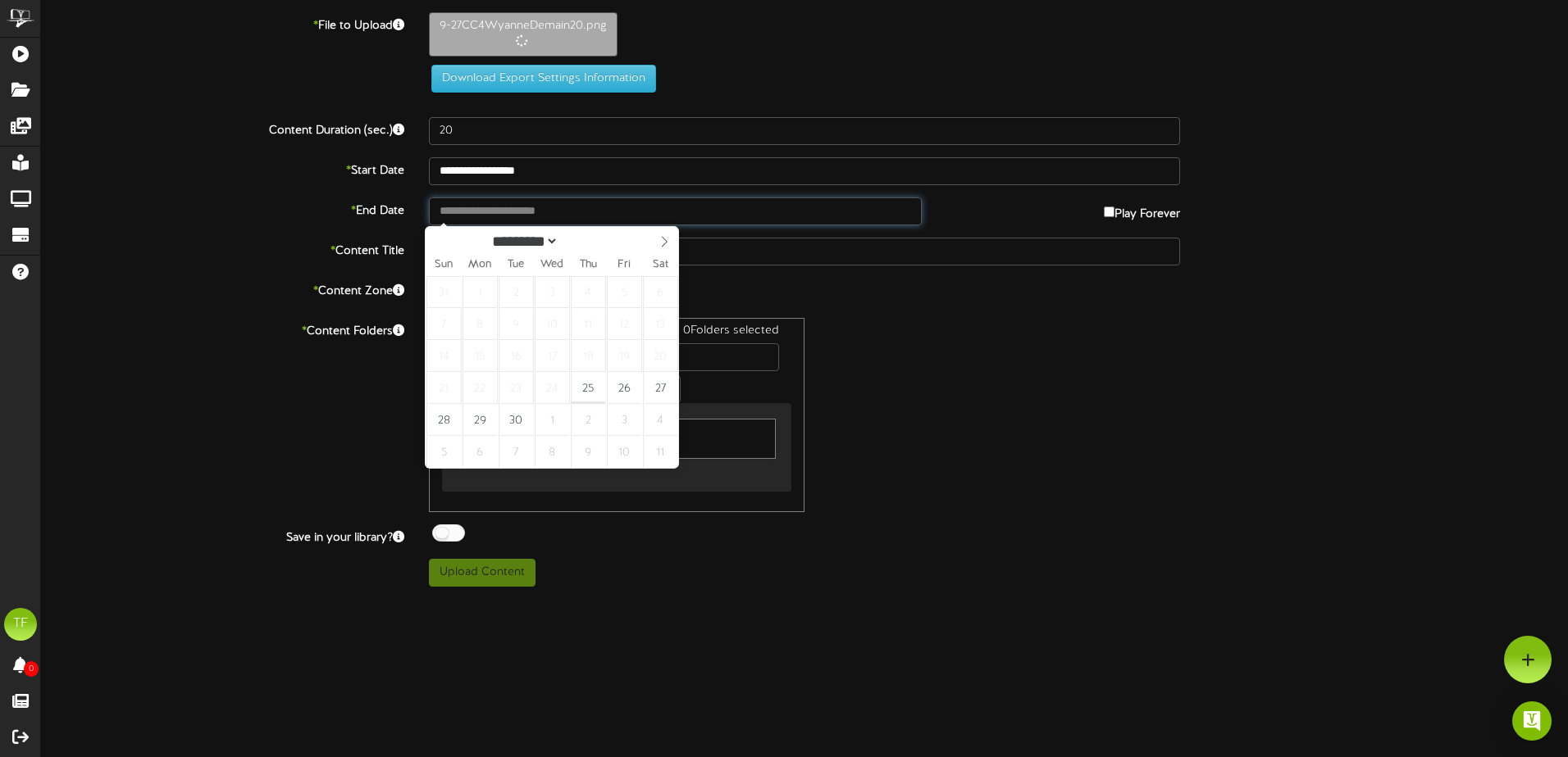
click at [564, 211] on input "text" at bounding box center [675, 211] width 493 height 28
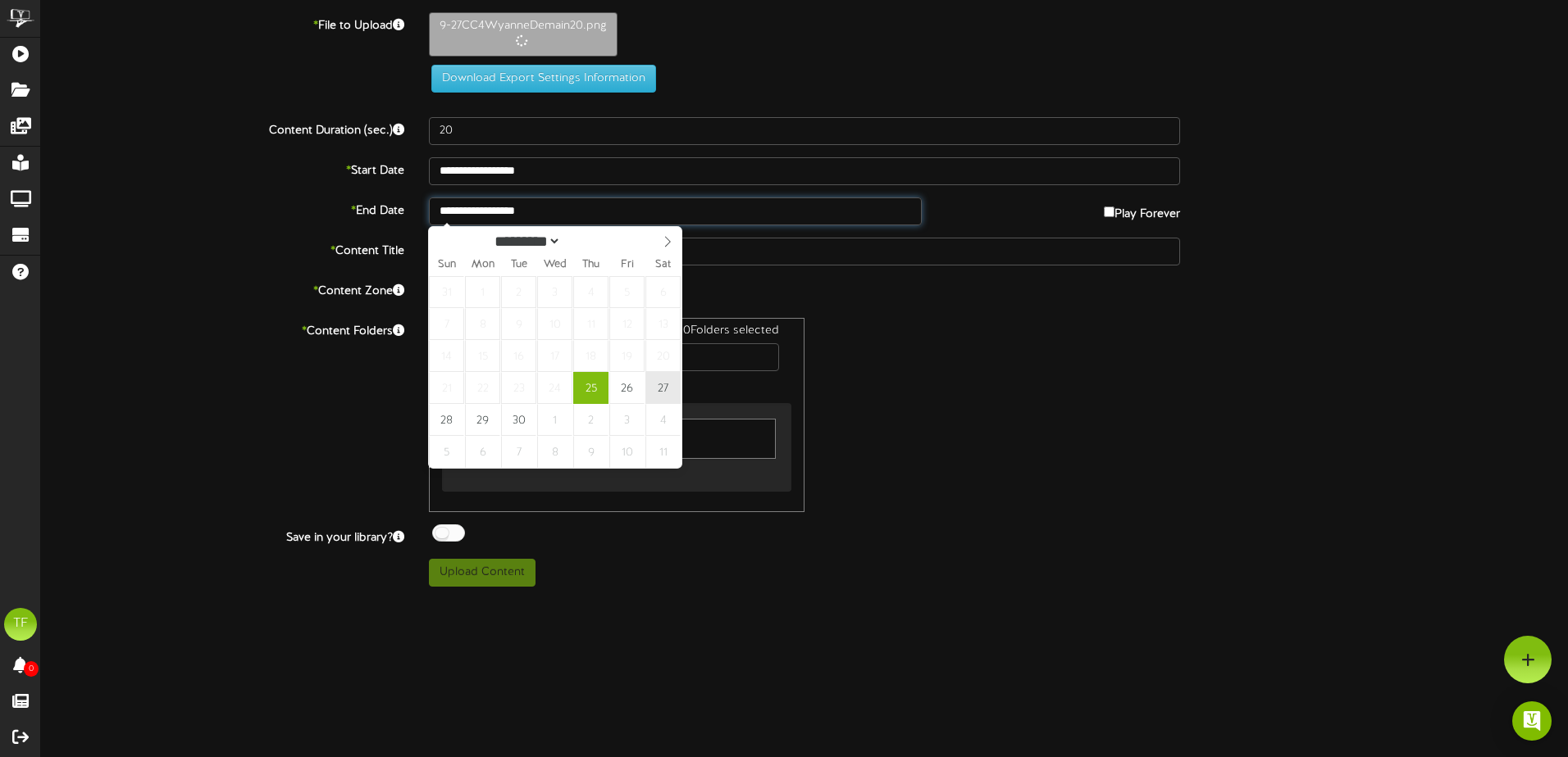
type input "**********"
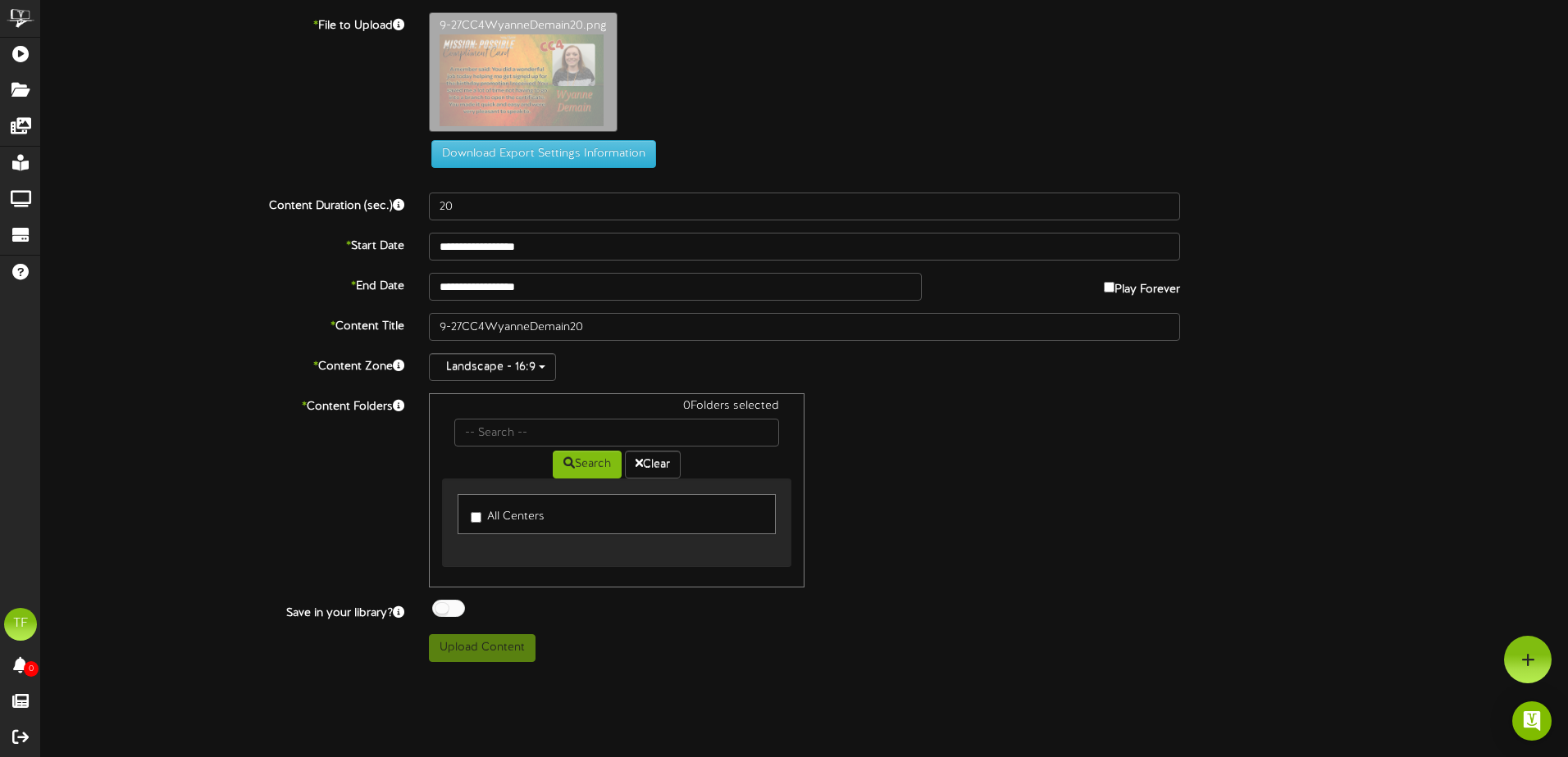
click at [479, 511] on label "All Centers" at bounding box center [507, 514] width 74 height 22
click at [450, 610] on div at bounding box center [449, 609] width 33 height 17
click at [479, 653] on button "Upload Content" at bounding box center [482, 648] width 106 height 28
